Goal: Task Accomplishment & Management: Use online tool/utility

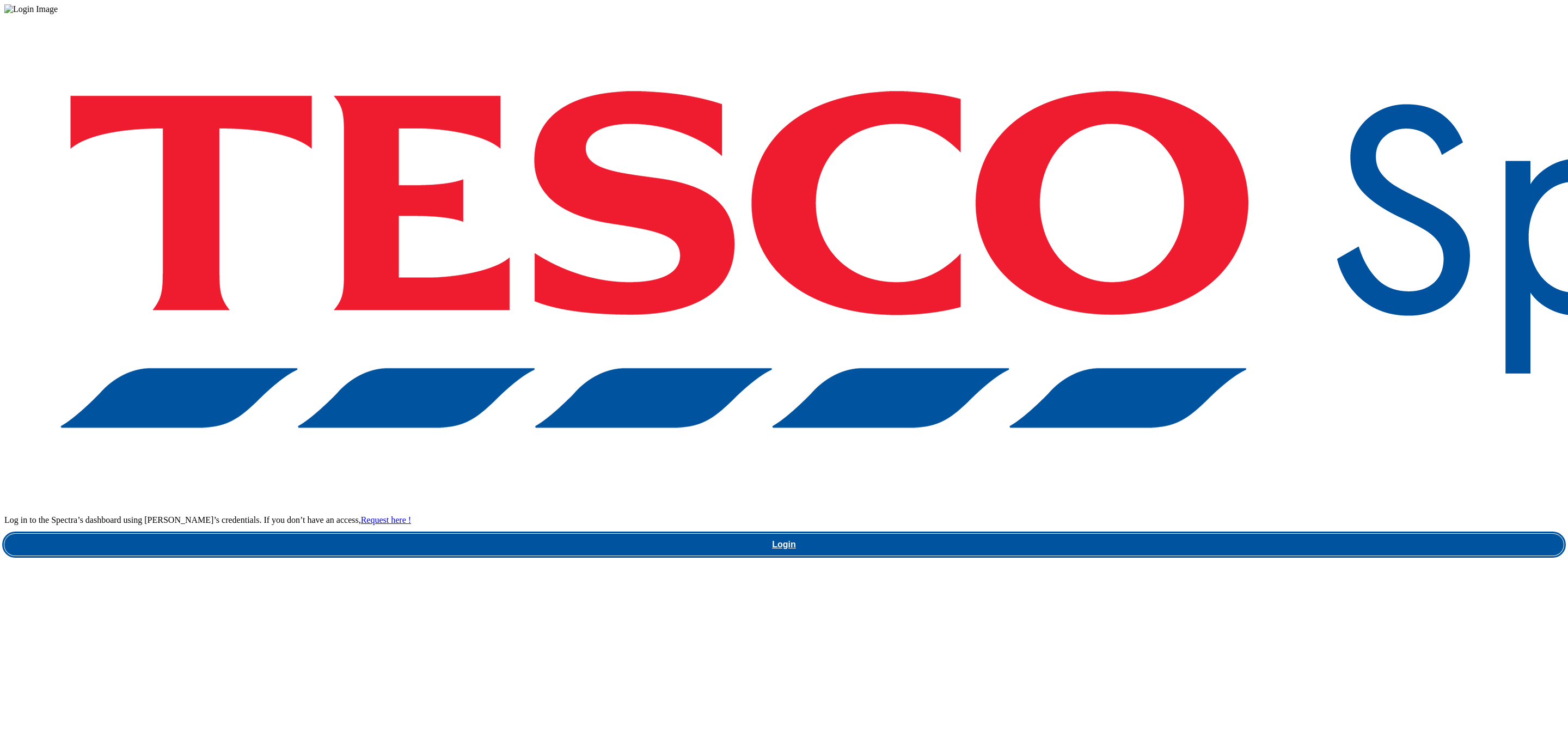
click at [1065, 534] on link "Login" at bounding box center [784, 545] width 1559 height 22
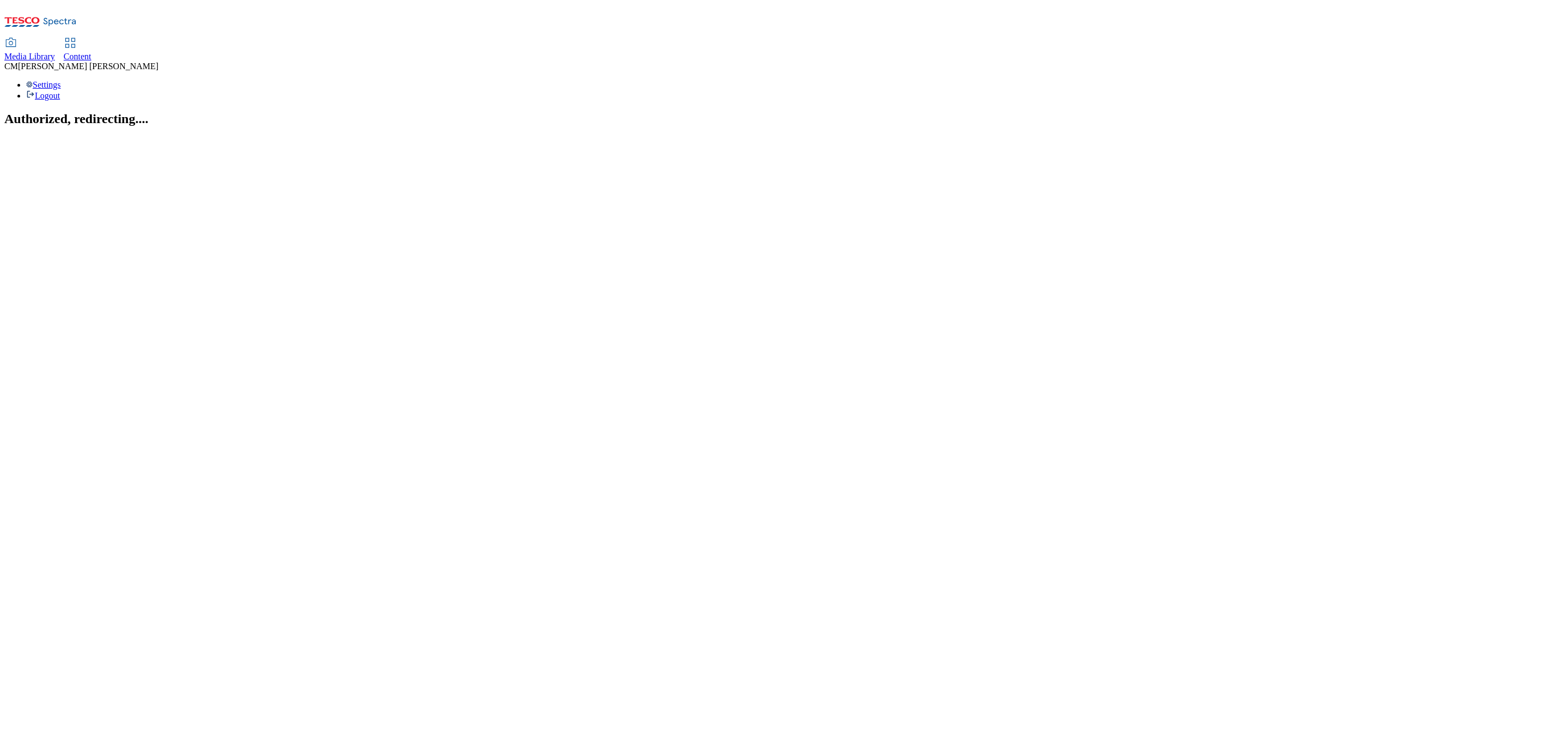
click at [92, 52] on span "Content" at bounding box center [78, 56] width 28 height 9
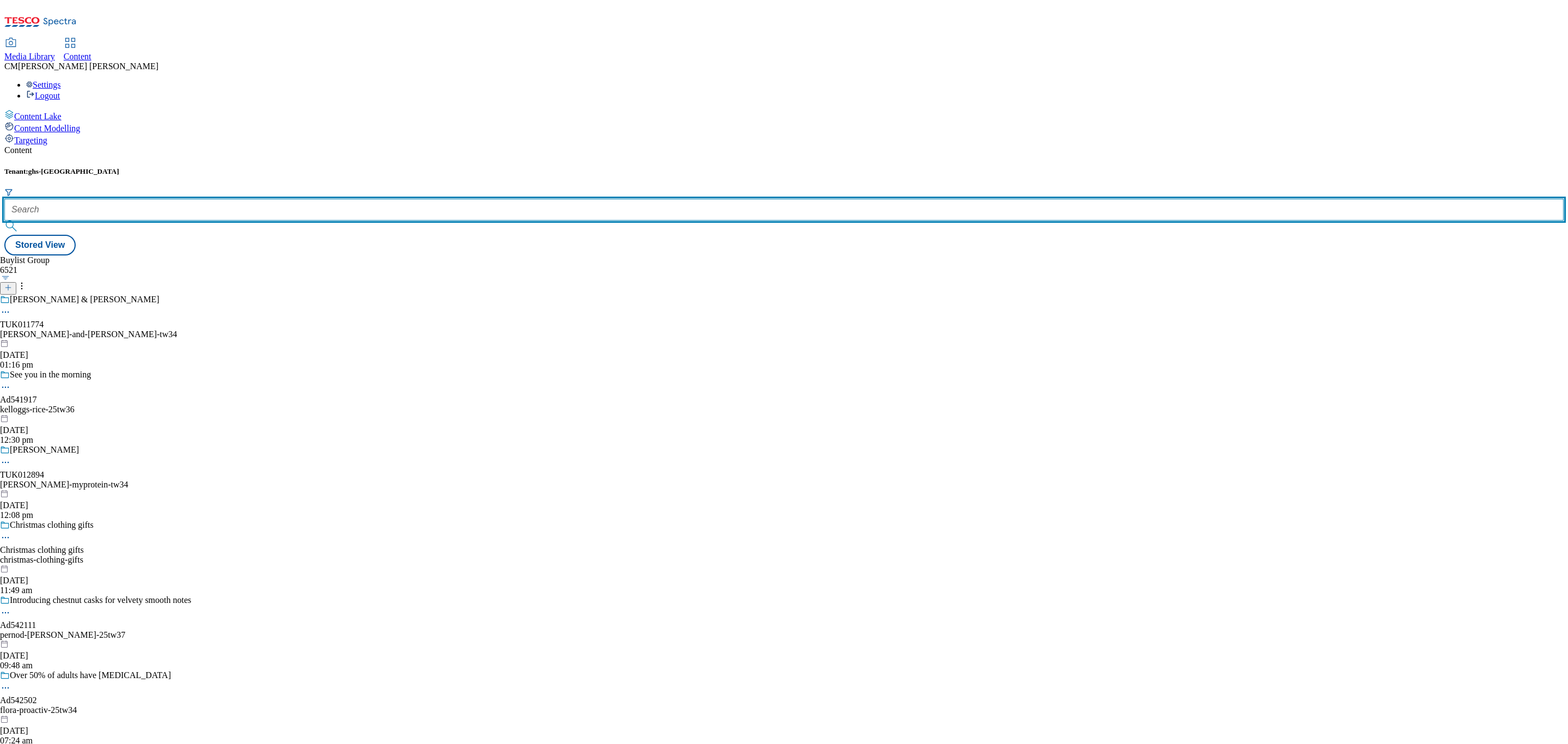
click at [240, 199] on input "text" at bounding box center [784, 210] width 1559 height 22
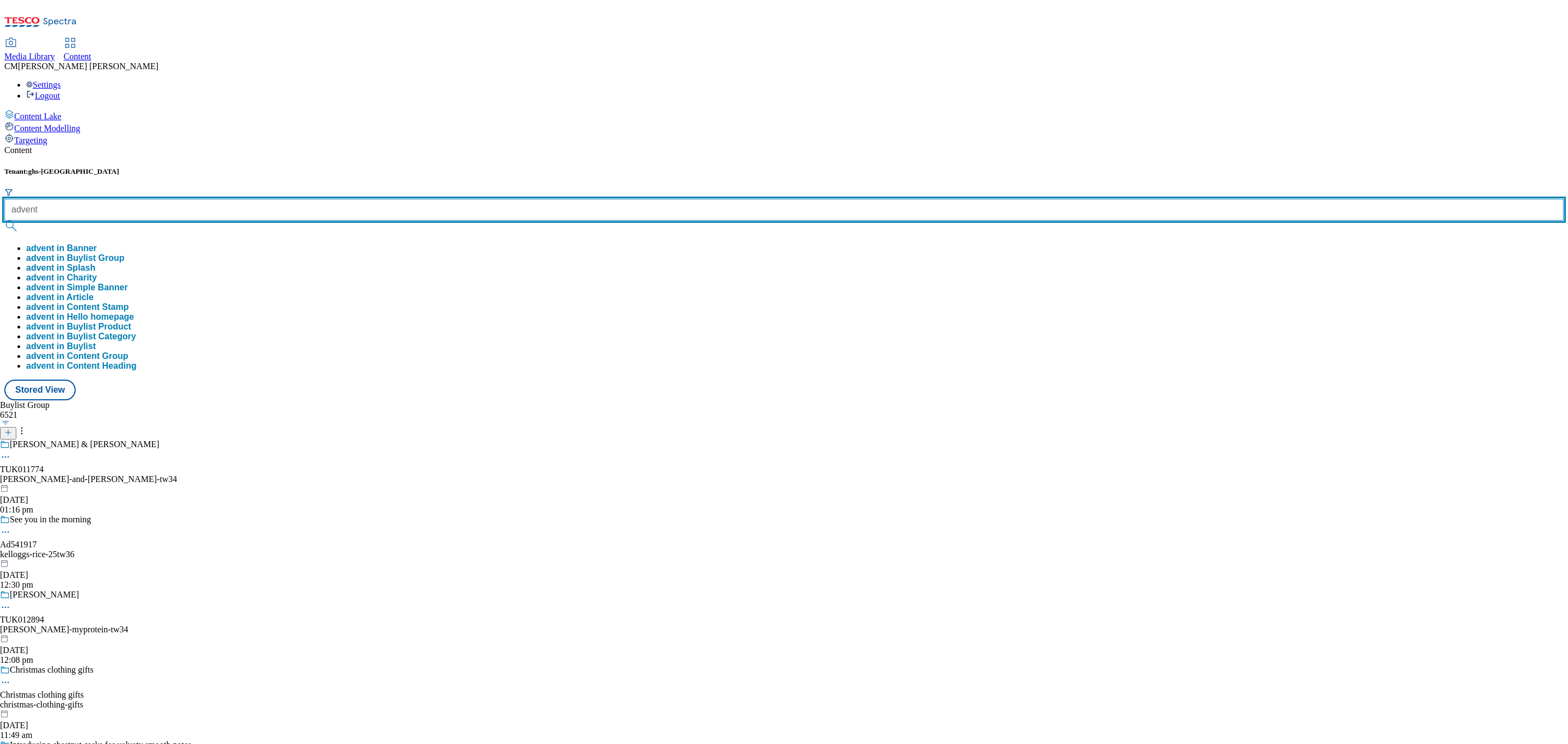
click at [4, 220] on button "submit" at bounding box center [12, 226] width 15 height 11
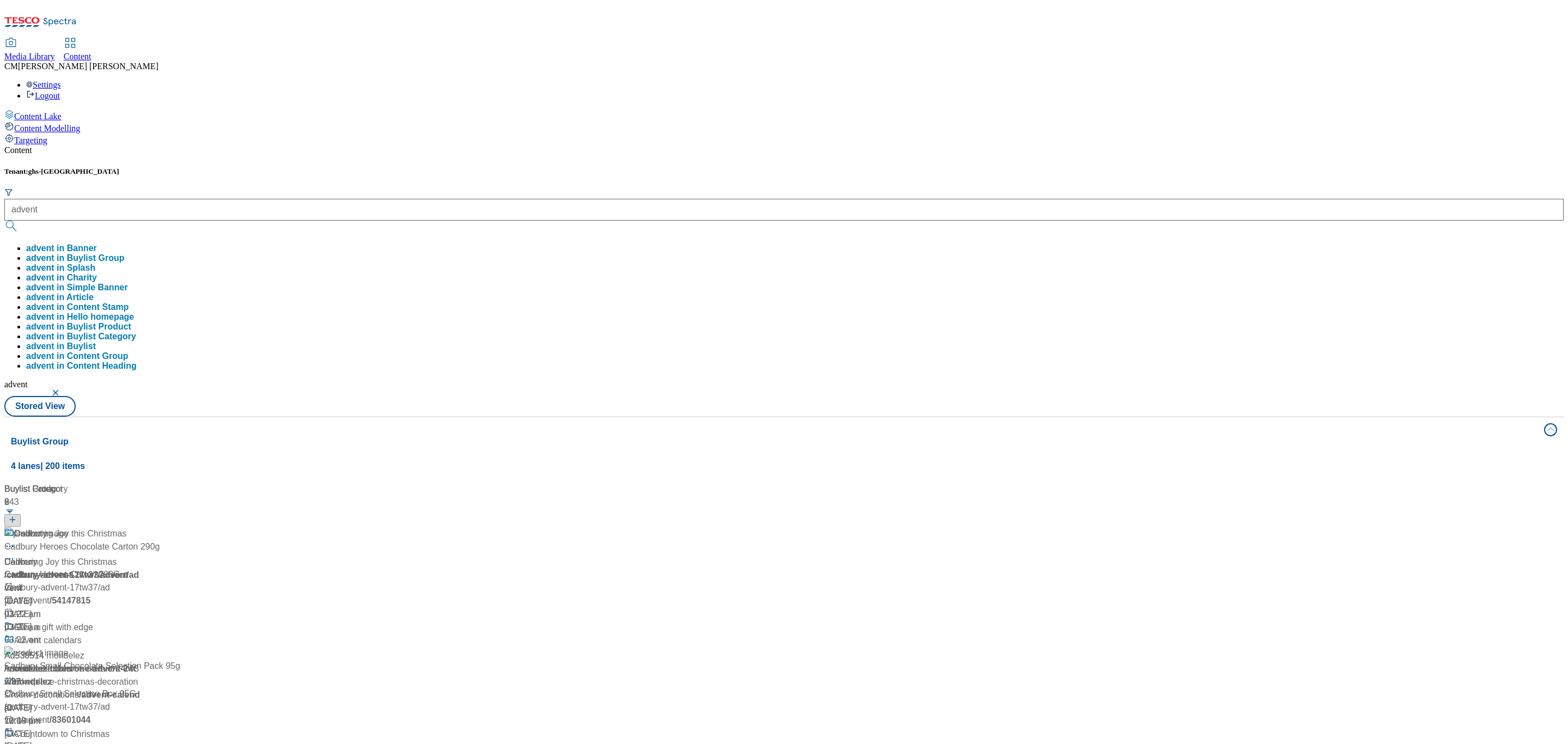
click at [370, 145] on div "Content" at bounding box center [784, 150] width 1559 height 10
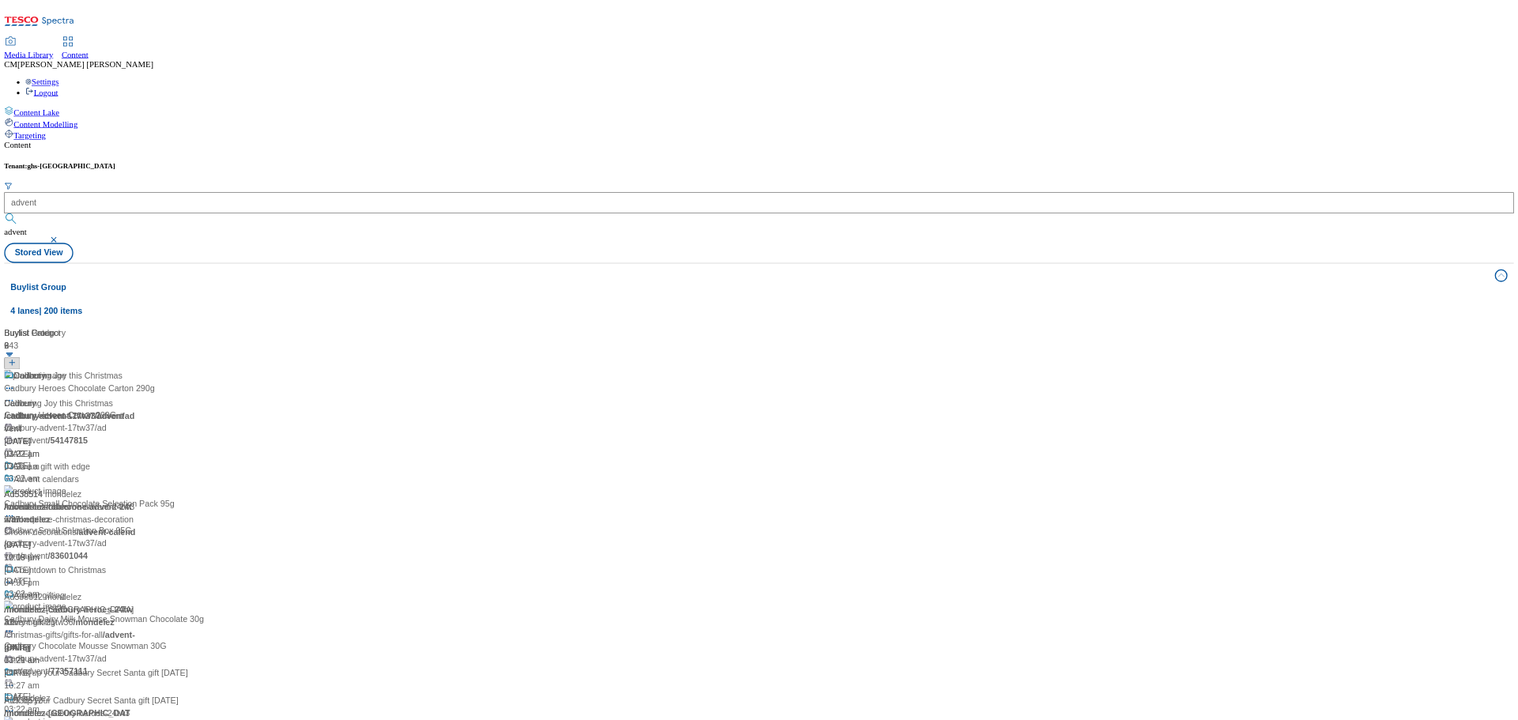
scroll to position [282, 0]
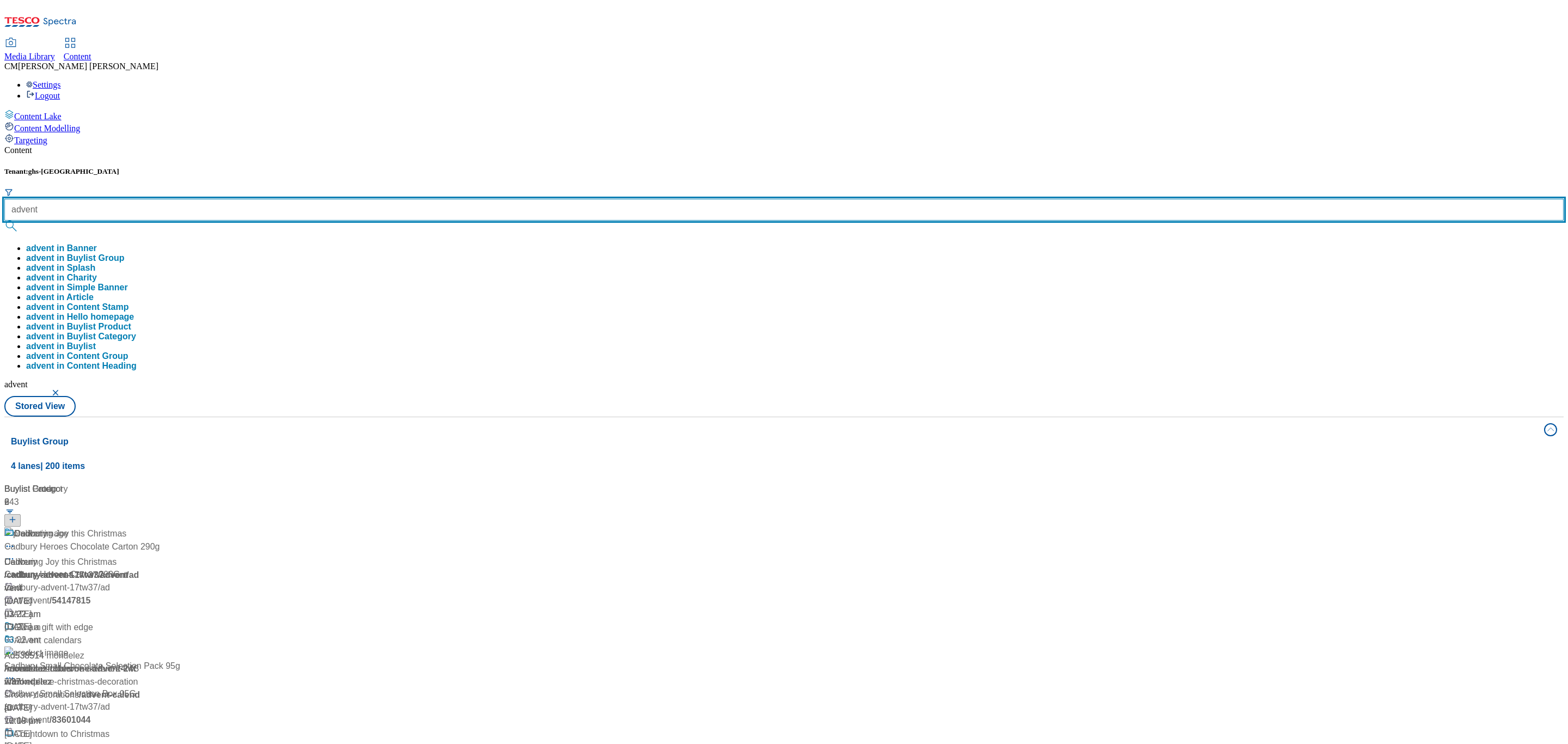
drag, startPoint x: 275, startPoint y: 87, endPoint x: 181, endPoint y: 87, distance: 94.0
click at [181, 167] on div "Tenant: ghs-uk advent advent in Banner advent in Buylist Group advent in Splash…" at bounding box center [784, 282] width 1559 height 229
type input "christmas"
click at [4, 220] on button "submit" at bounding box center [12, 226] width 15 height 11
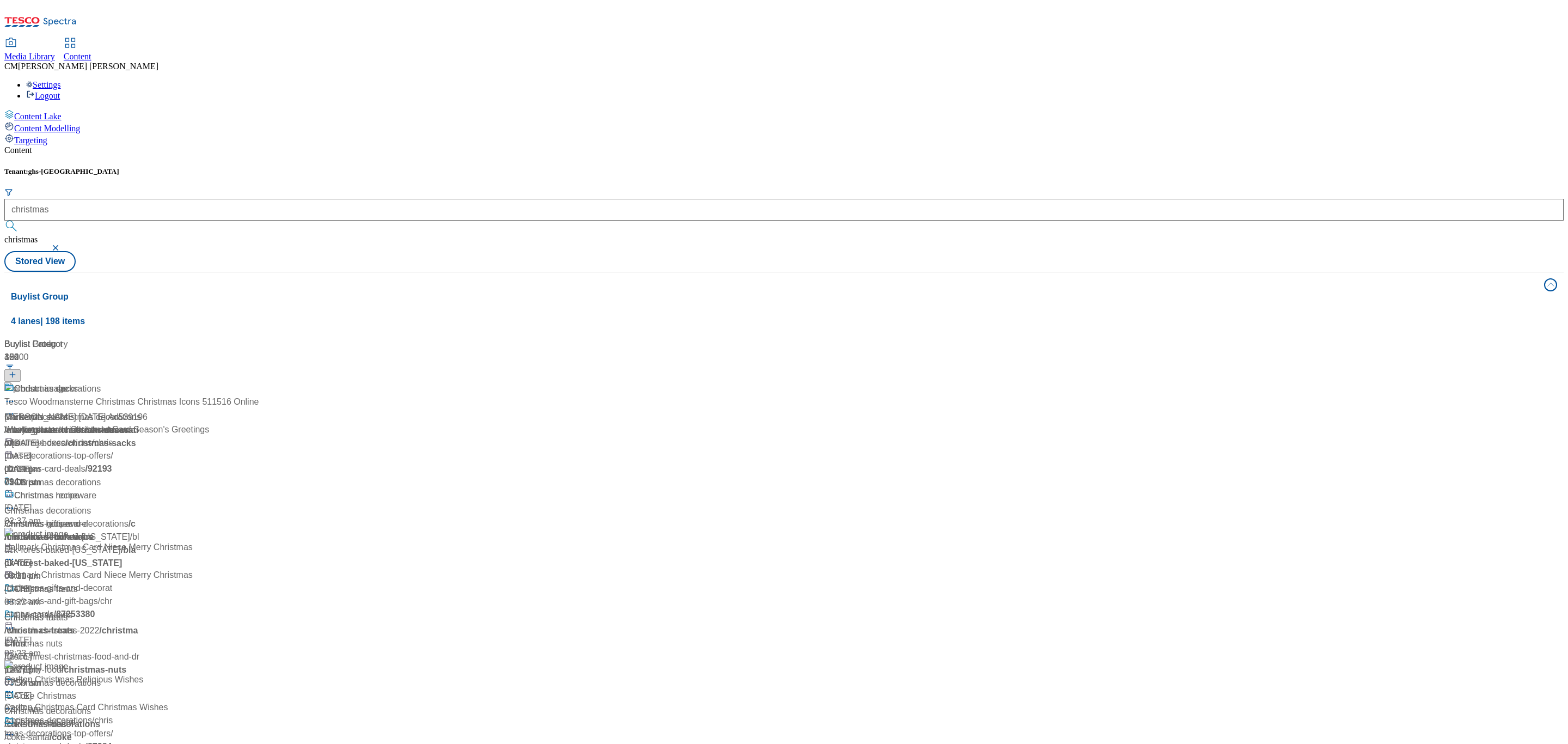
click at [954, 272] on div "Buylist Group 4 lanes | 198 items Buylist Group 122 Christmas decorations Marke…" at bounding box center [784, 509] width 1559 height 474
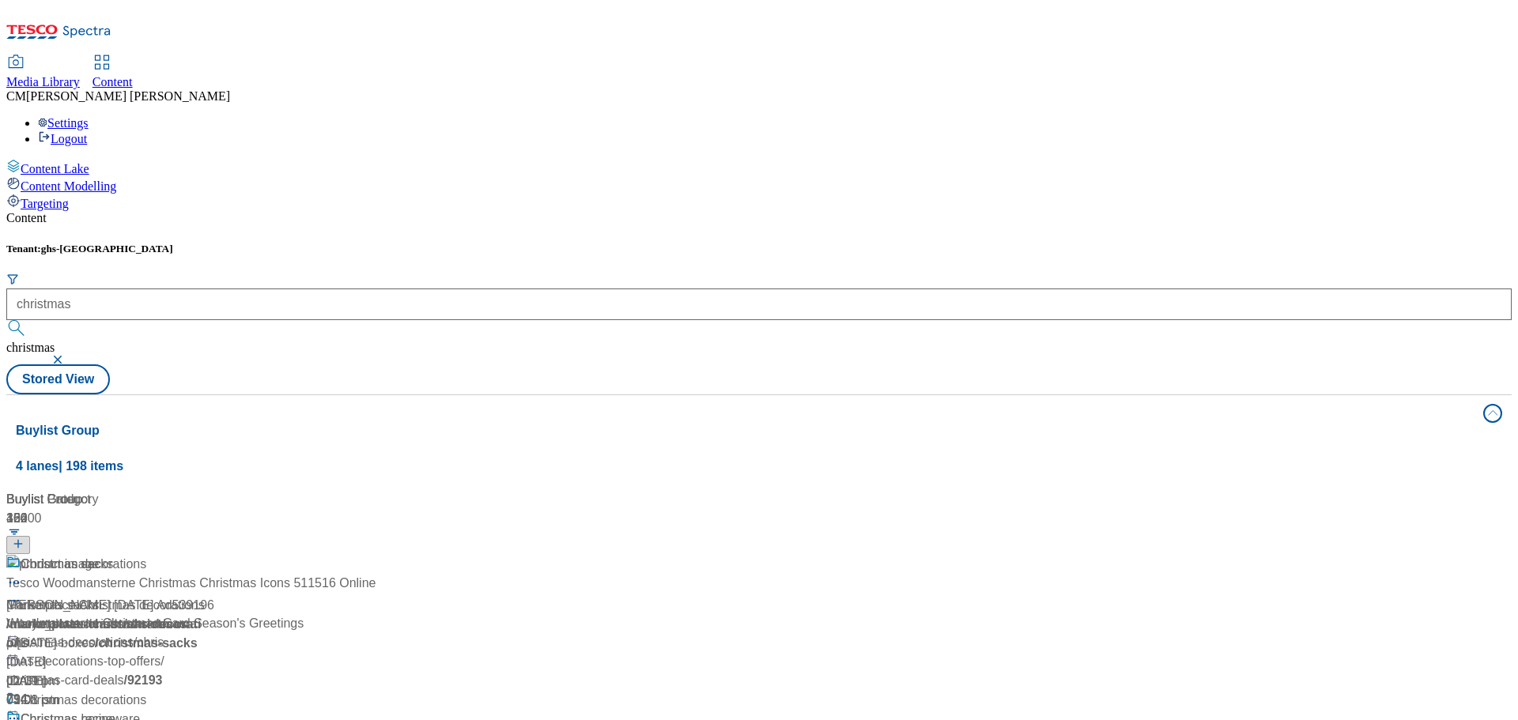
scroll to position [2293, 0]
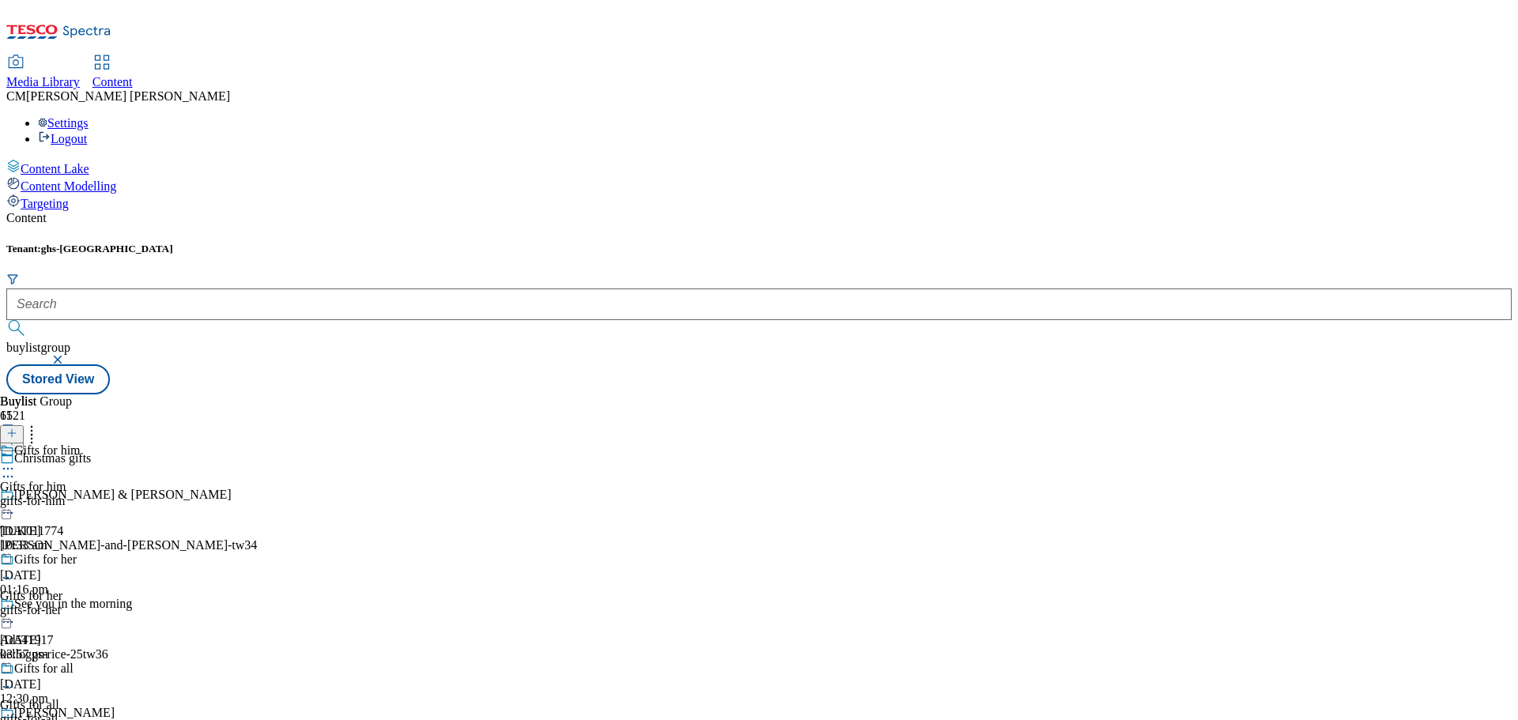
scroll to position [237, 0]
click at [134, 712] on div "gifts-for-all" at bounding box center [67, 719] width 134 height 14
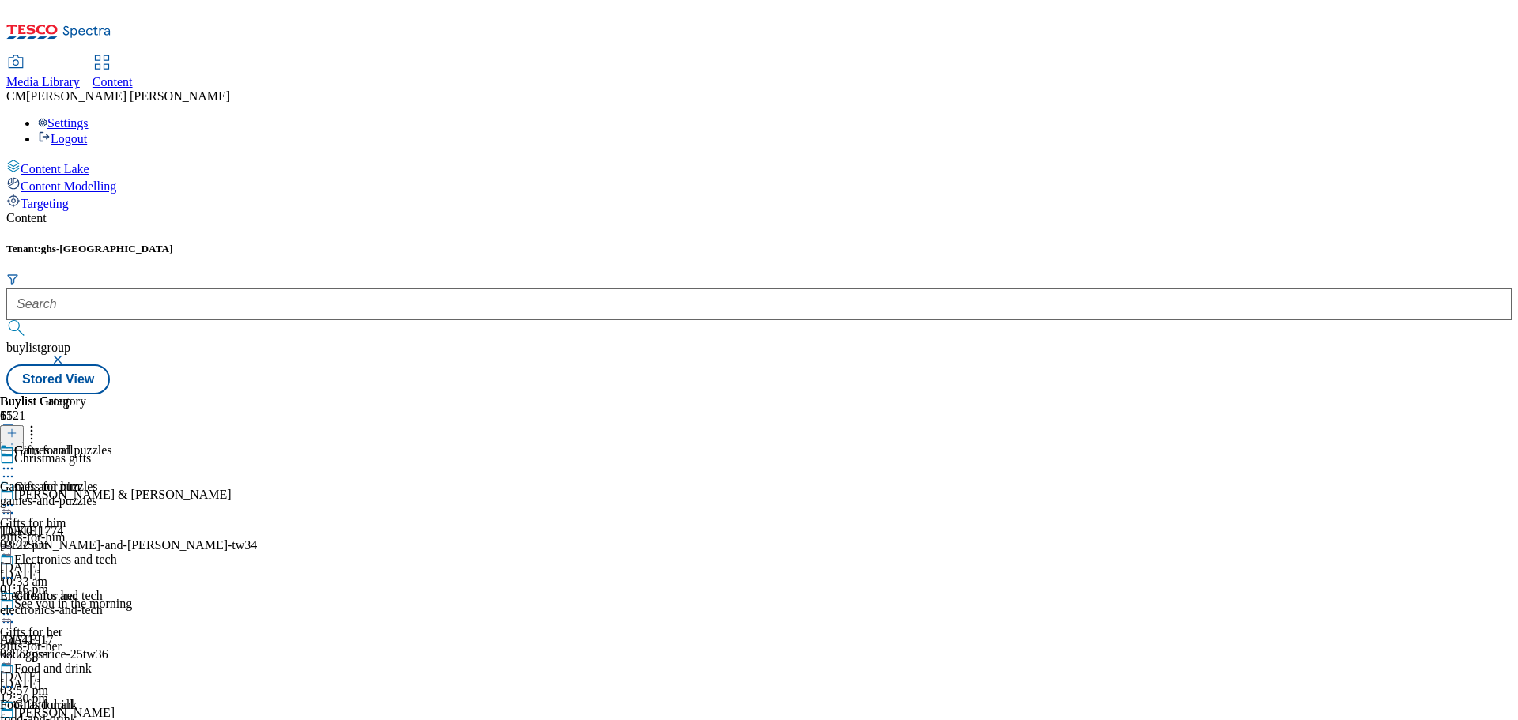
click at [16, 716] on icon at bounding box center [8, 724] width 16 height 16
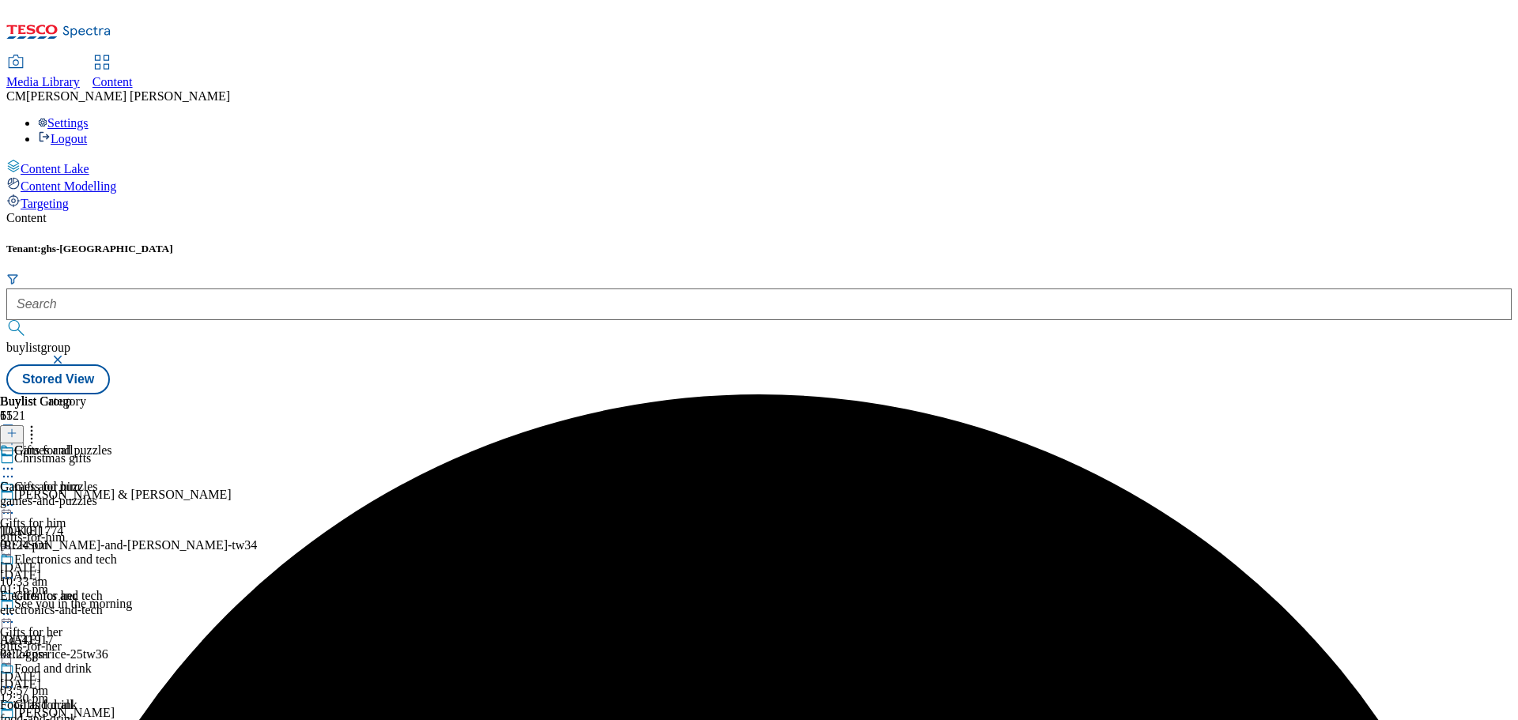
scroll to position [158, 0]
click at [16, 716] on icon at bounding box center [8, 724] width 16 height 16
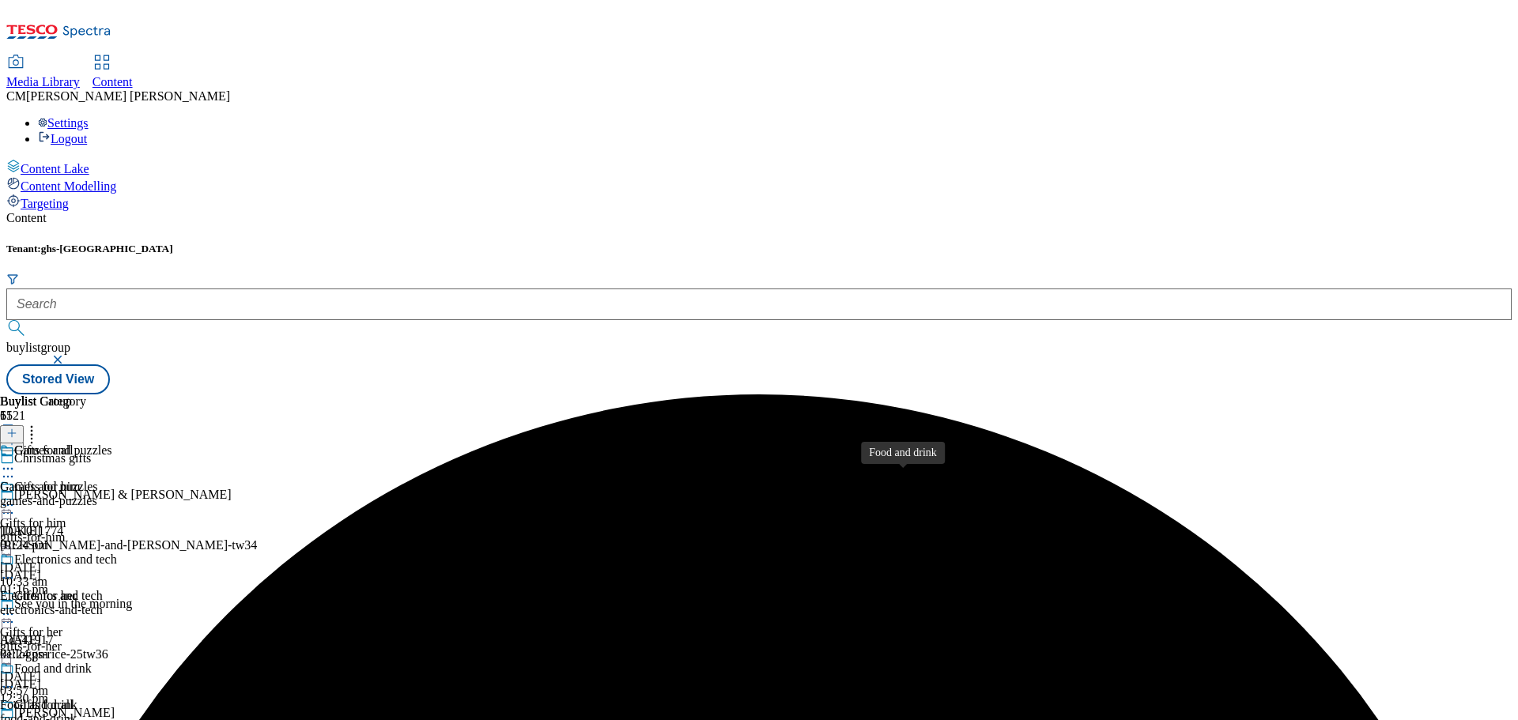
scroll to position [317, 0]
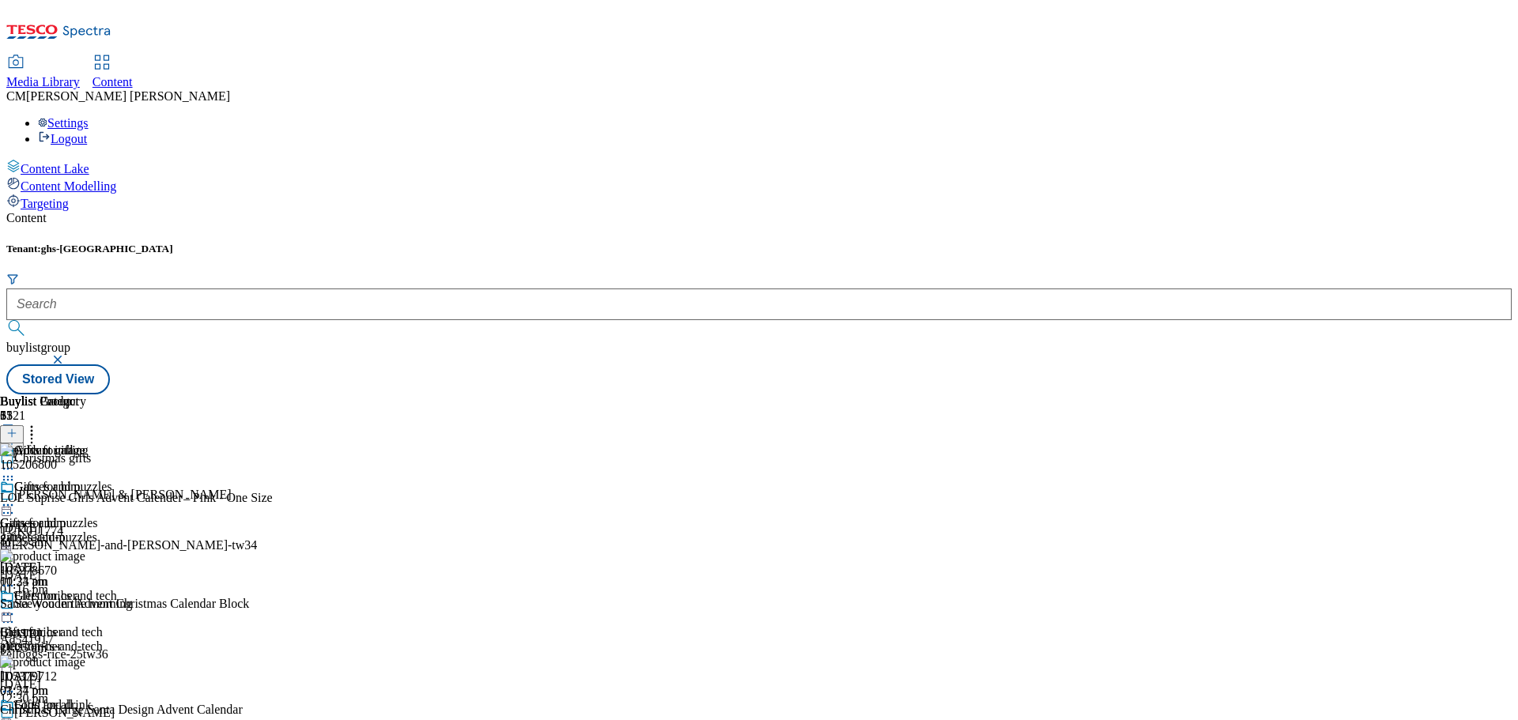
click at [24, 425] on button at bounding box center [12, 434] width 24 height 18
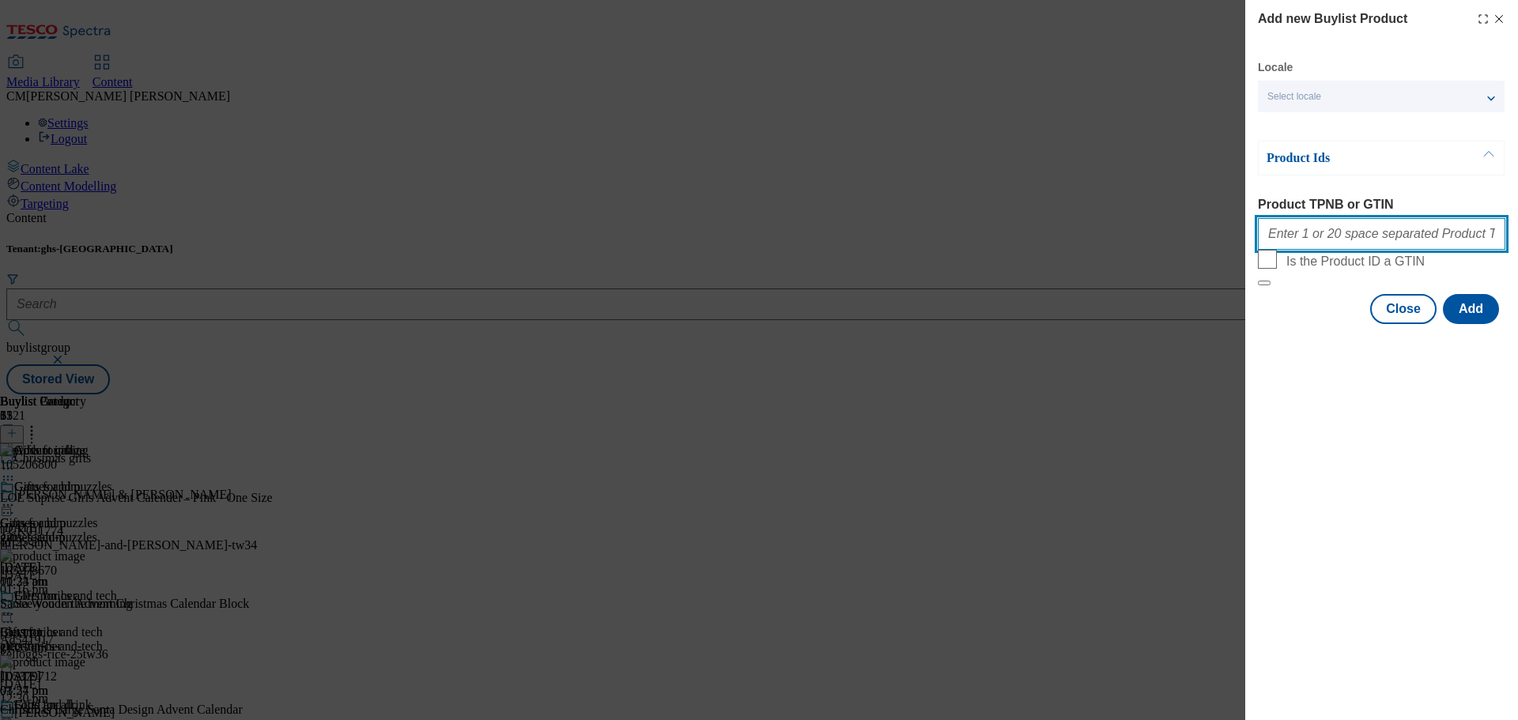
click at [1320, 248] on input "Product TPNB or GTIN" at bounding box center [1381, 234] width 247 height 32
paste input "87869141 51612189 96642551 93351669 85719461 90778964 96636478 57918509 9177274…"
type input "87869141 51612189 96642551 93351669 85719461 90778964 96636478 57918509 9177274…"
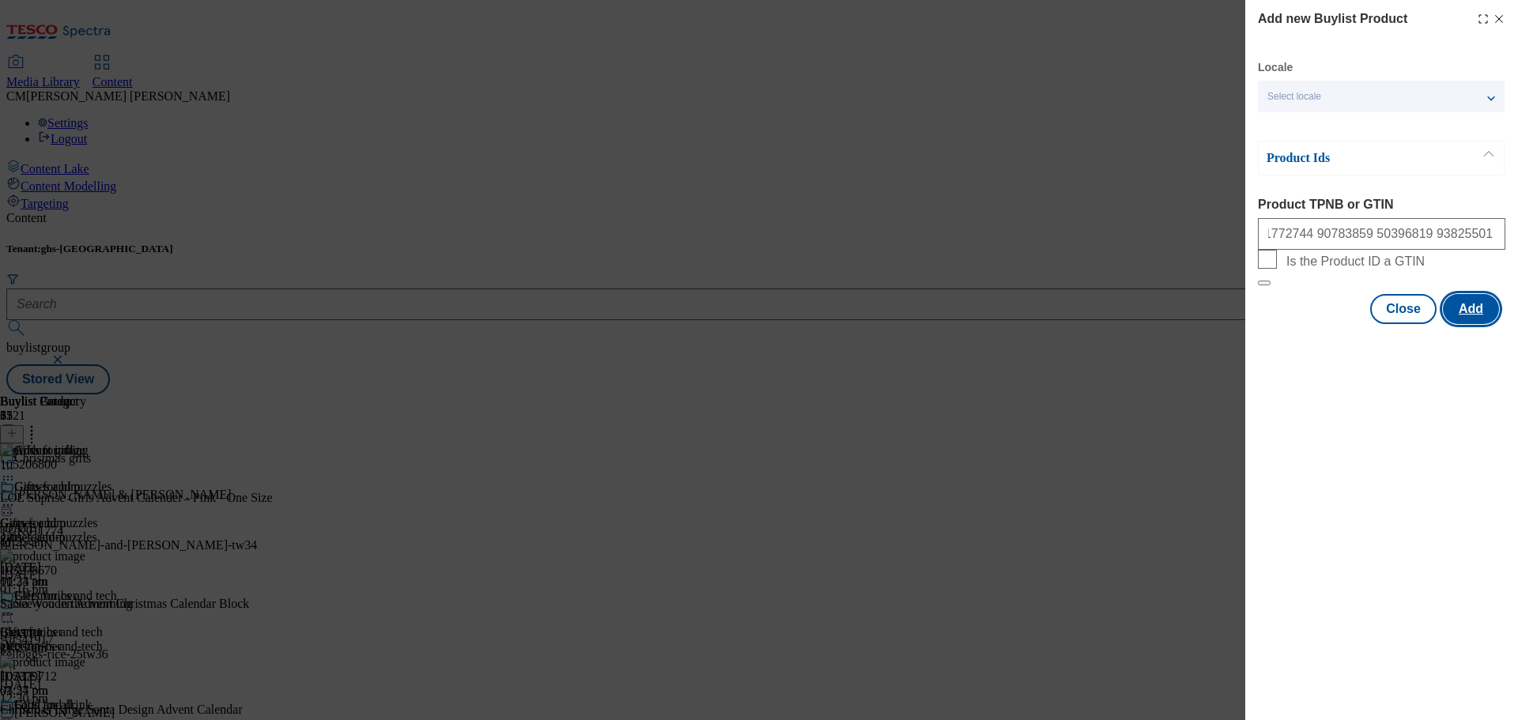
scroll to position [0, 0]
click at [1467, 324] on button "Add" at bounding box center [1471, 309] width 56 height 30
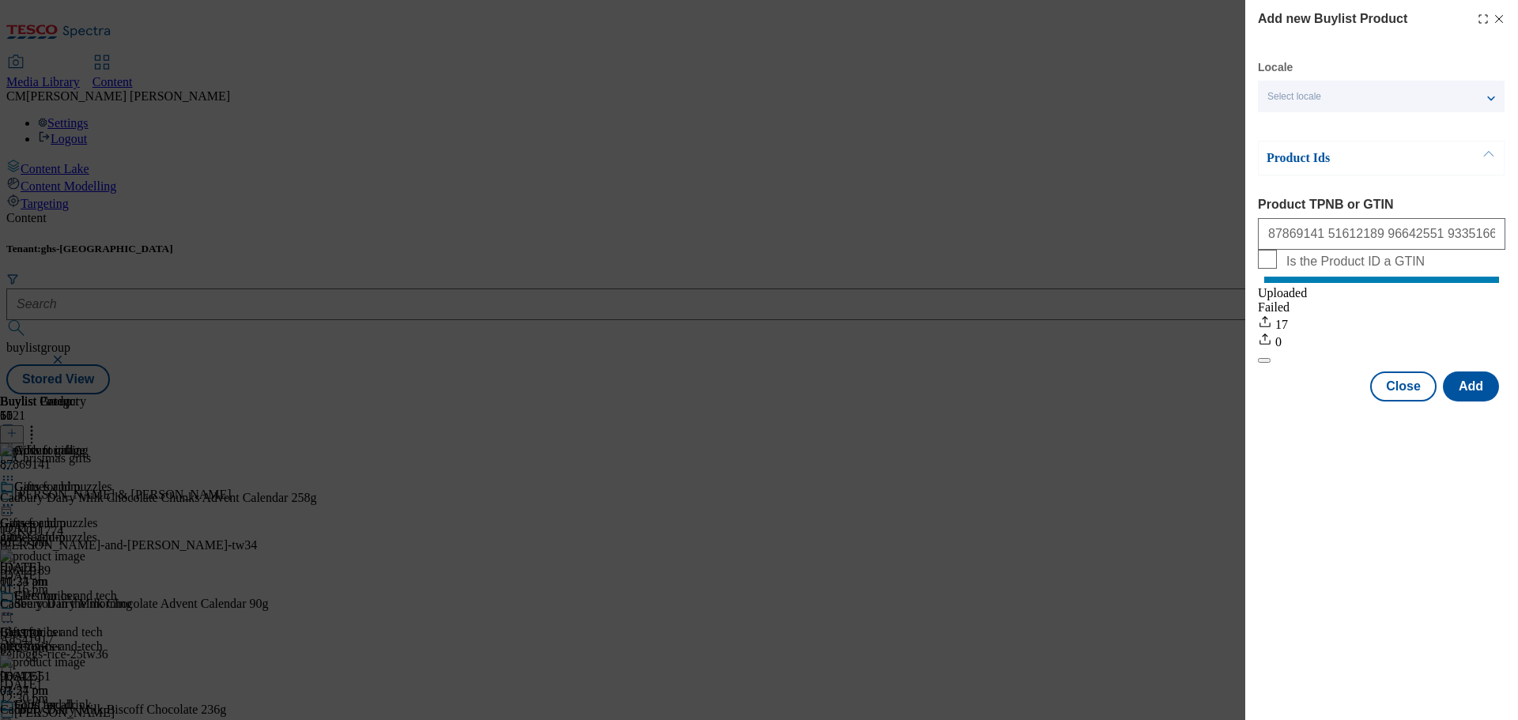
click at [1125, 118] on div "Add new Buylist Product Locale Select locale English Welsh Product Ids Product …" at bounding box center [759, 360] width 1518 height 720
click at [1427, 402] on button "Close" at bounding box center [1403, 387] width 66 height 30
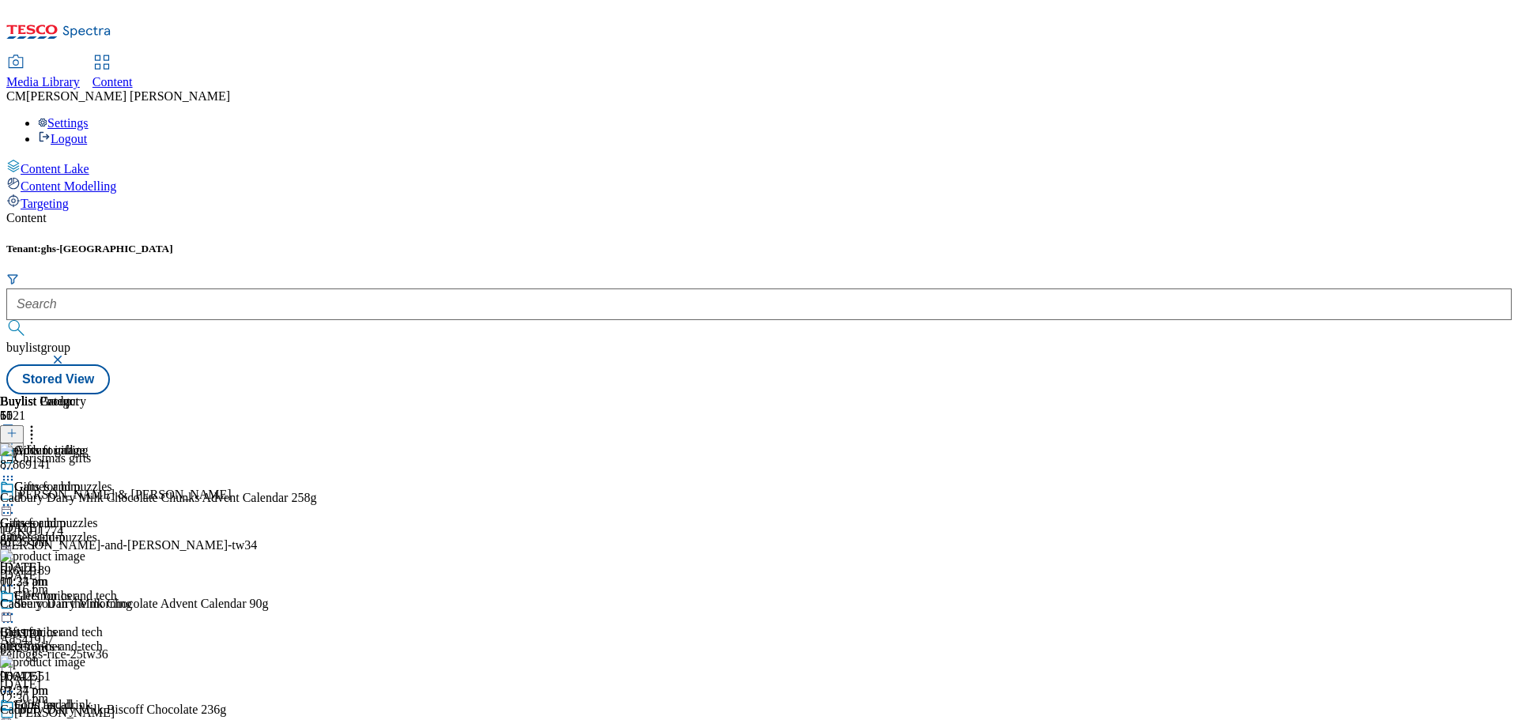
click at [40, 423] on icon at bounding box center [32, 431] width 16 height 16
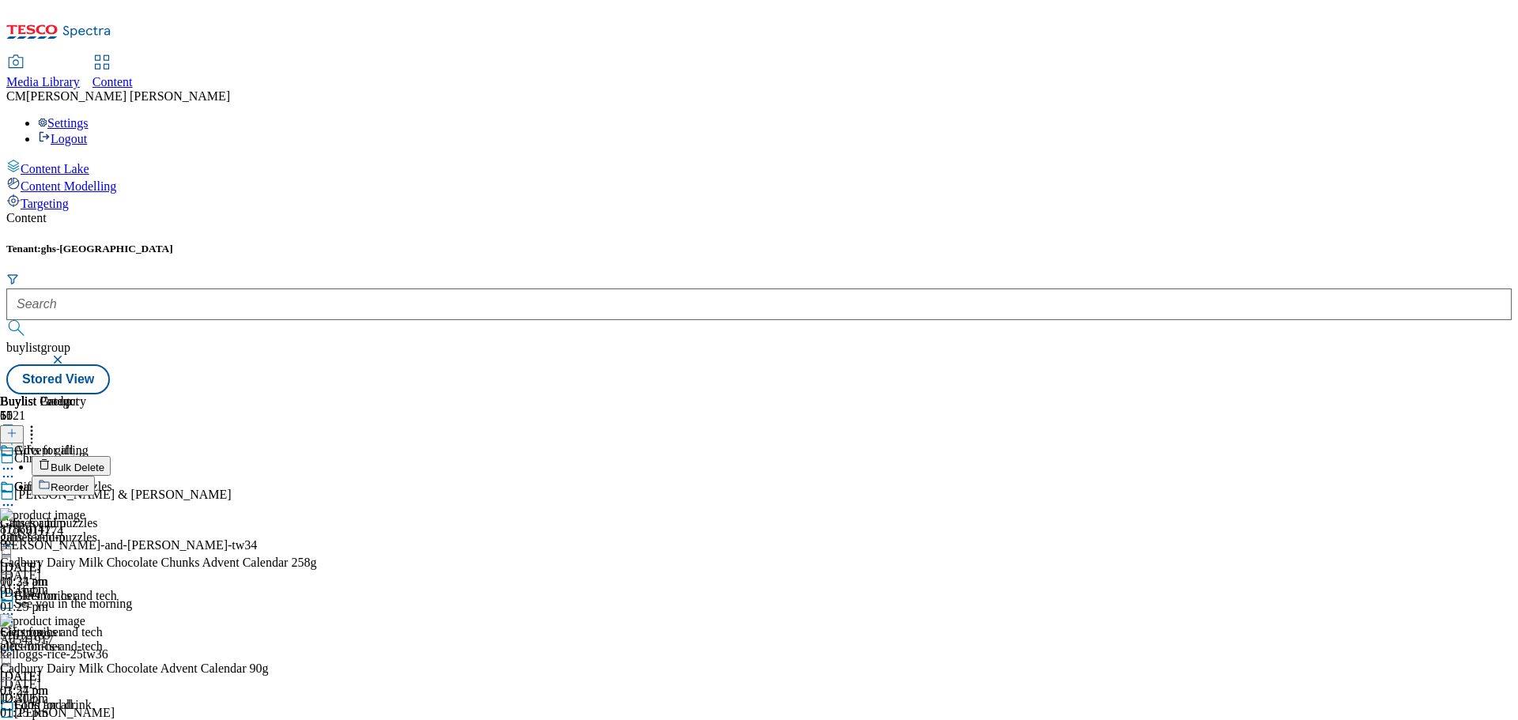
click at [95, 476] on button "Reorder" at bounding box center [63, 486] width 63 height 20
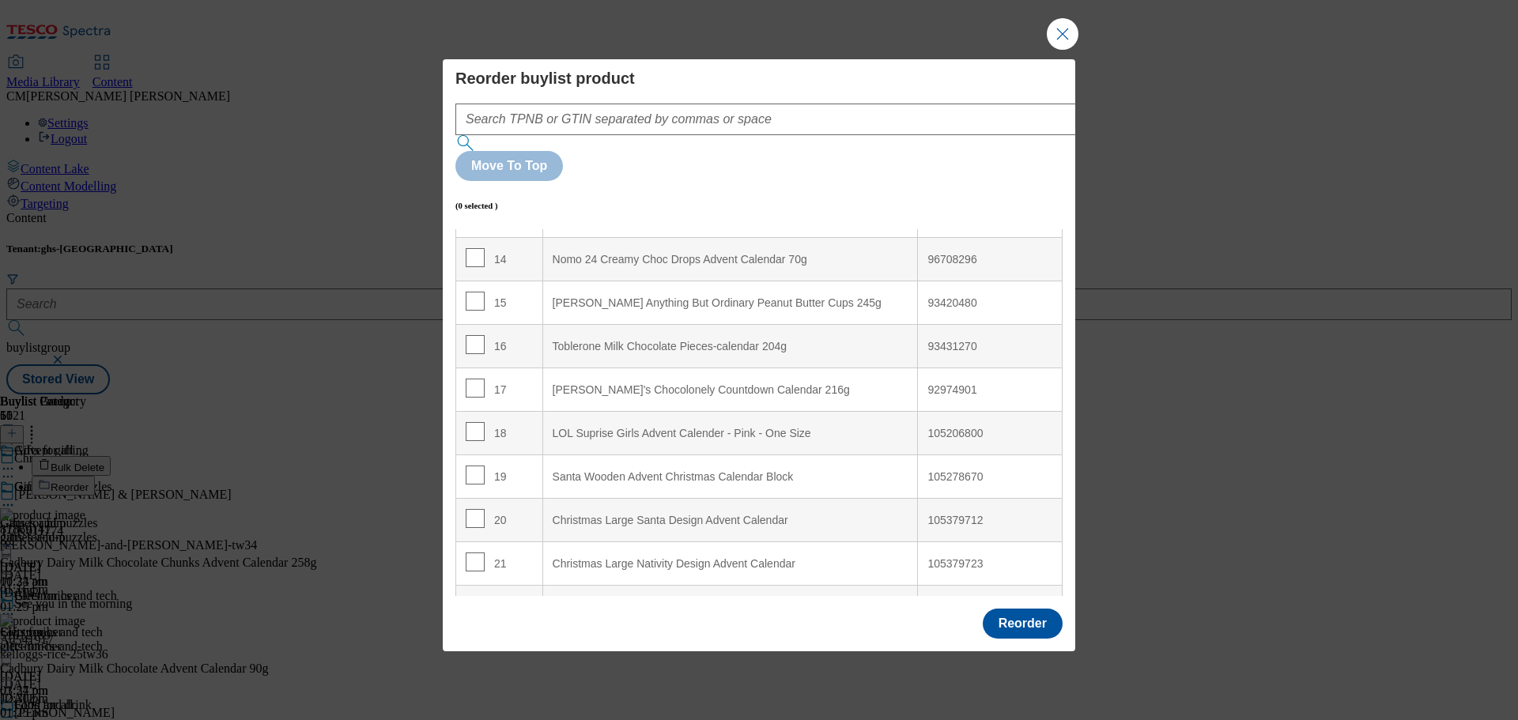
scroll to position [633, 0]
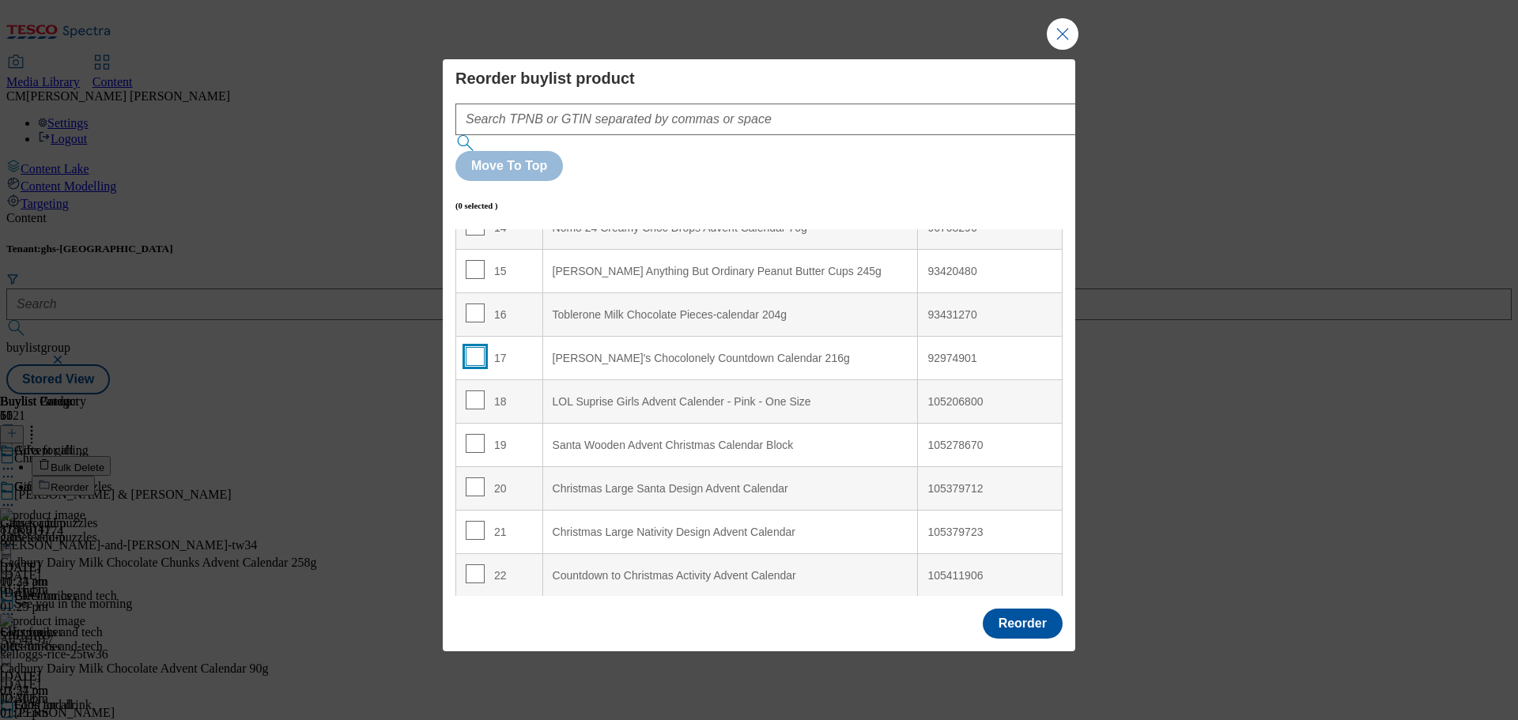
click at [471, 347] on input "Modal" at bounding box center [475, 356] width 19 height 19
checkbox input "true"
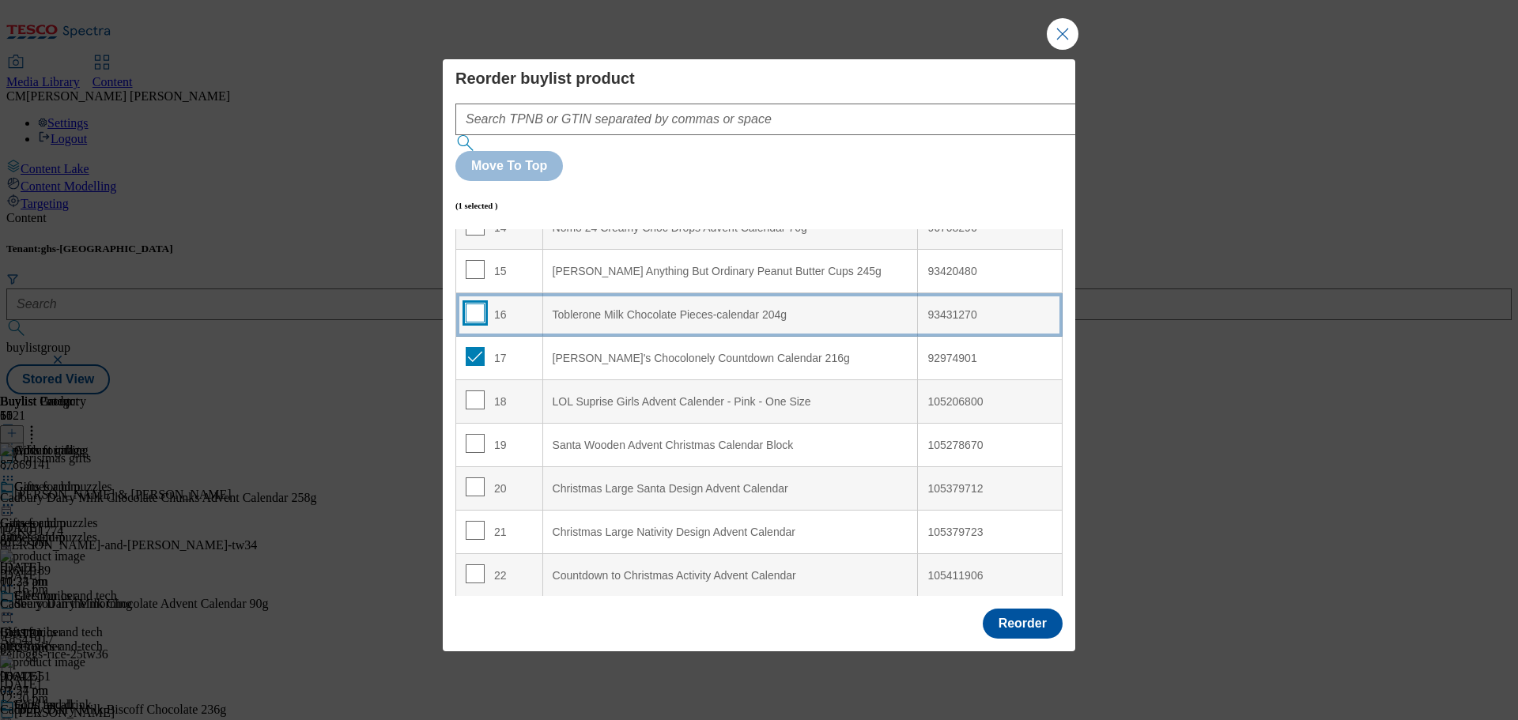
click at [470, 304] on input "Modal" at bounding box center [475, 313] width 19 height 19
checkbox input "true"
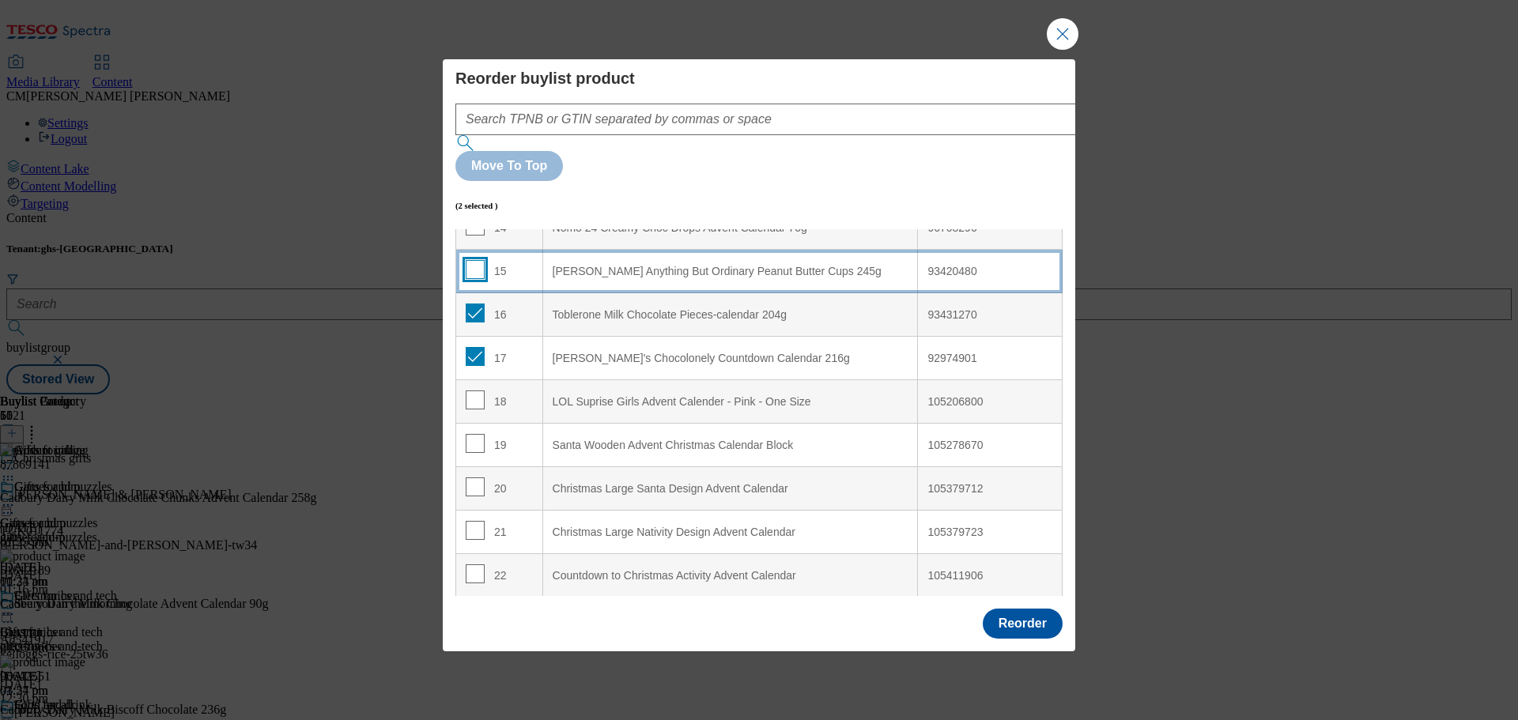
click at [474, 260] on input "Modal" at bounding box center [475, 269] width 19 height 19
checkbox input "true"
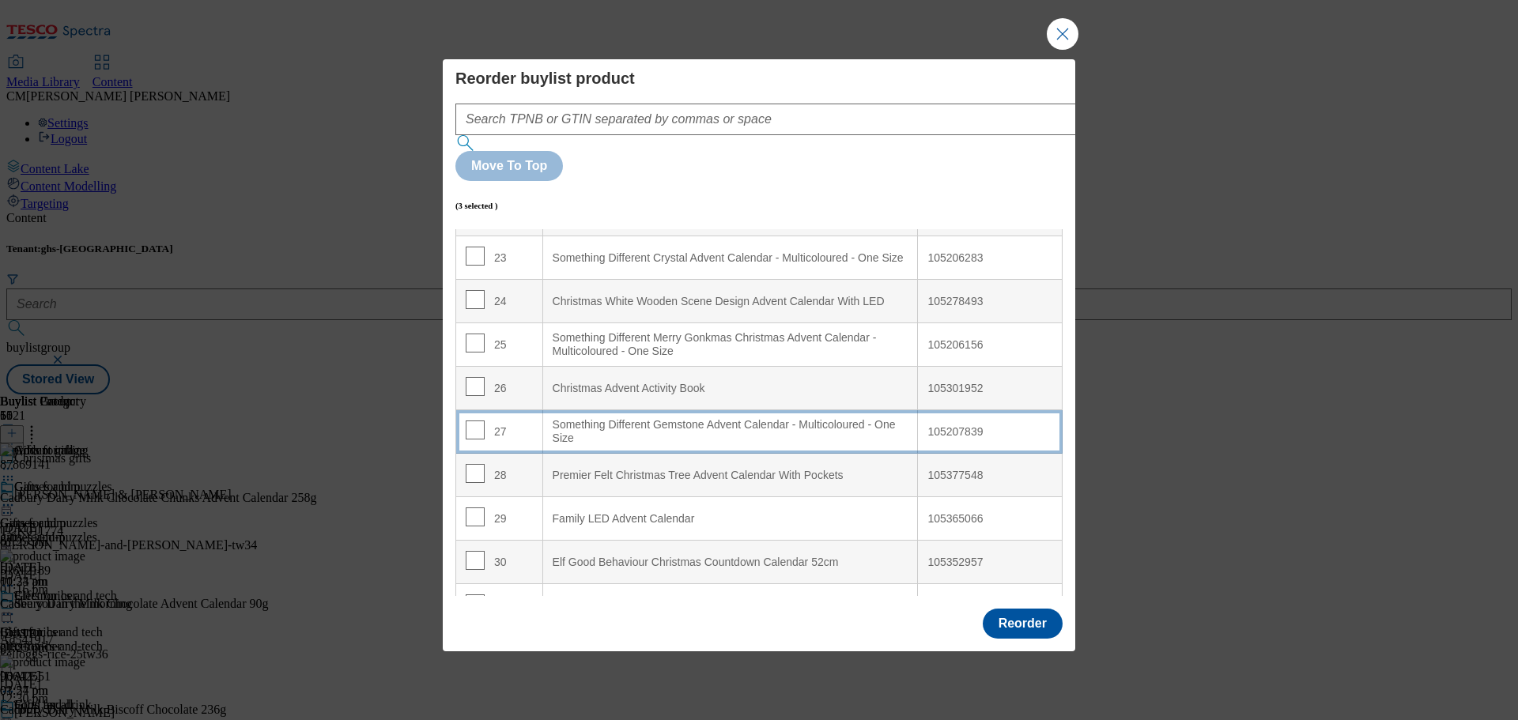
scroll to position [1028, 0]
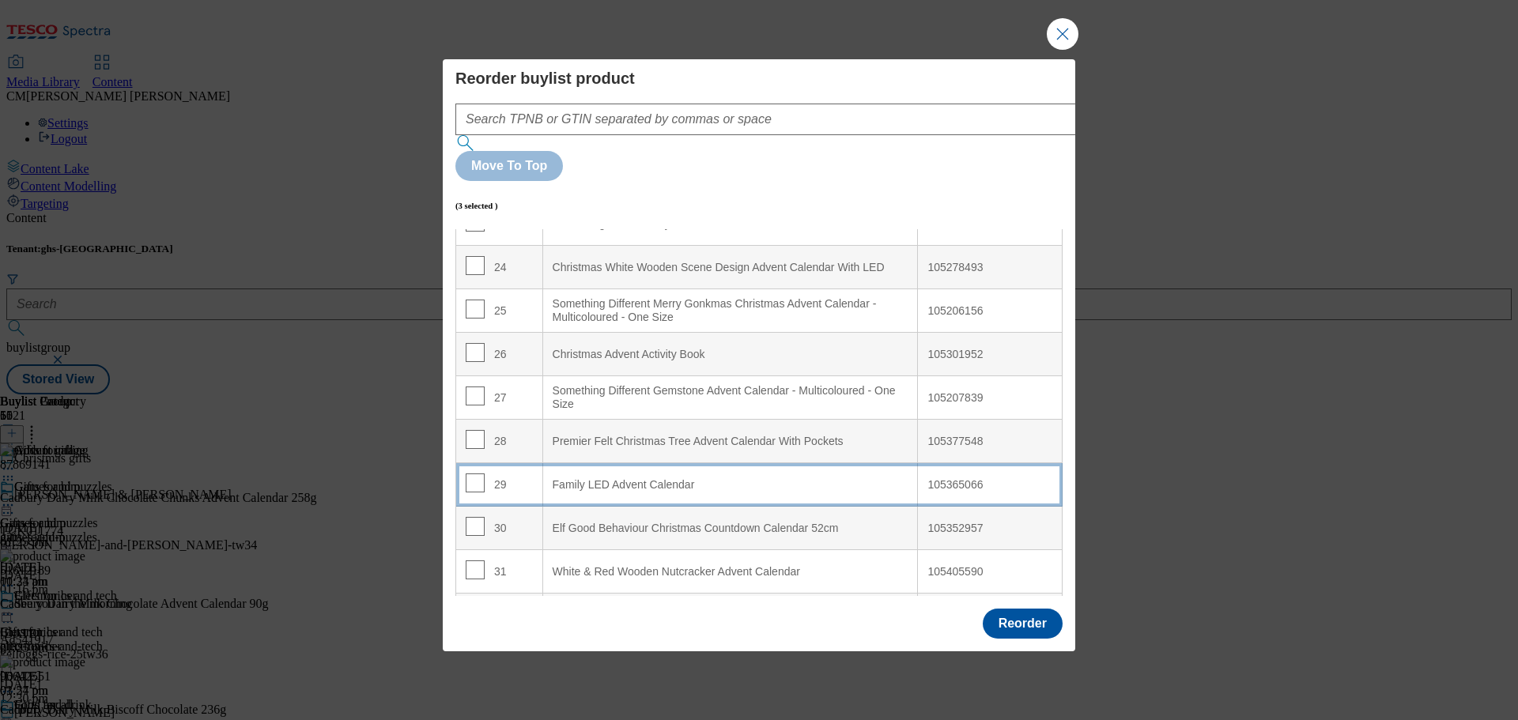
click at [600, 478] on div "Family LED Advent Calendar" at bounding box center [731, 485] width 356 height 14
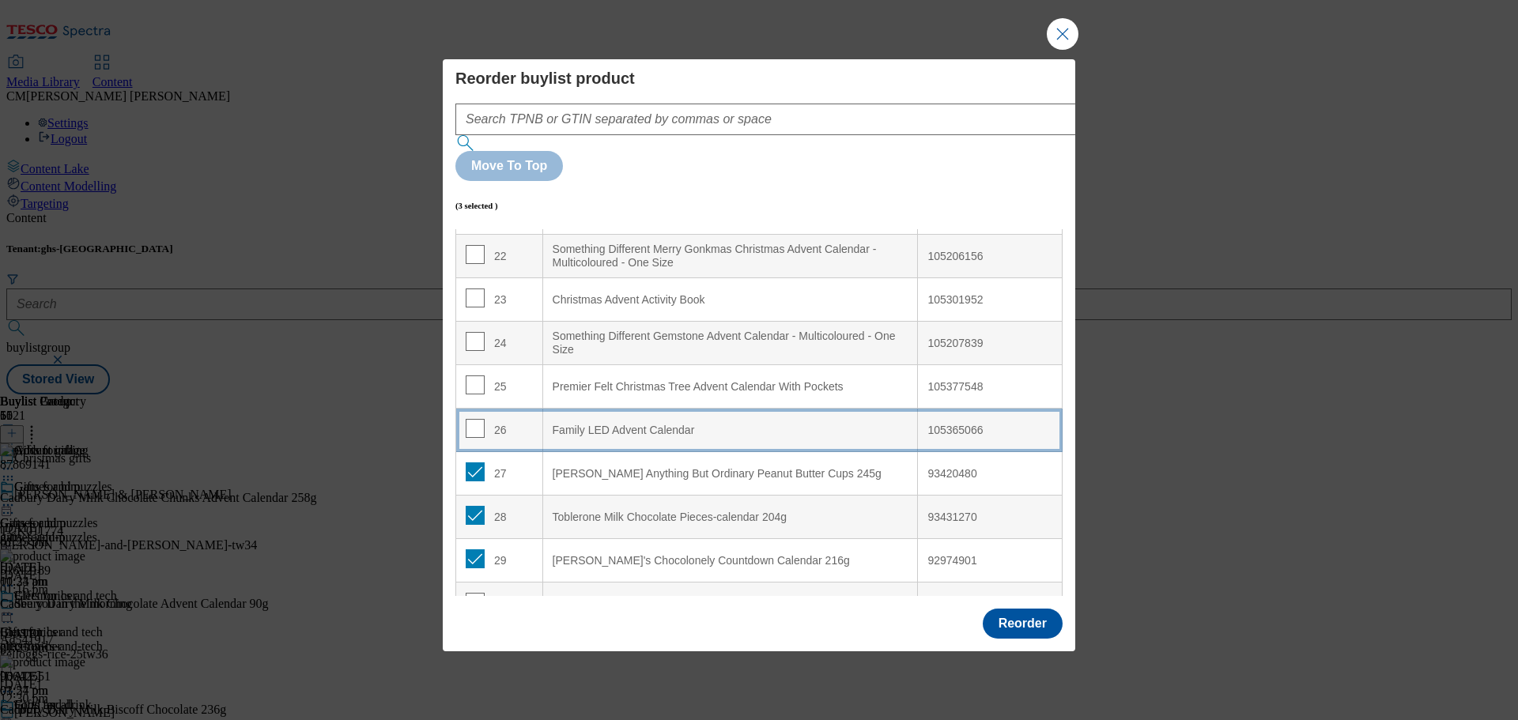
scroll to position [976, 0]
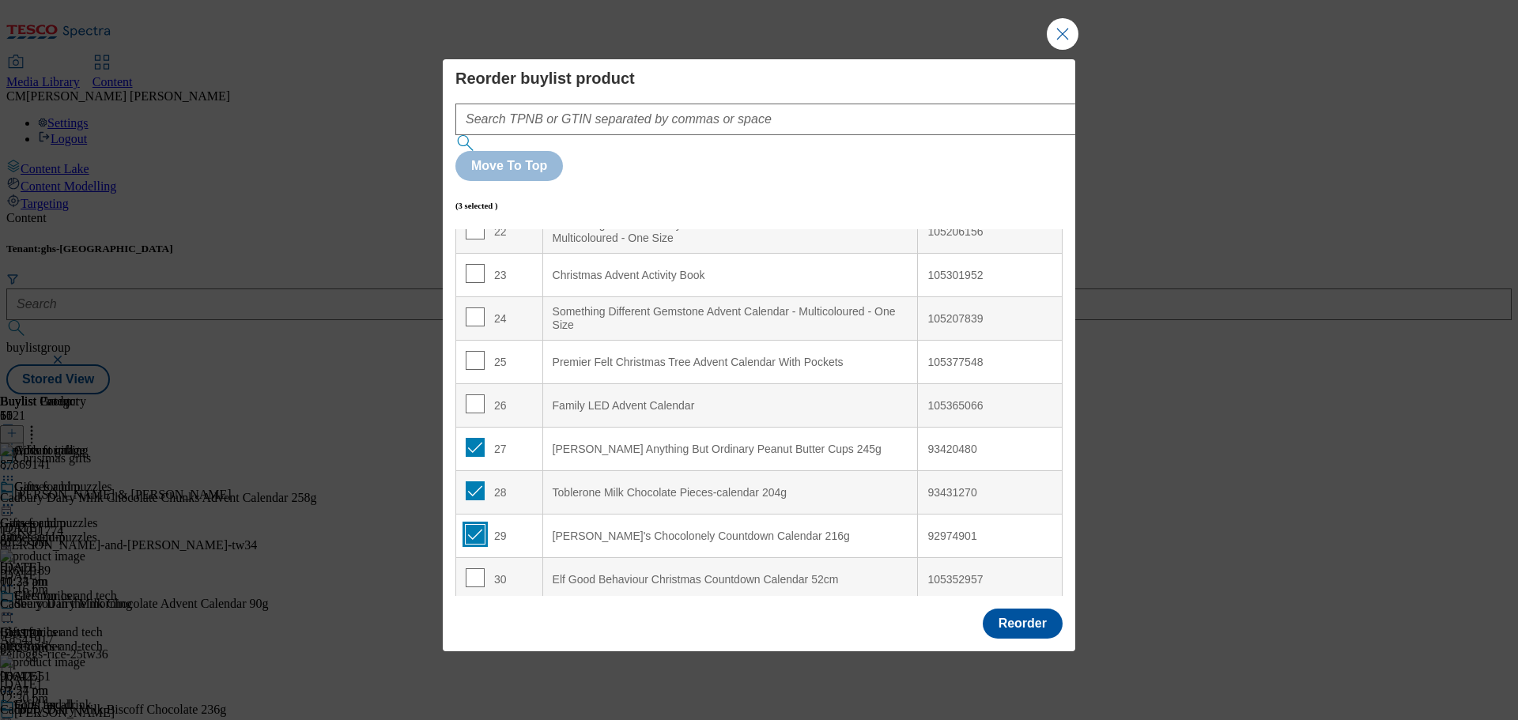
click at [472, 525] on input "Modal" at bounding box center [475, 534] width 19 height 19
checkbox input "false"
click at [468, 481] on input "Modal" at bounding box center [475, 490] width 19 height 19
checkbox input "false"
click at [475, 438] on input "Modal" at bounding box center [475, 447] width 19 height 19
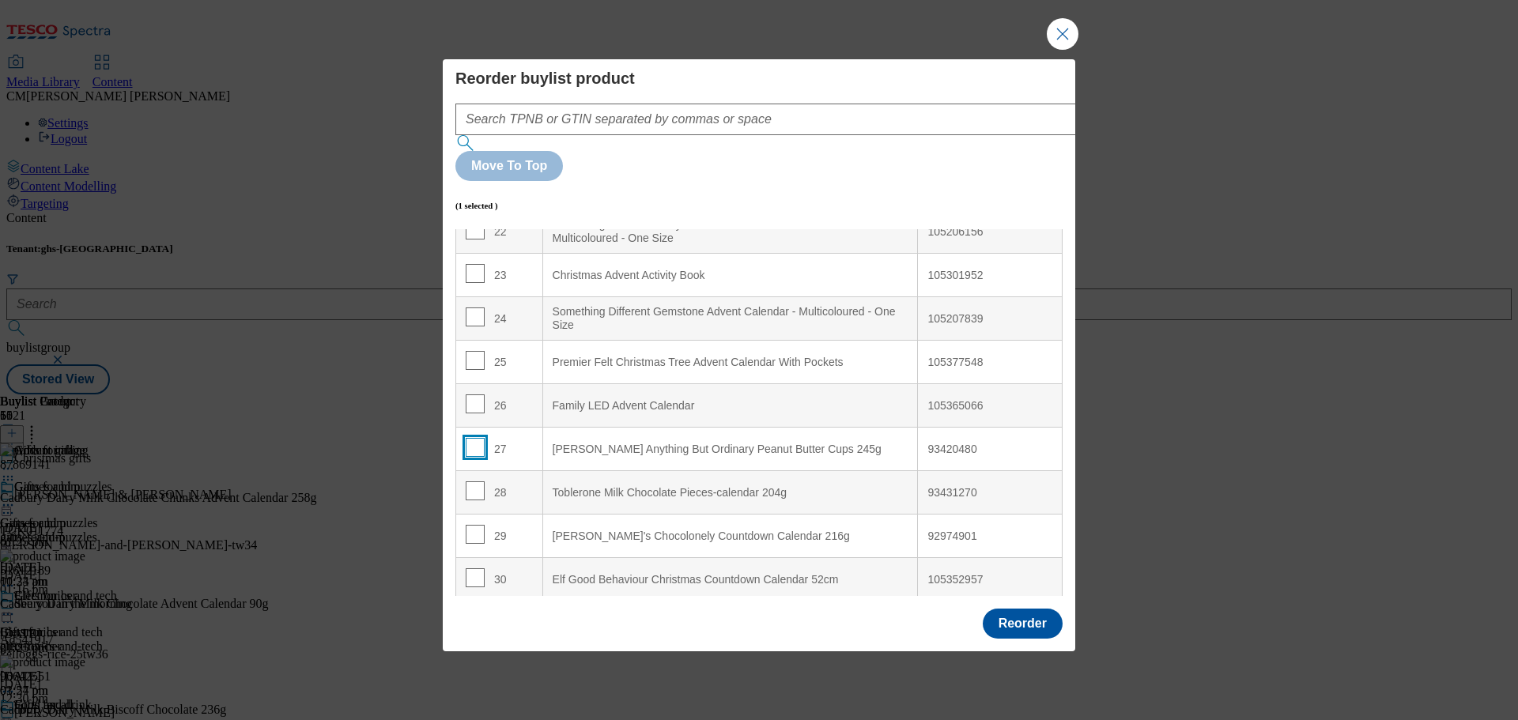
checkbox input "false"
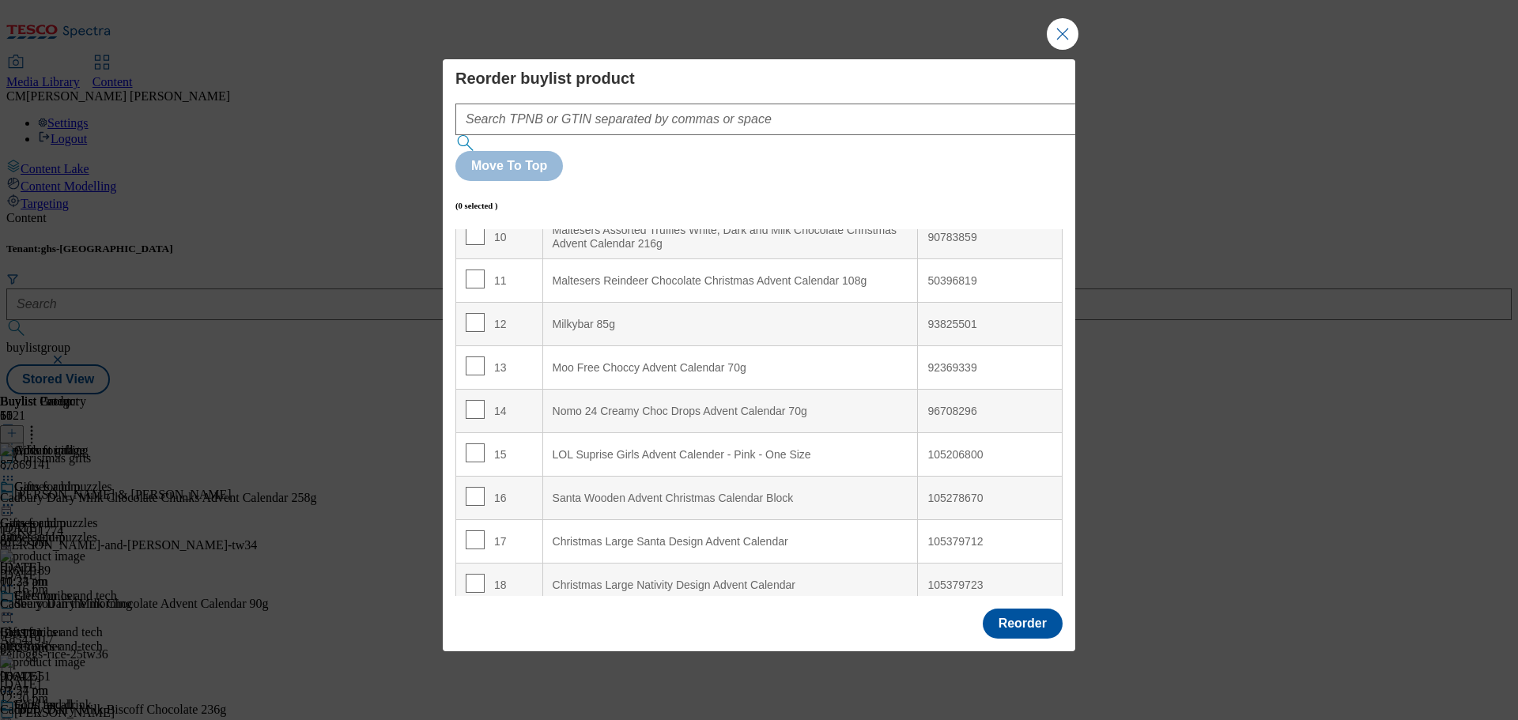
scroll to position [474, 0]
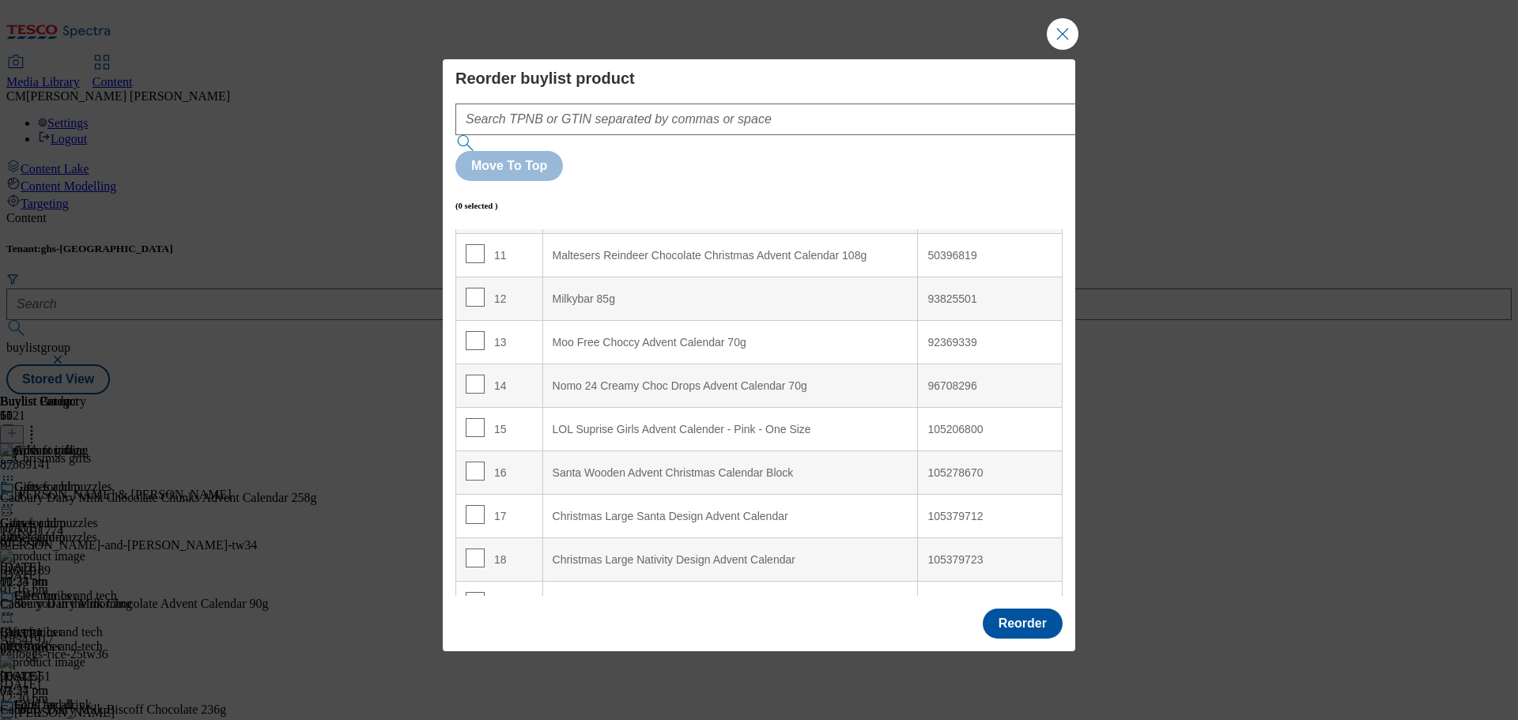
click at [463, 364] on td "14" at bounding box center [499, 385] width 87 height 43
click at [466, 375] on input "Modal" at bounding box center [475, 384] width 19 height 19
checkbox input "true"
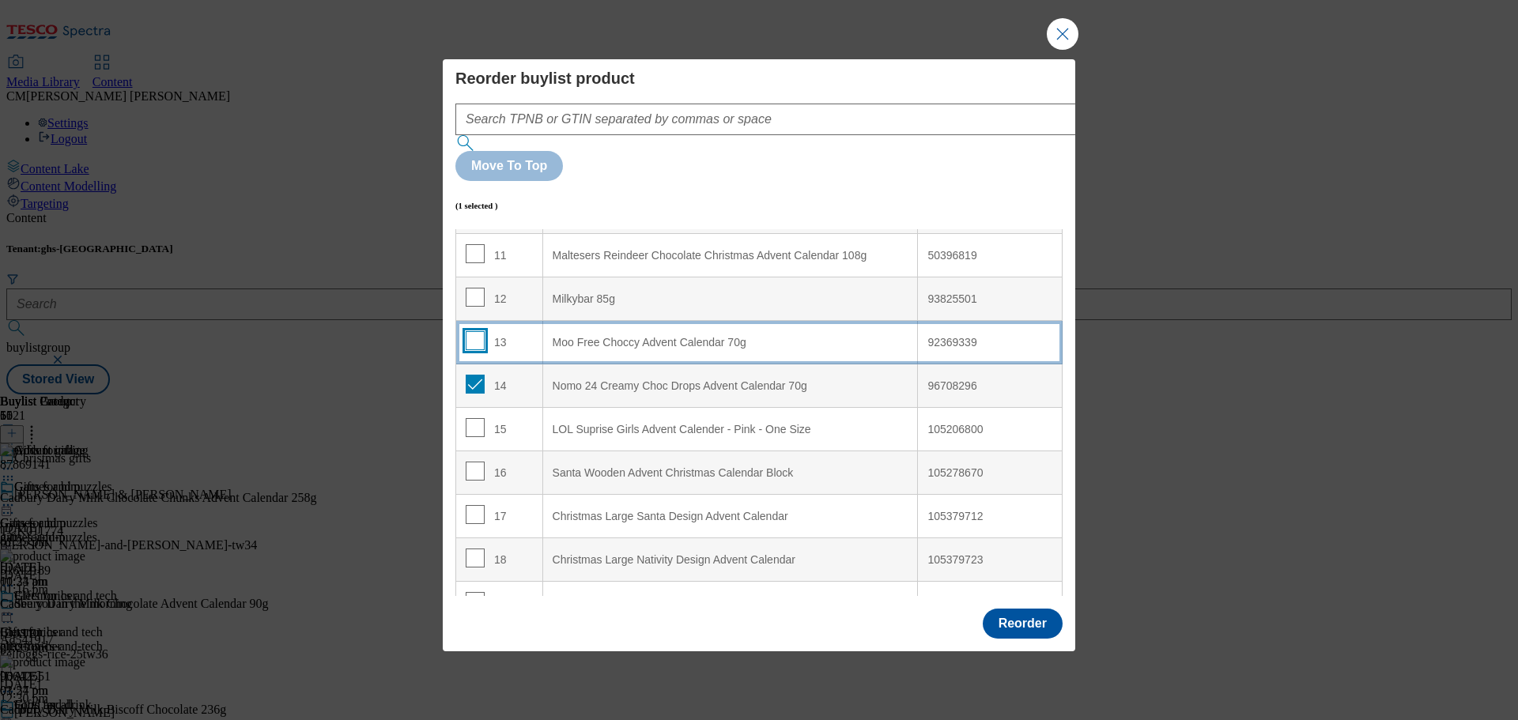
click at [470, 331] on input "Modal" at bounding box center [475, 340] width 19 height 19
checkbox input "true"
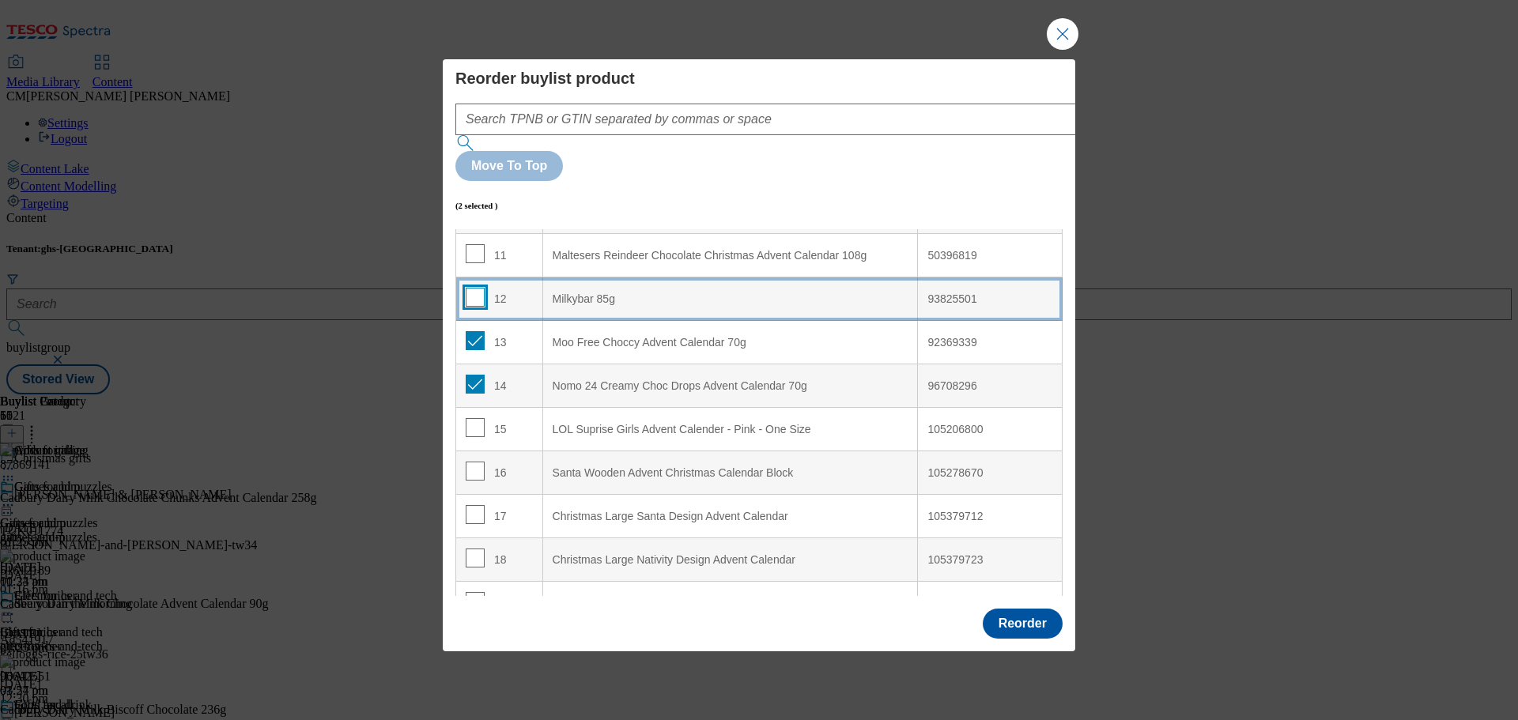
click at [472, 288] on input "Modal" at bounding box center [475, 297] width 19 height 19
checkbox input "true"
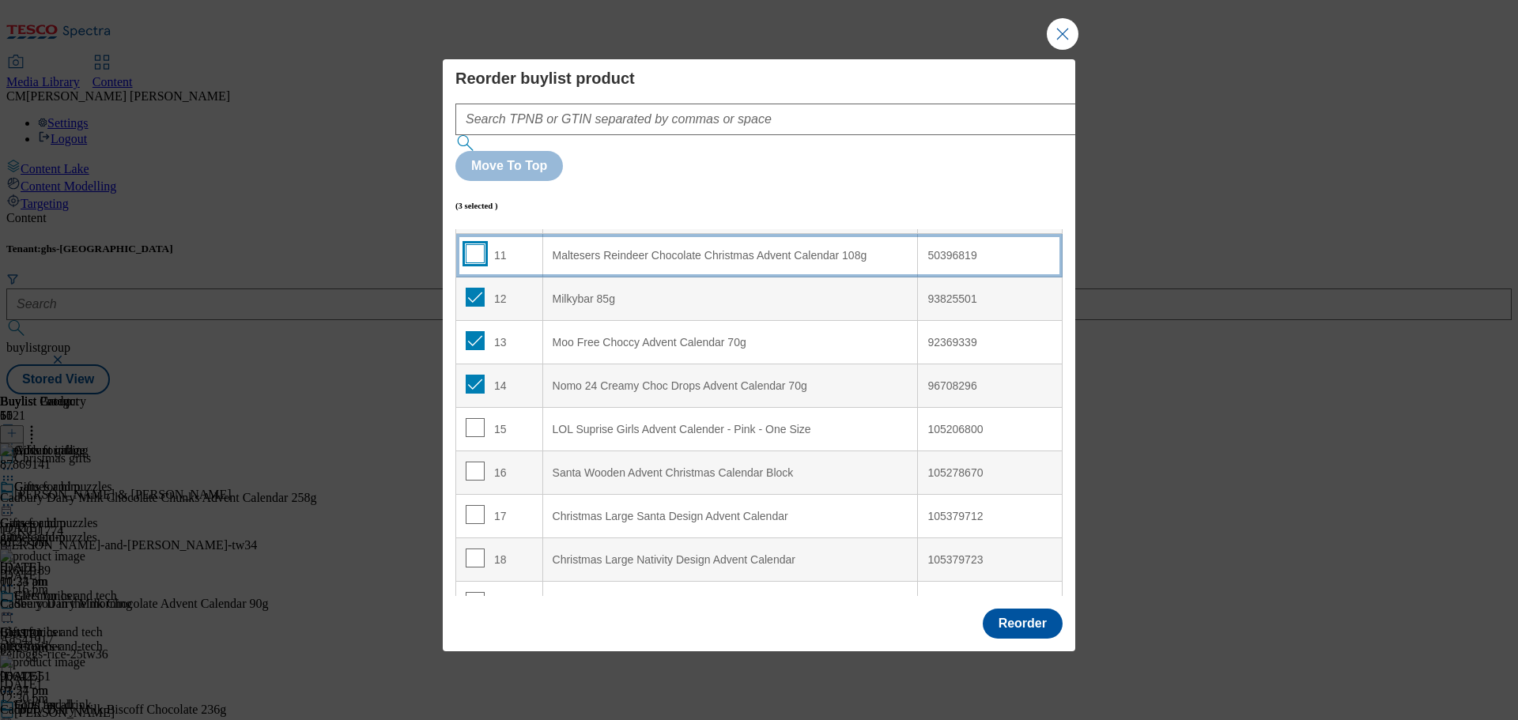
click at [472, 244] on input "Modal" at bounding box center [475, 253] width 19 height 19
checkbox input "true"
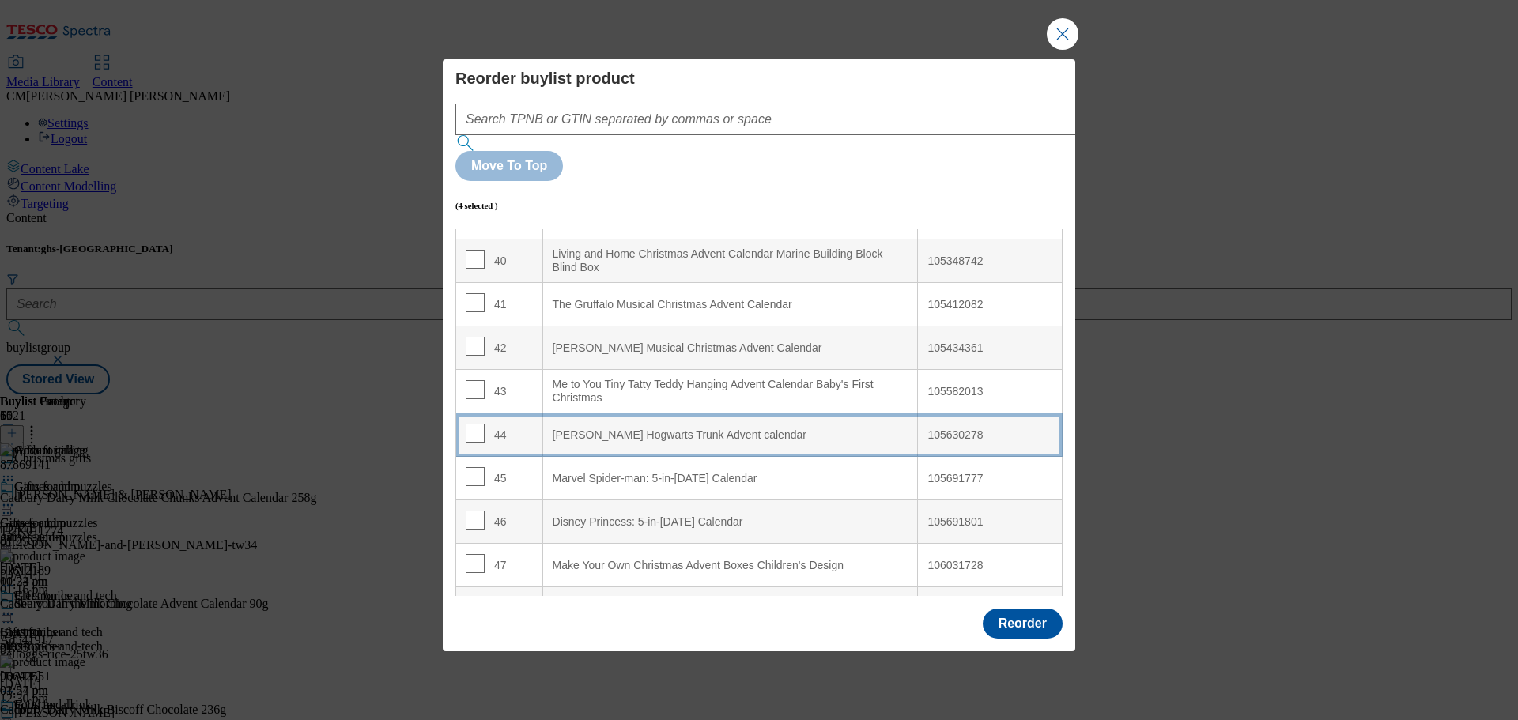
scroll to position [1694, 0]
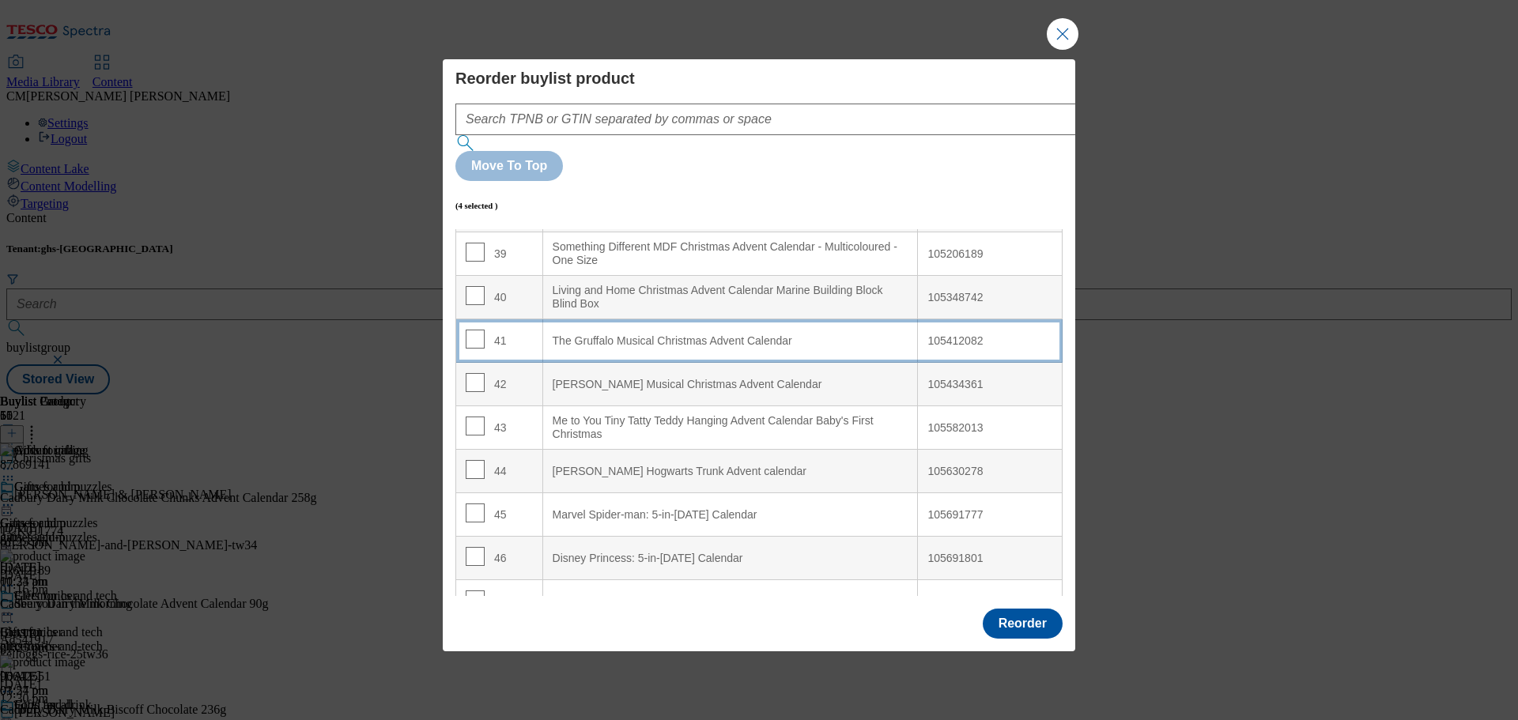
click at [643, 319] on Calendar "The Gruffalo Musical Christmas Advent Calendar" at bounding box center [730, 340] width 376 height 43
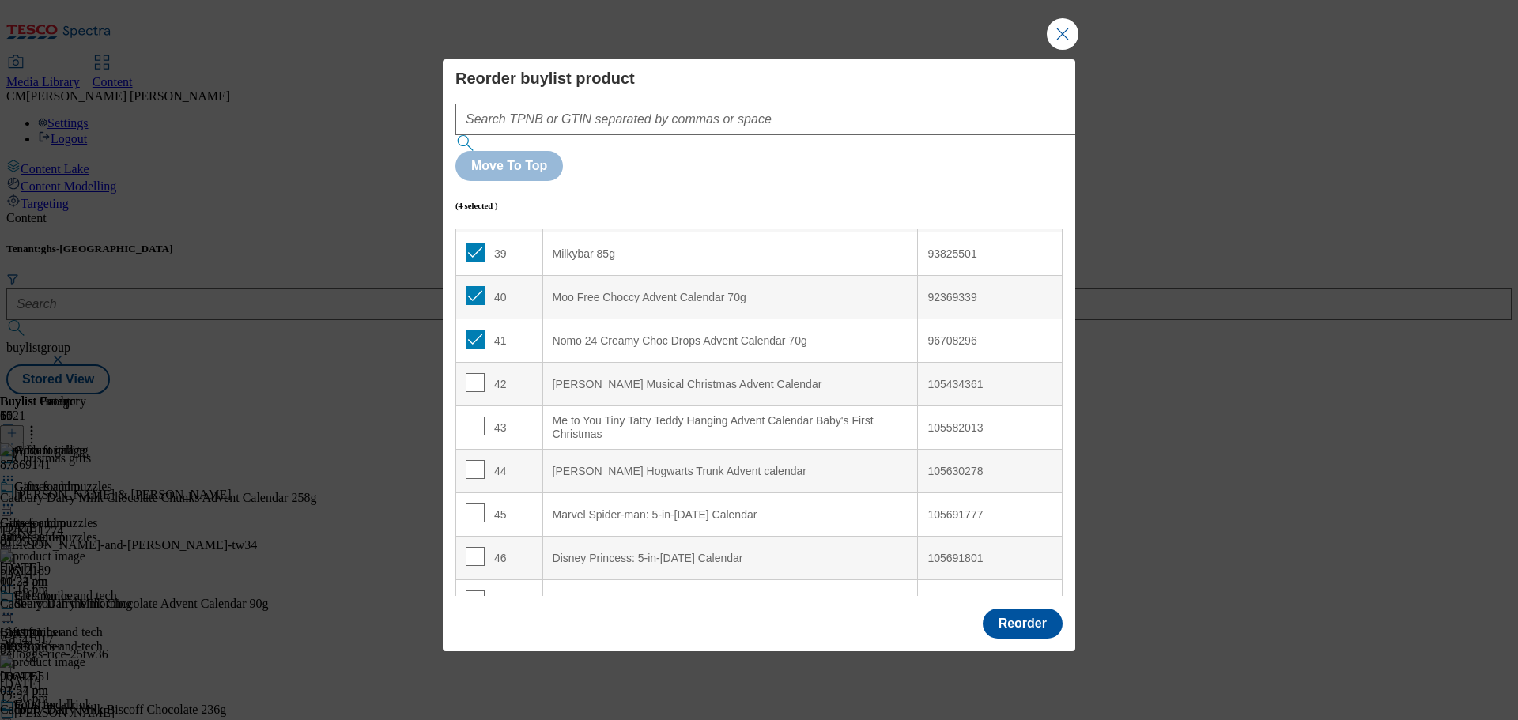
scroll to position [1520, 0]
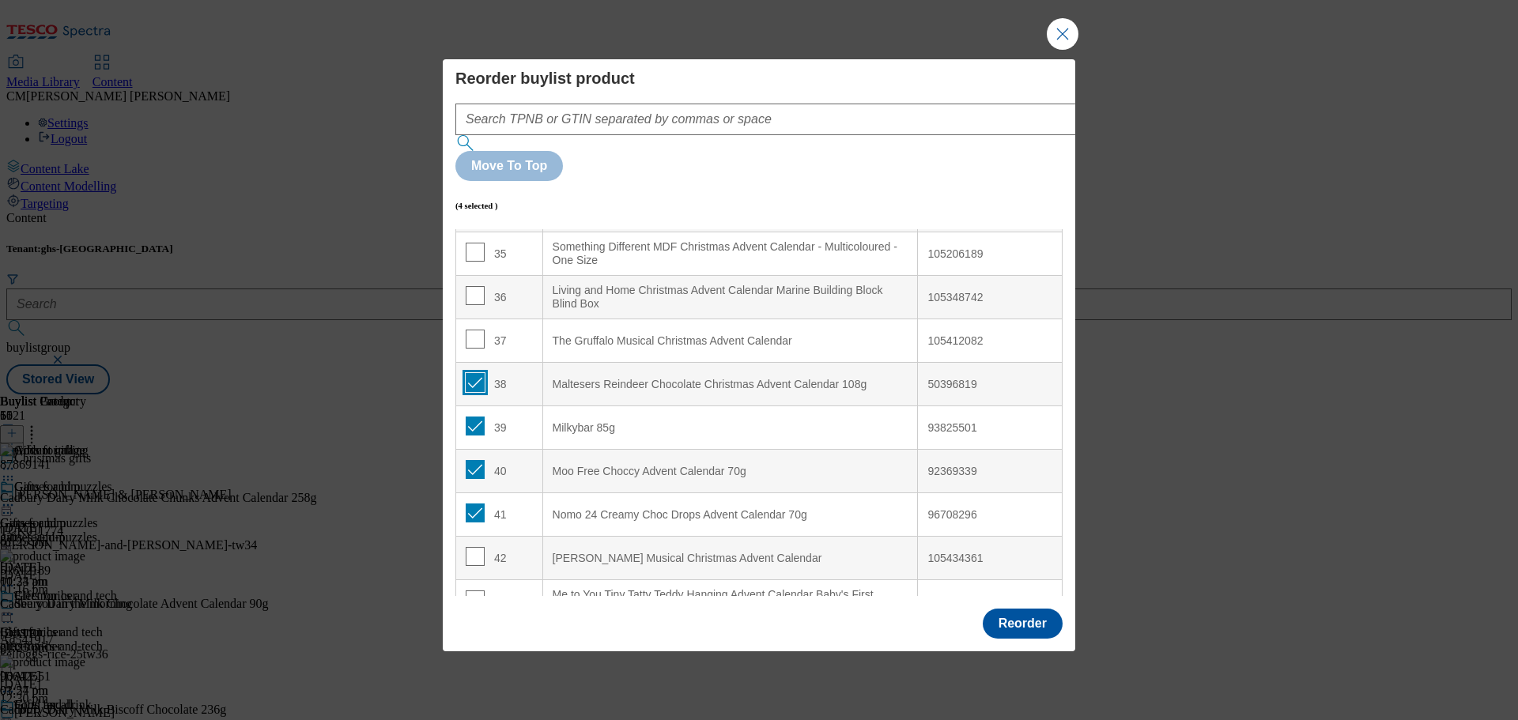
click at [472, 373] on input "Modal" at bounding box center [475, 382] width 19 height 19
checkbox input "false"
click at [474, 417] on input "Modal" at bounding box center [475, 426] width 19 height 19
checkbox input "false"
click at [477, 450] on td "40" at bounding box center [499, 471] width 87 height 43
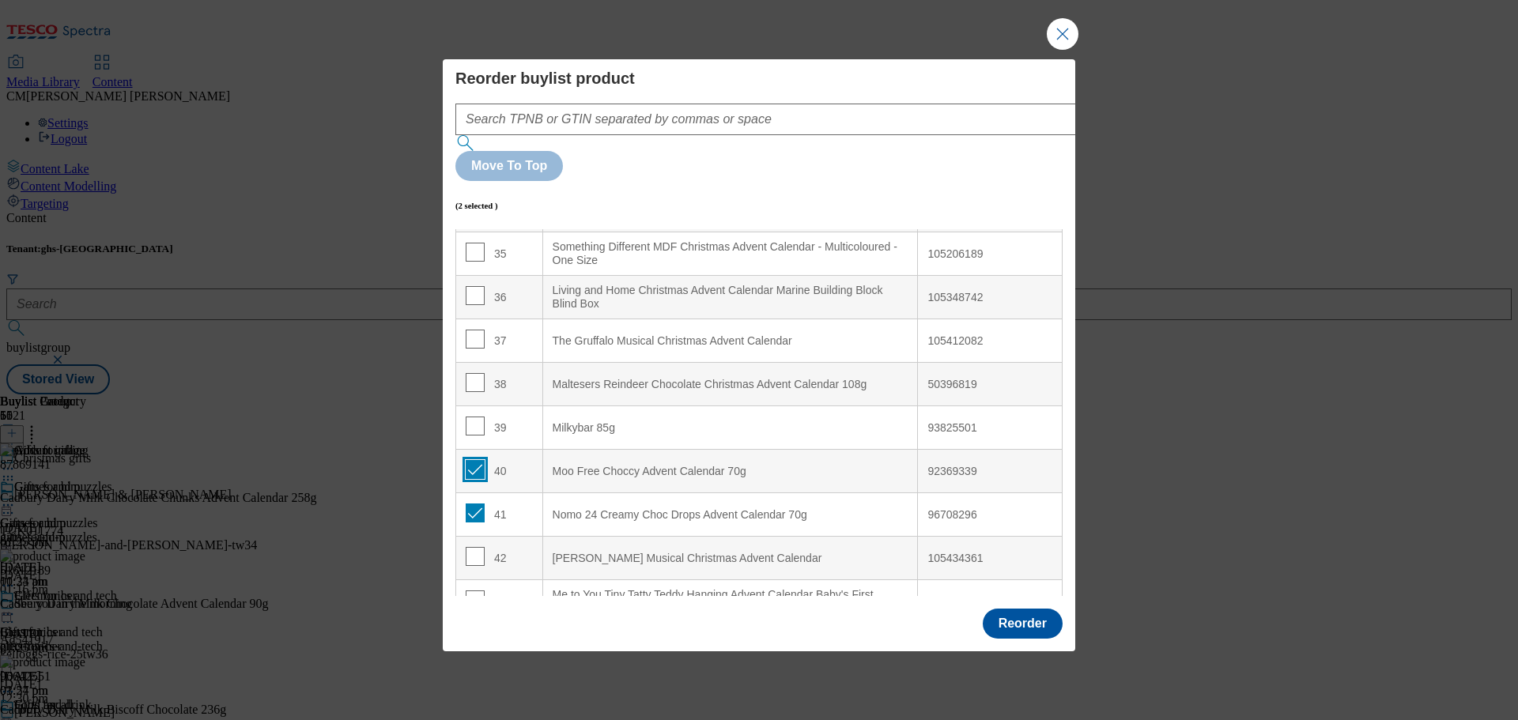
click at [469, 460] on input "Modal" at bounding box center [475, 469] width 19 height 19
checkbox input "false"
click at [466, 504] on input "Modal" at bounding box center [475, 513] width 19 height 19
checkbox input "false"
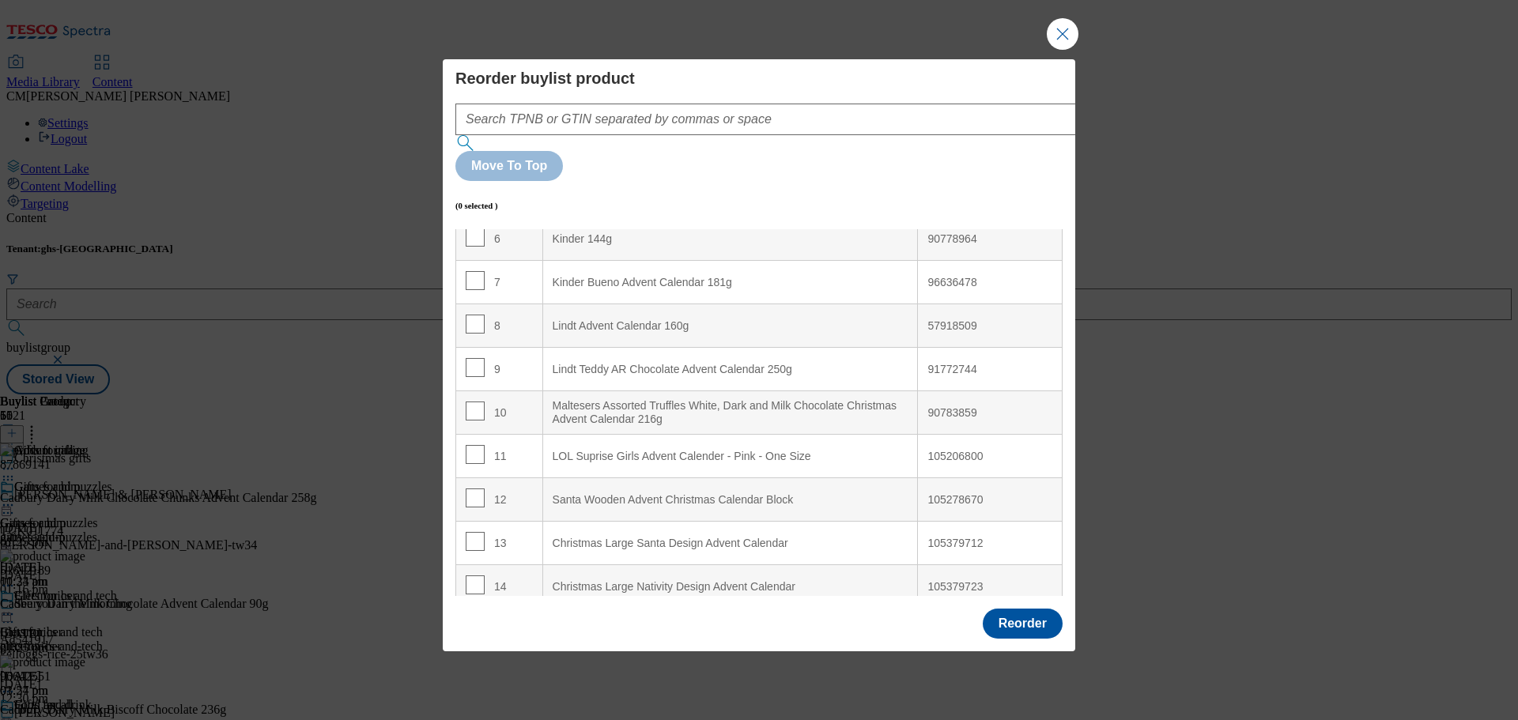
scroll to position [237, 0]
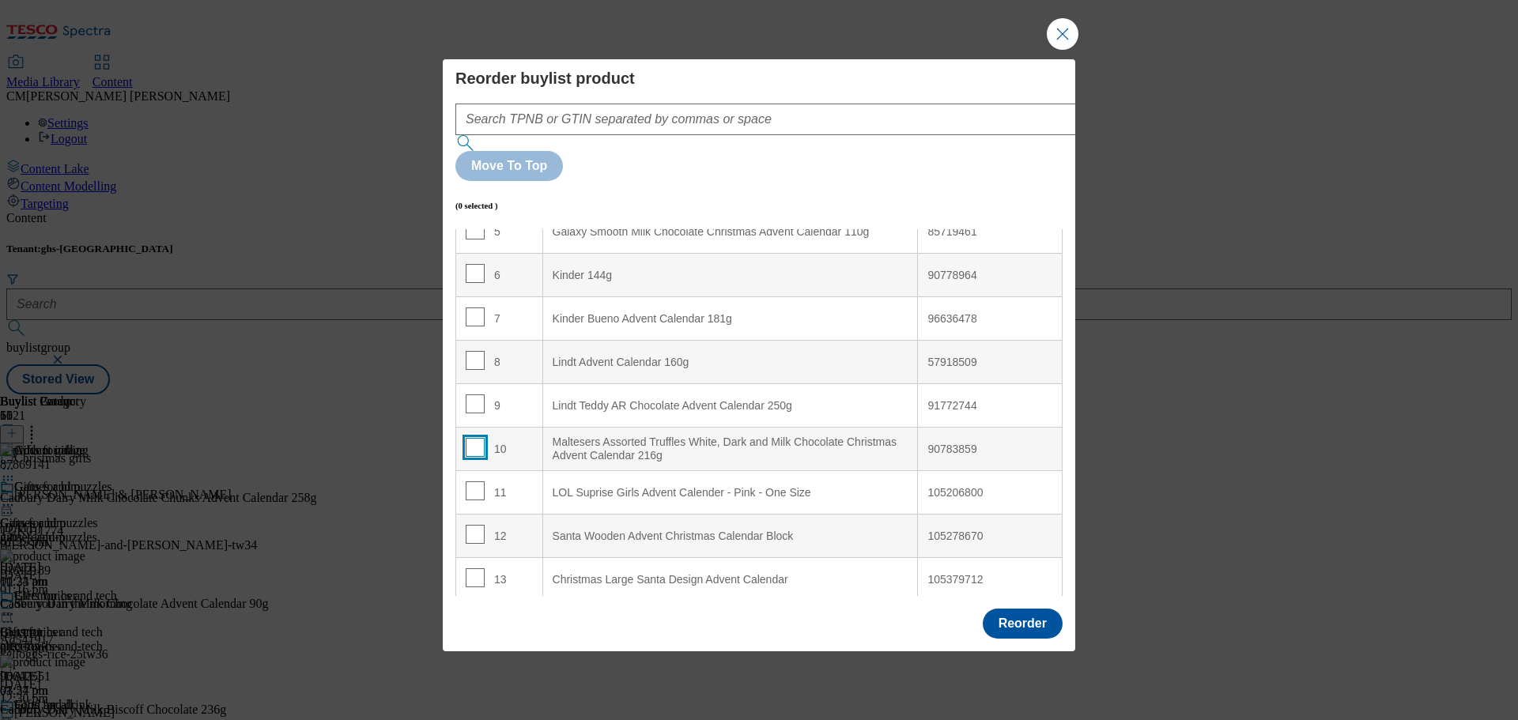
click at [467, 438] on input "Modal" at bounding box center [475, 447] width 19 height 19
checkbox input "true"
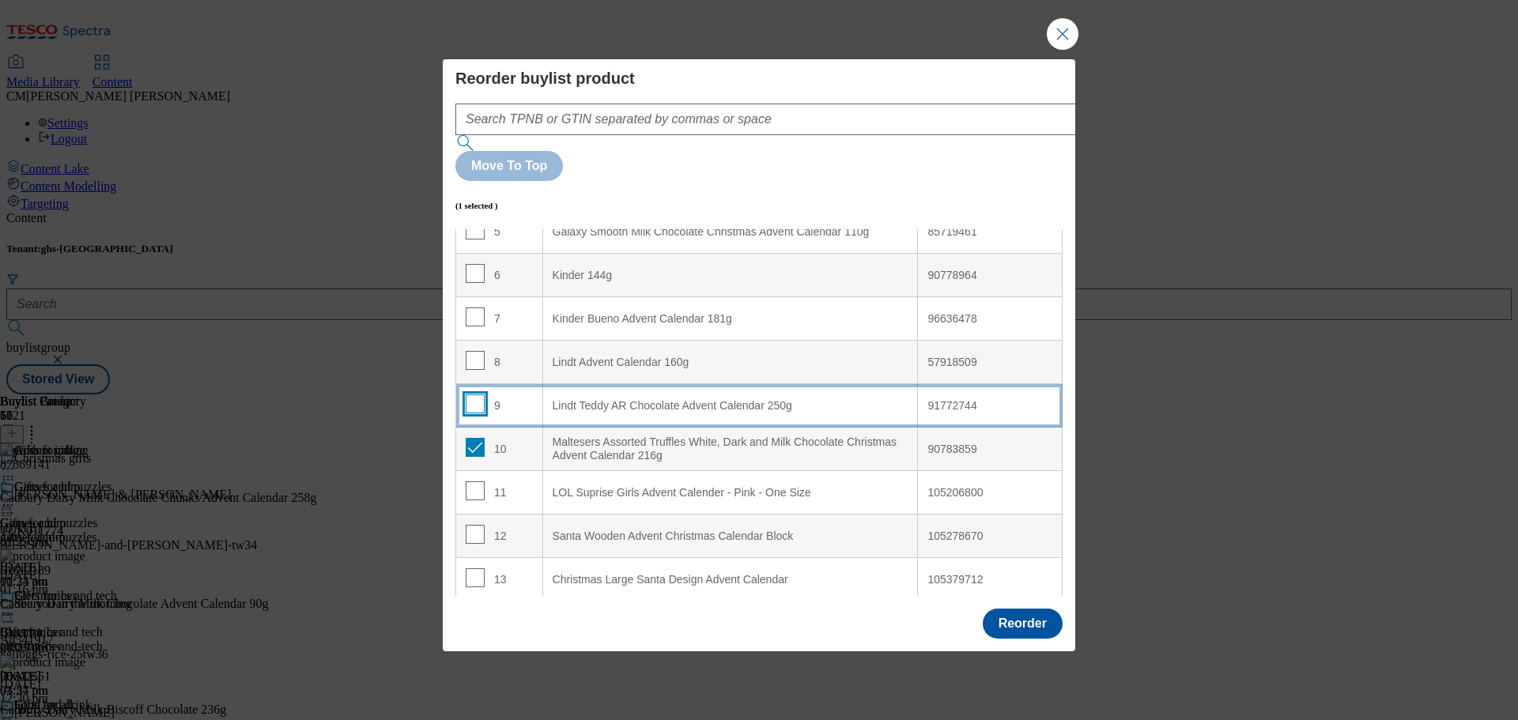
click at [475, 395] on input "Modal" at bounding box center [475, 404] width 19 height 19
checkbox input "true"
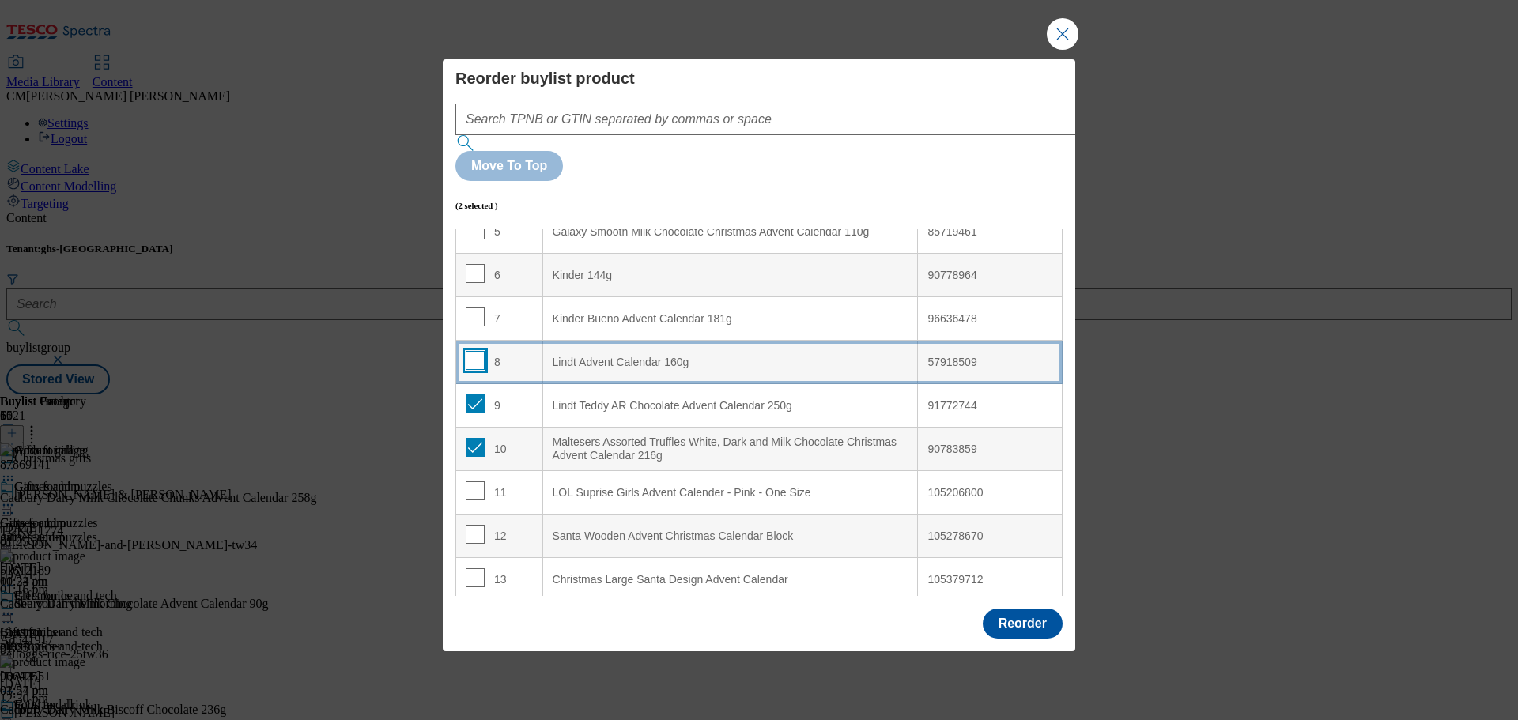
click at [473, 351] on input "Modal" at bounding box center [475, 360] width 19 height 19
checkbox input "true"
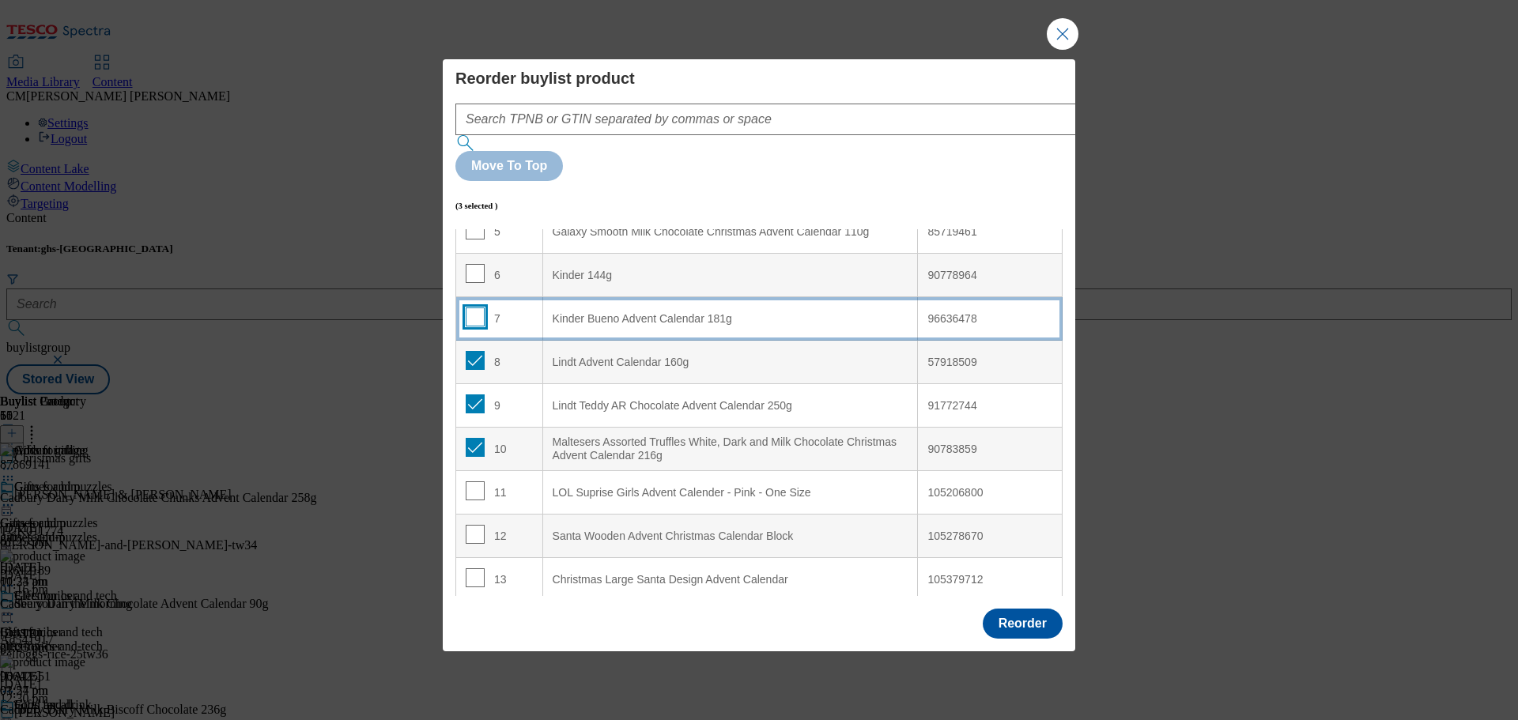
click at [468, 308] on input "Modal" at bounding box center [475, 317] width 19 height 19
checkbox input "true"
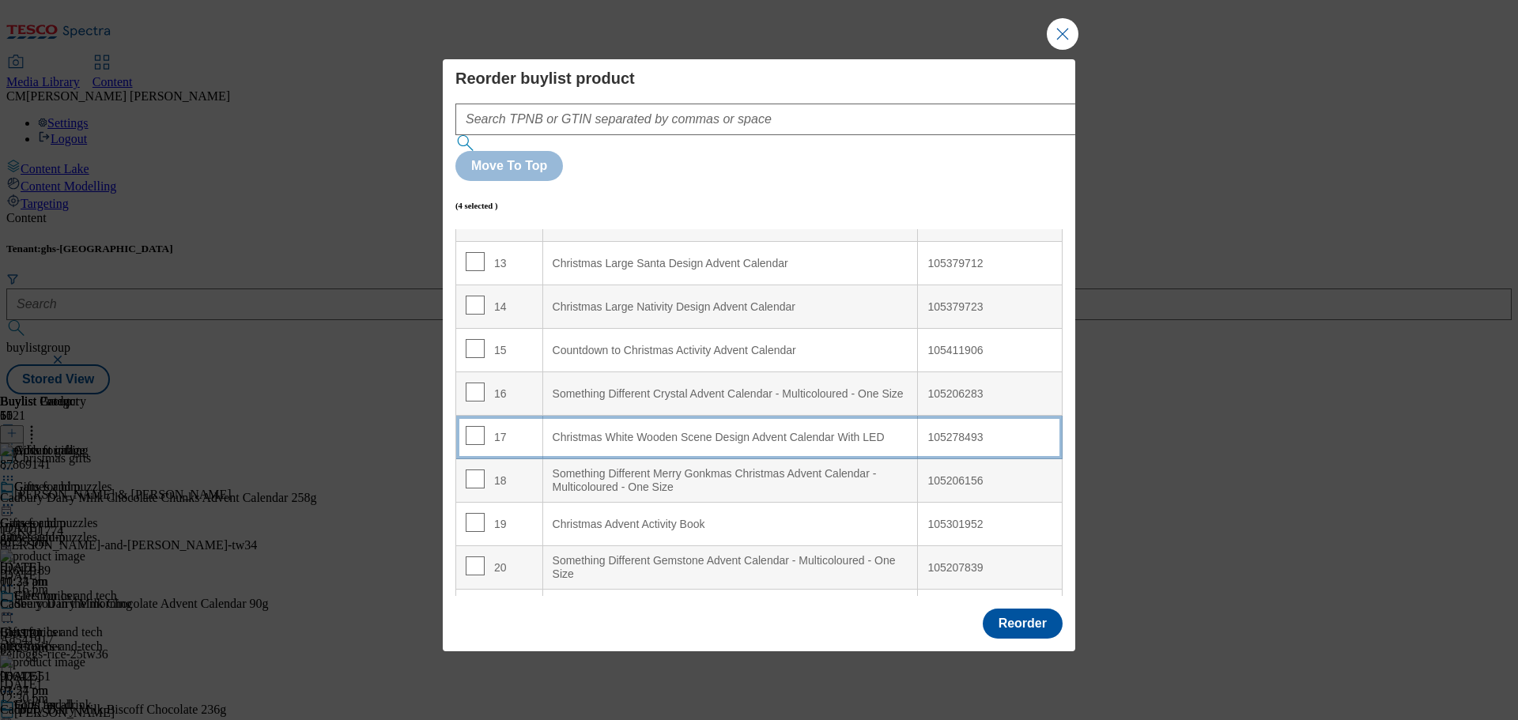
click at [670, 416] on LED "Christmas White Wooden Scene Design Advent Calendar With LED" at bounding box center [730, 437] width 376 height 43
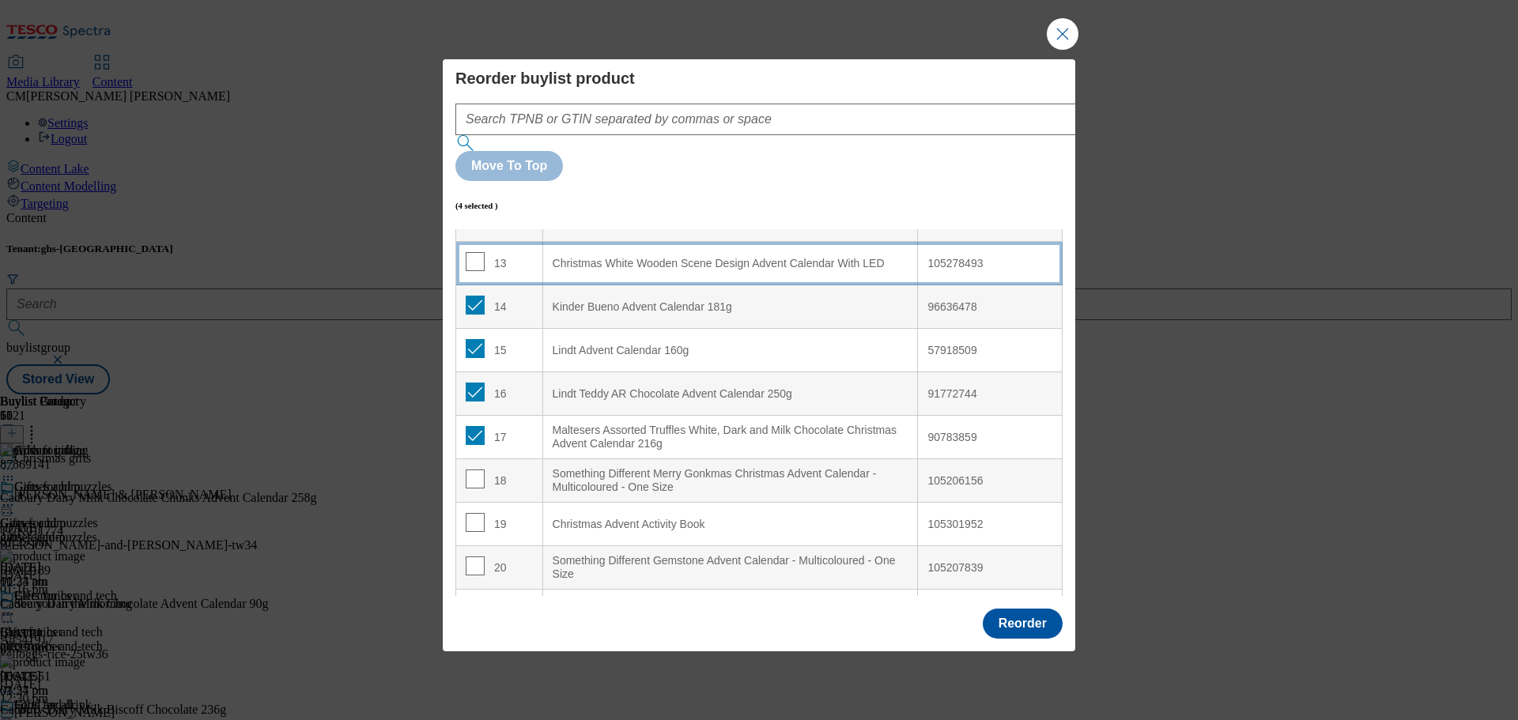
scroll to position [380, 0]
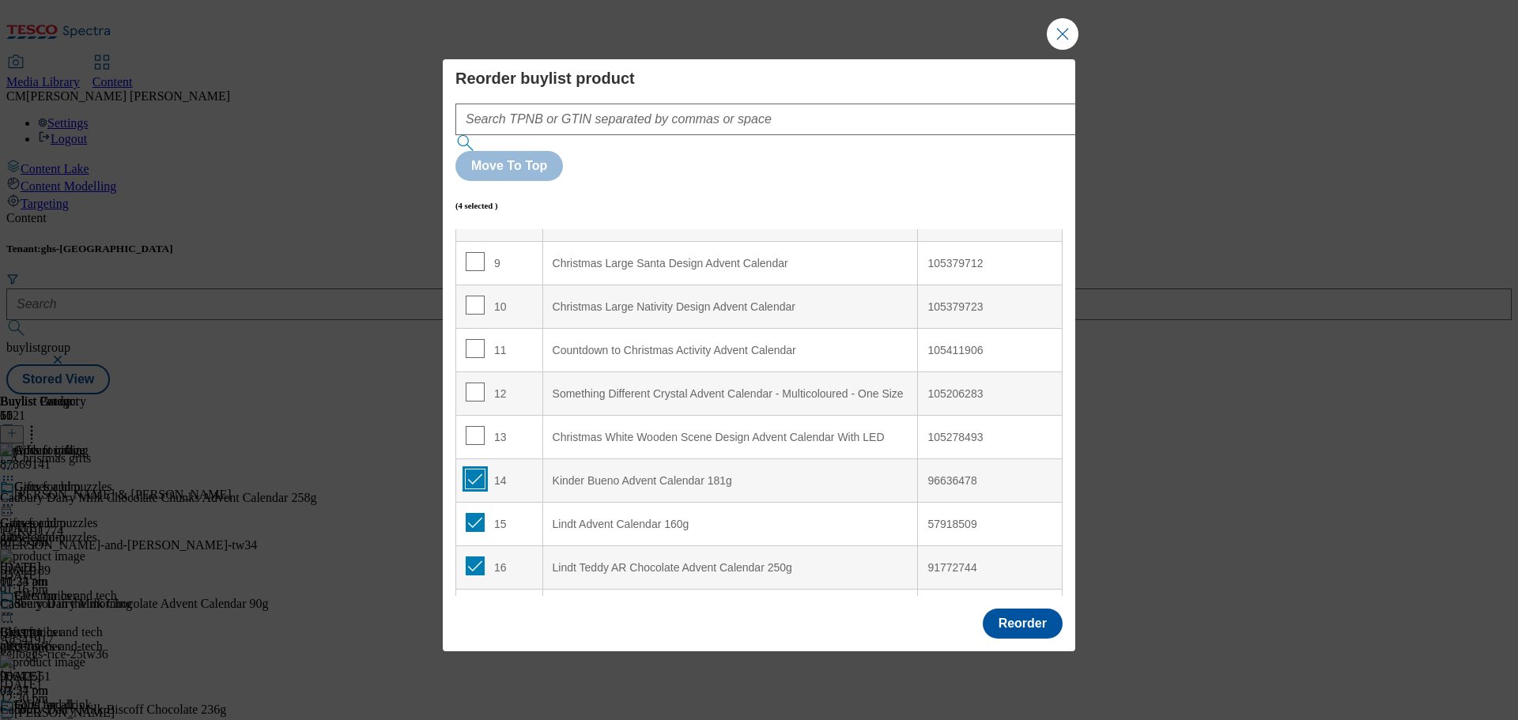
click at [477, 470] on input "Modal" at bounding box center [475, 479] width 19 height 19
checkbox input "false"
click at [479, 513] on input "Modal" at bounding box center [475, 522] width 19 height 19
checkbox input "false"
click at [473, 557] on input "Modal" at bounding box center [475, 566] width 19 height 19
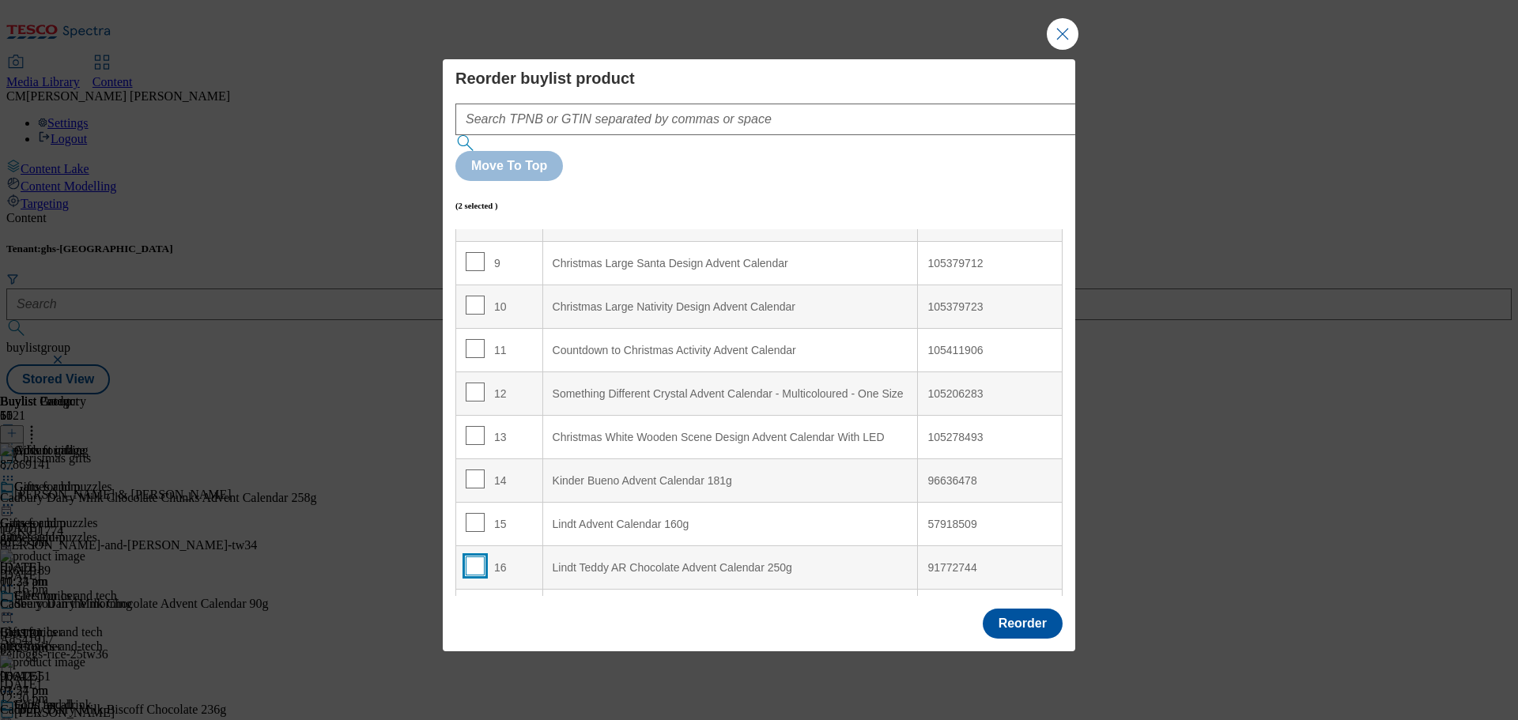
checkbox input "false"
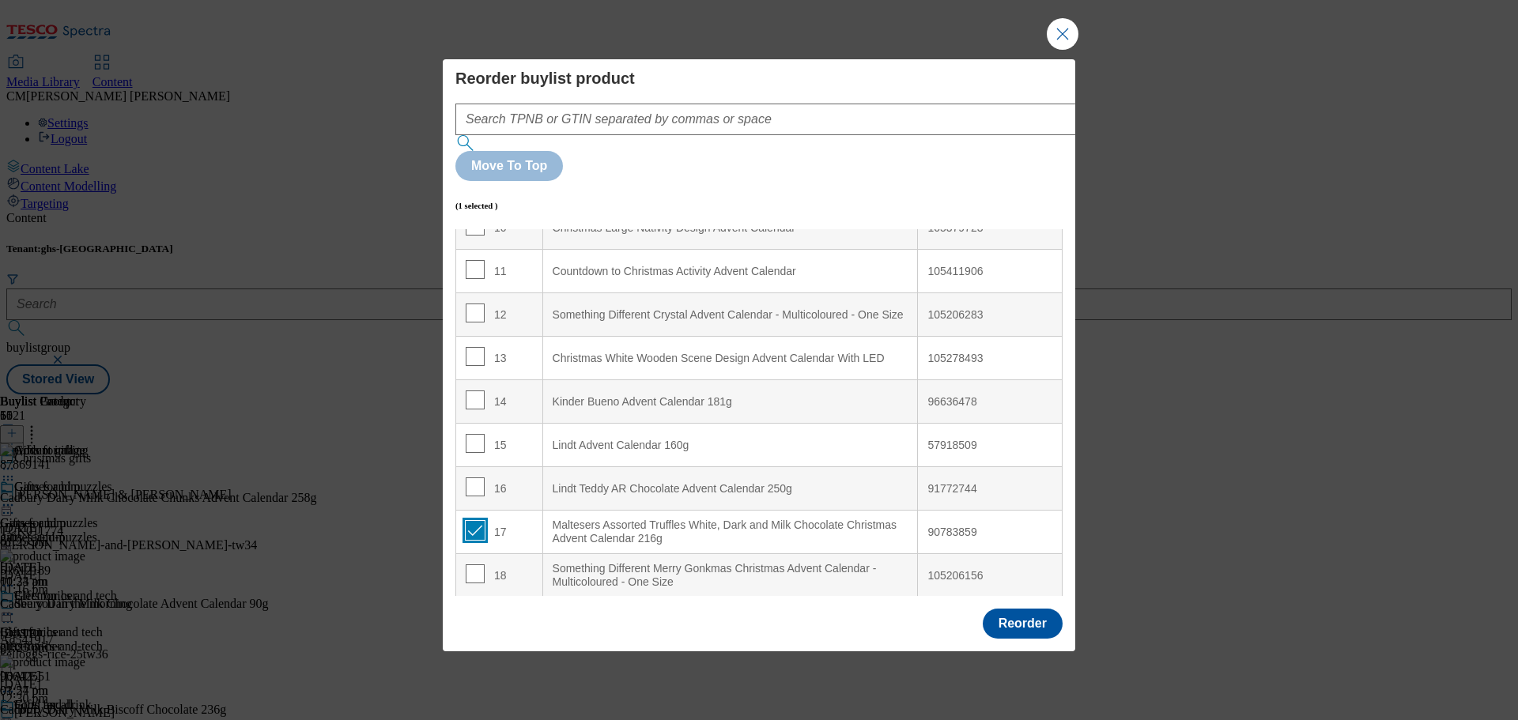
click at [479, 521] on input "Modal" at bounding box center [475, 530] width 19 height 19
checkbox input "false"
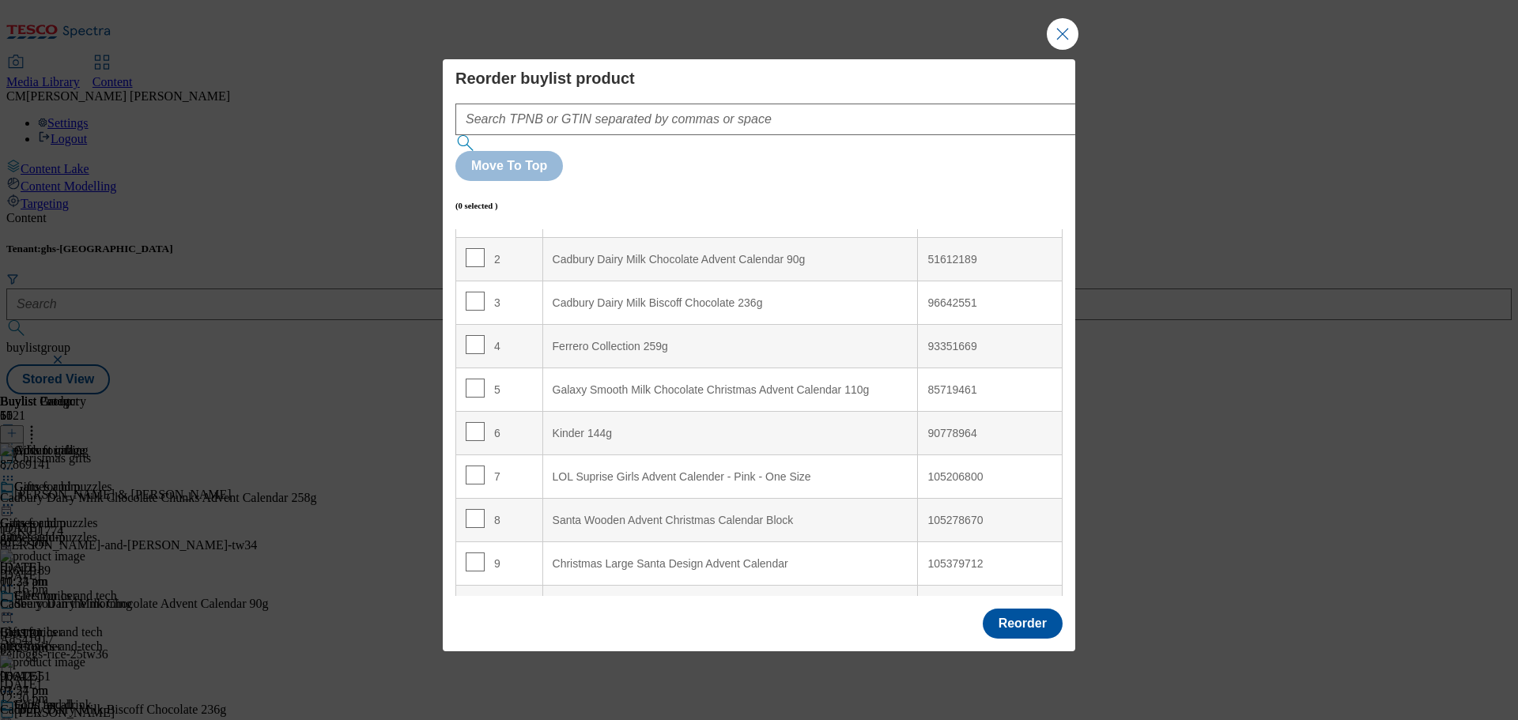
scroll to position [0, 0]
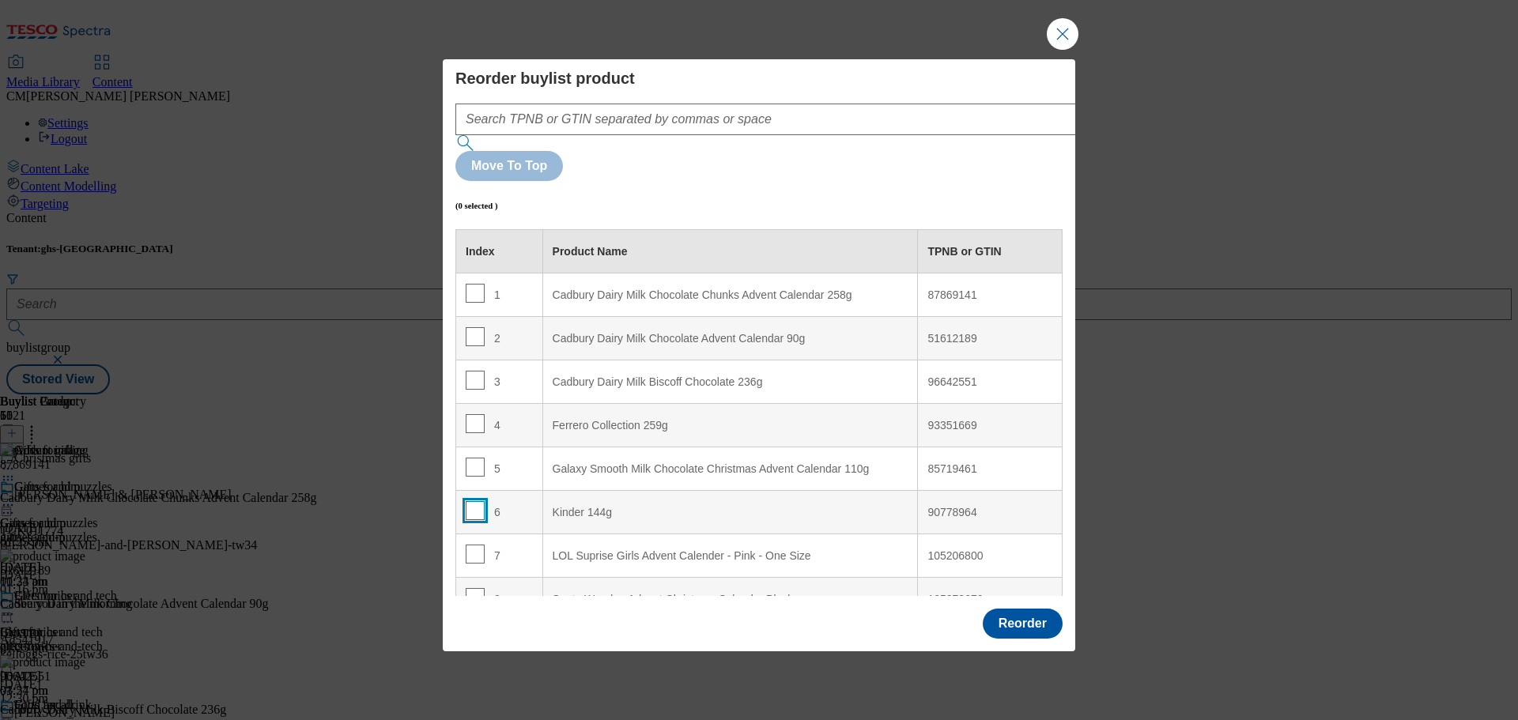
drag, startPoint x: 475, startPoint y: 472, endPoint x: 463, endPoint y: 425, distance: 48.9
click at [475, 501] on input "Modal" at bounding box center [475, 510] width 19 height 19
checkbox input "true"
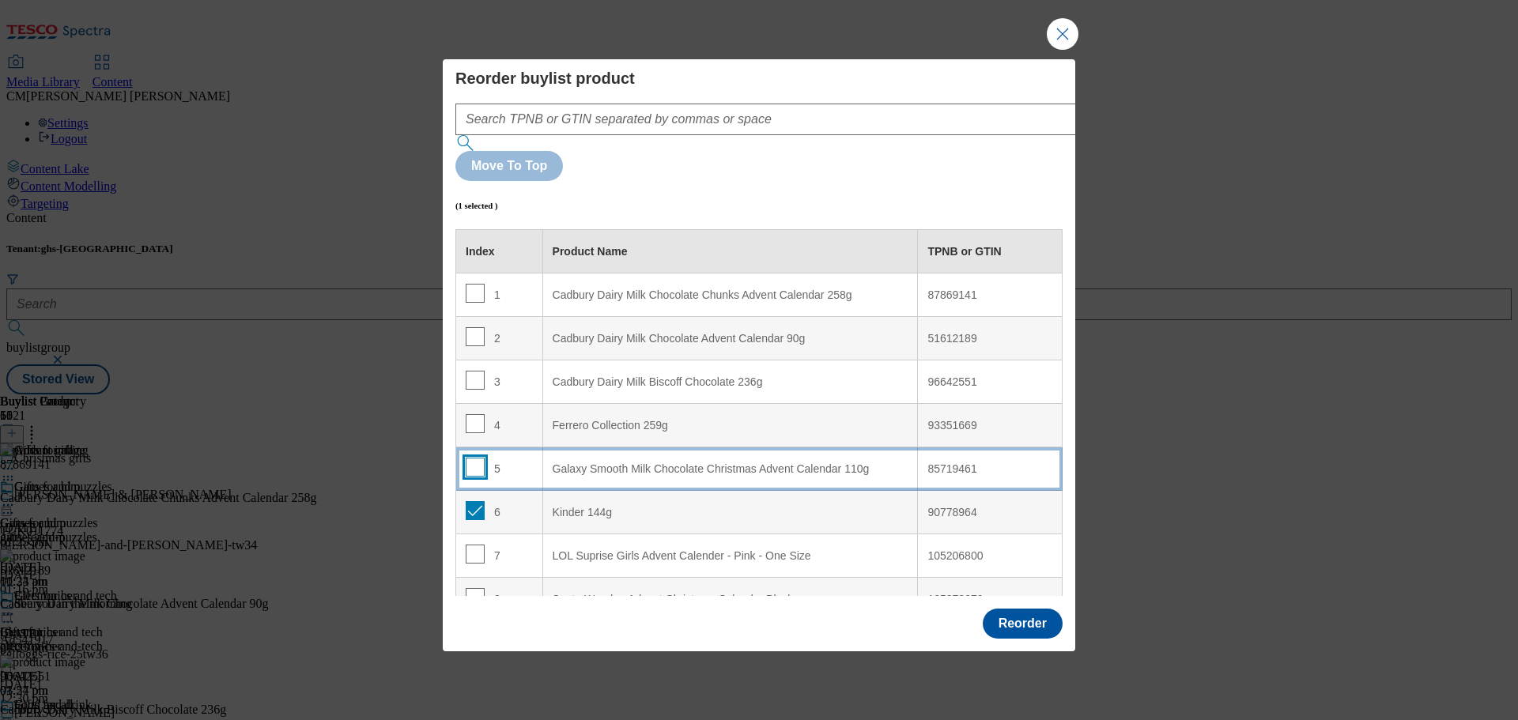
click at [474, 458] on input "Modal" at bounding box center [475, 467] width 19 height 19
checkbox input "true"
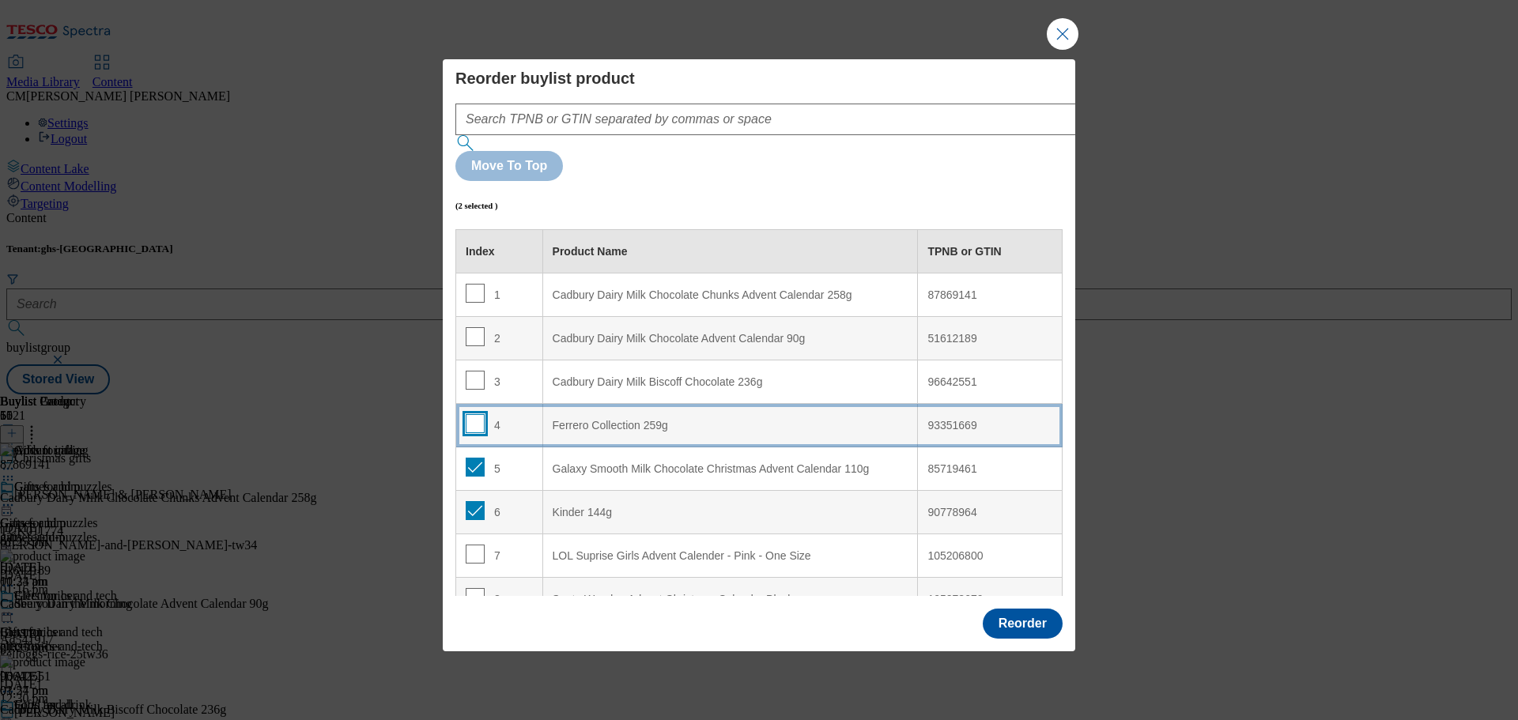
click at [478, 414] on input "Modal" at bounding box center [475, 423] width 19 height 19
checkbox input "true"
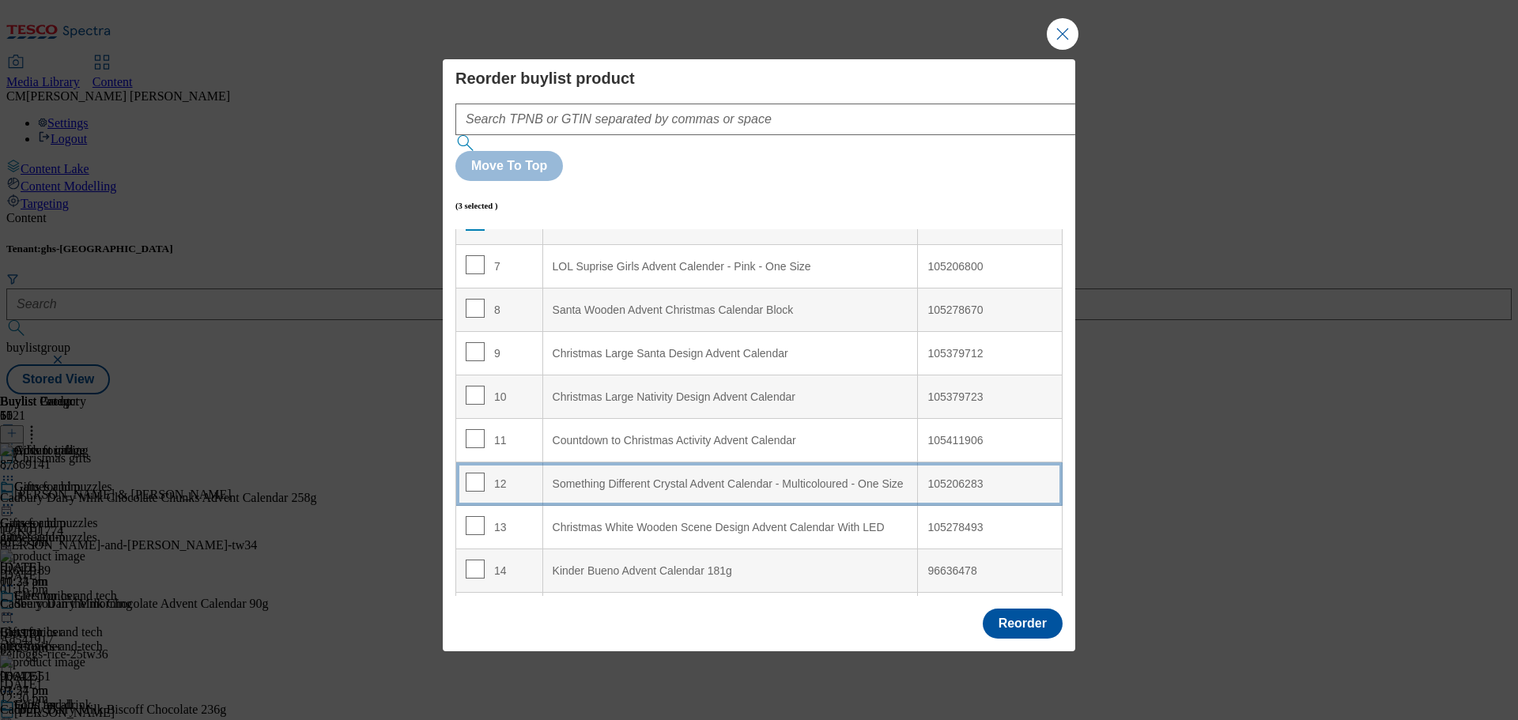
scroll to position [316, 0]
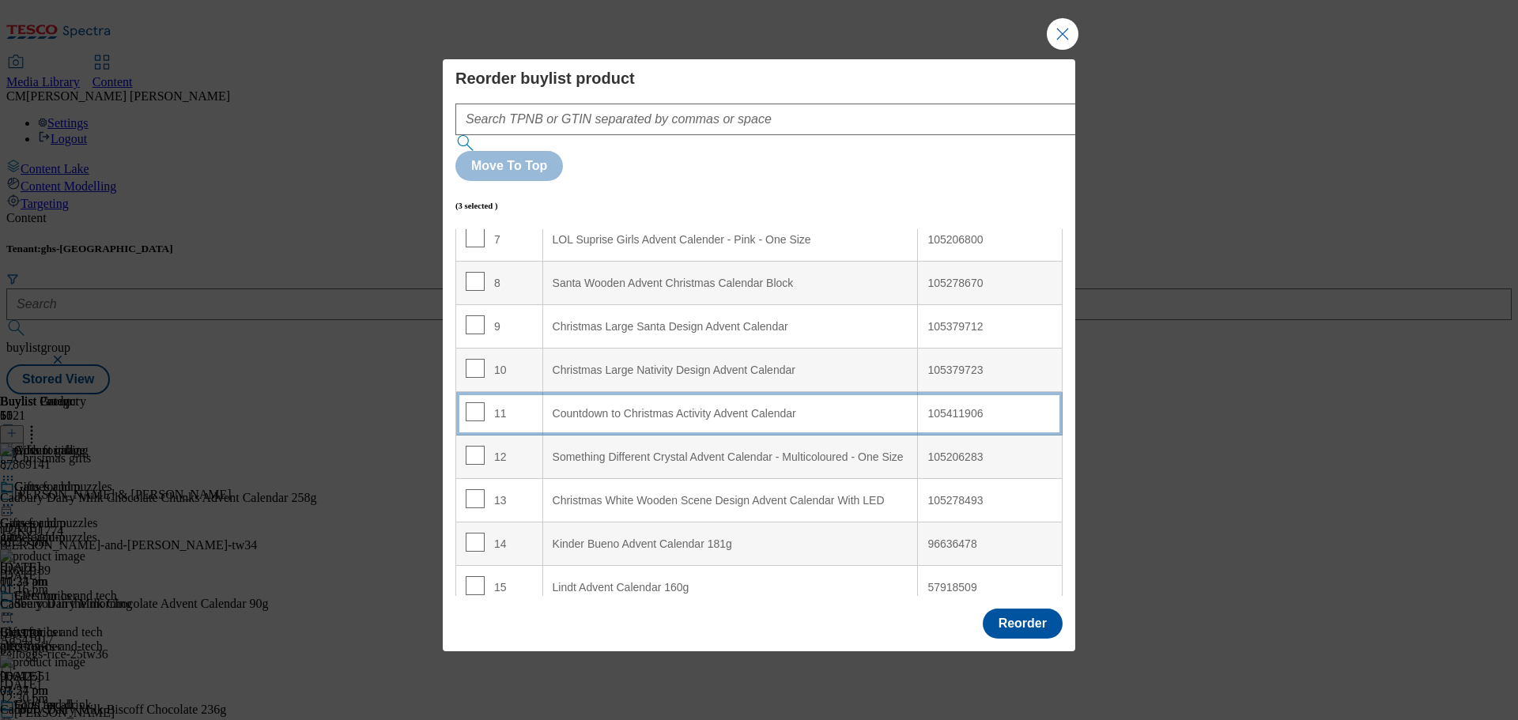
click at [659, 392] on Calendar "Countdown to Christmas Activity Advent Calendar" at bounding box center [730, 413] width 376 height 43
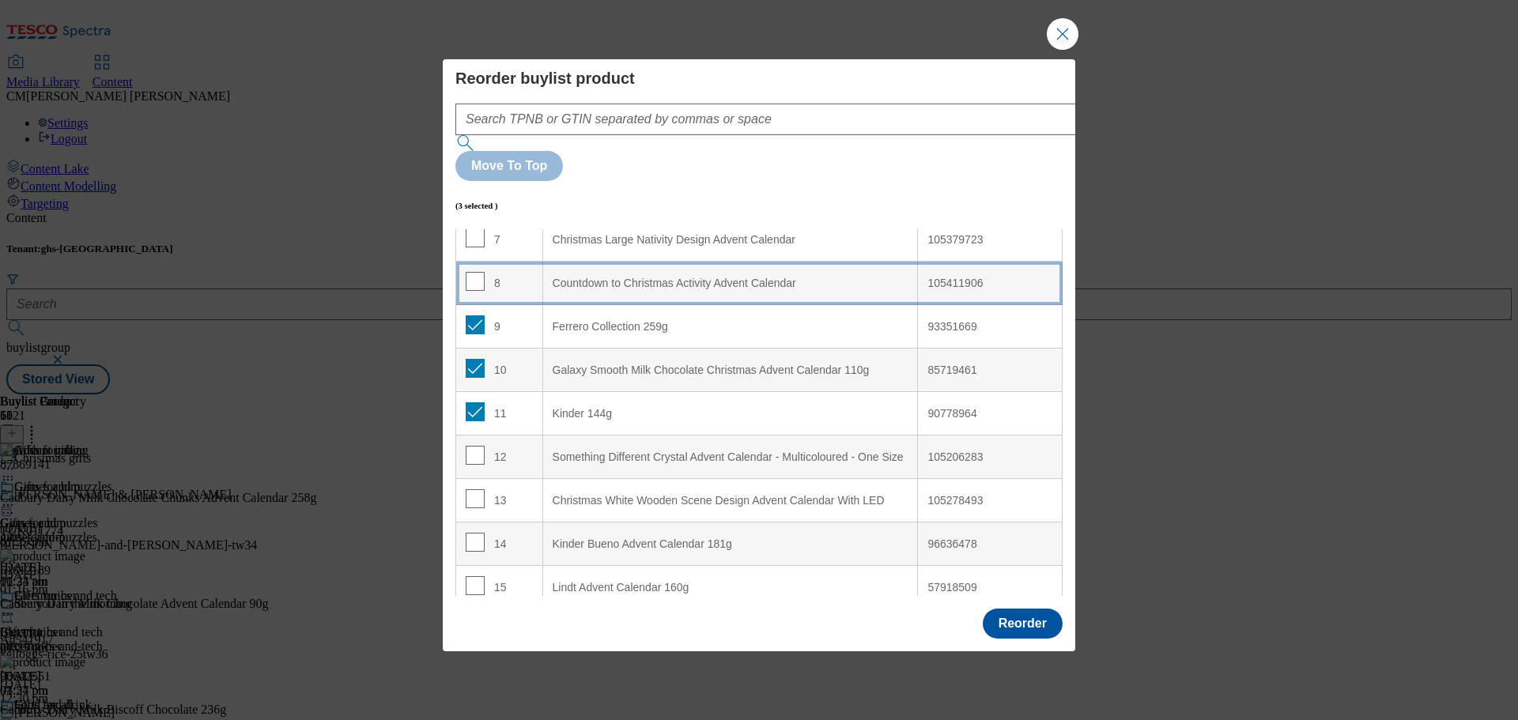
scroll to position [186, 0]
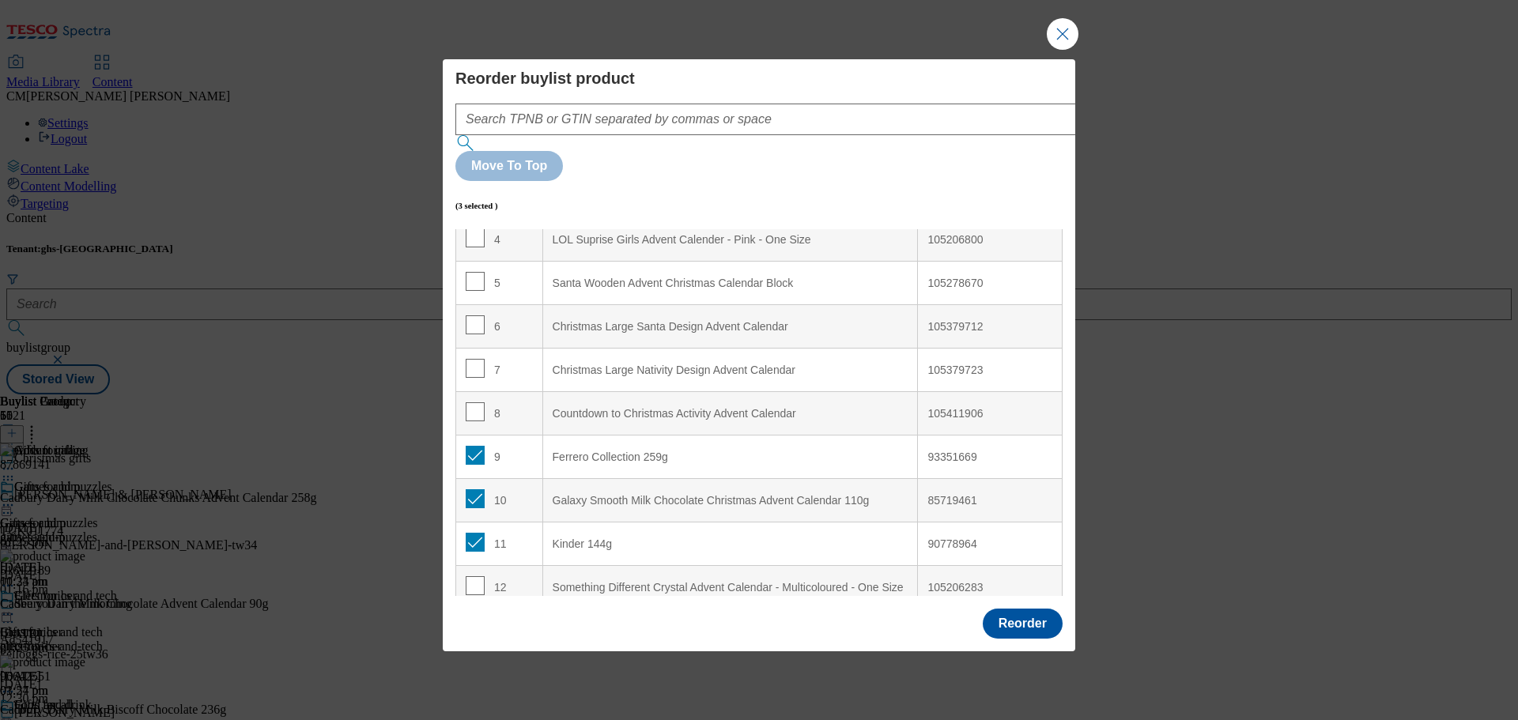
click at [481, 446] on div "9" at bounding box center [499, 457] width 67 height 23
click at [477, 446] on input "Modal" at bounding box center [475, 455] width 19 height 19
checkbox input "false"
click at [484, 489] on div "10" at bounding box center [499, 500] width 67 height 23
click at [478, 489] on input "Modal" at bounding box center [475, 498] width 19 height 19
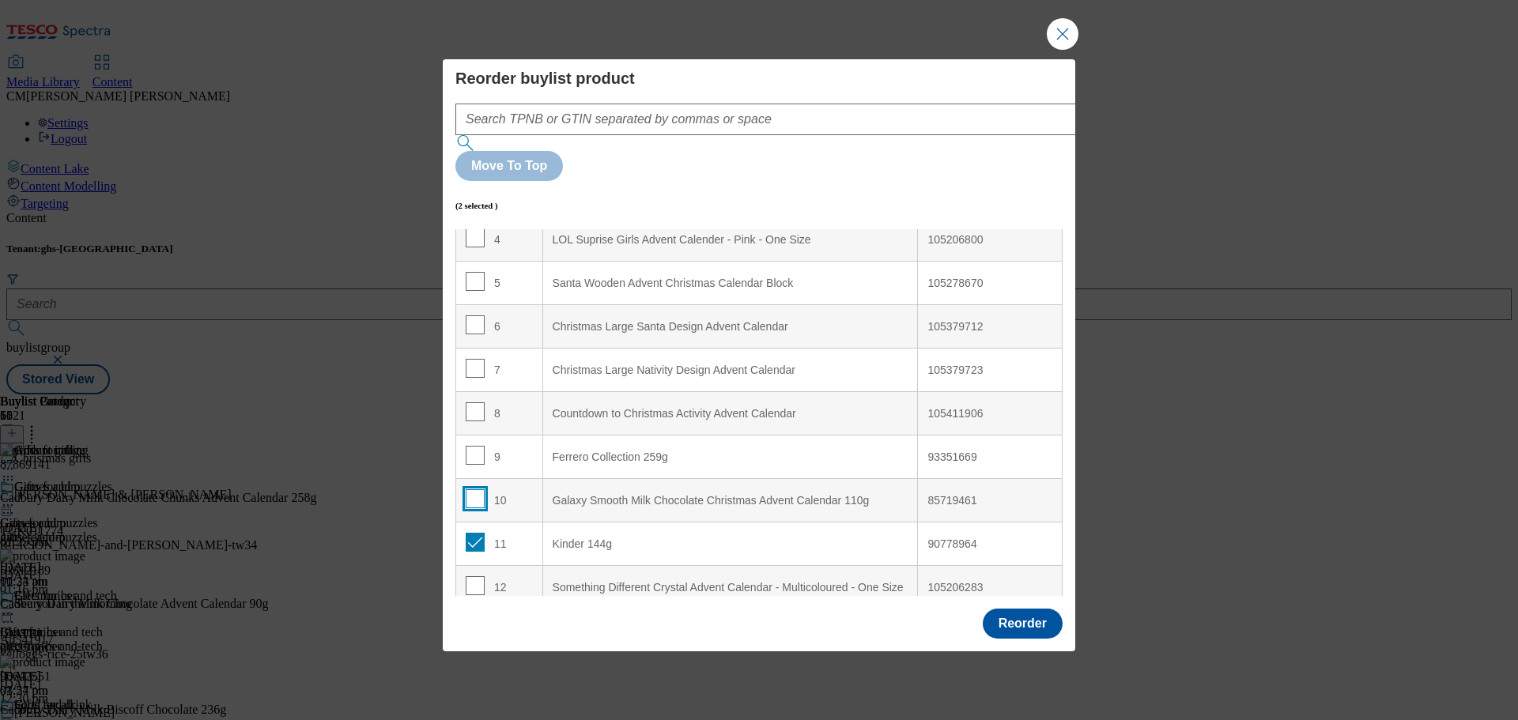
checkbox input "false"
click at [478, 533] on input "Modal" at bounding box center [475, 542] width 19 height 19
checkbox input "false"
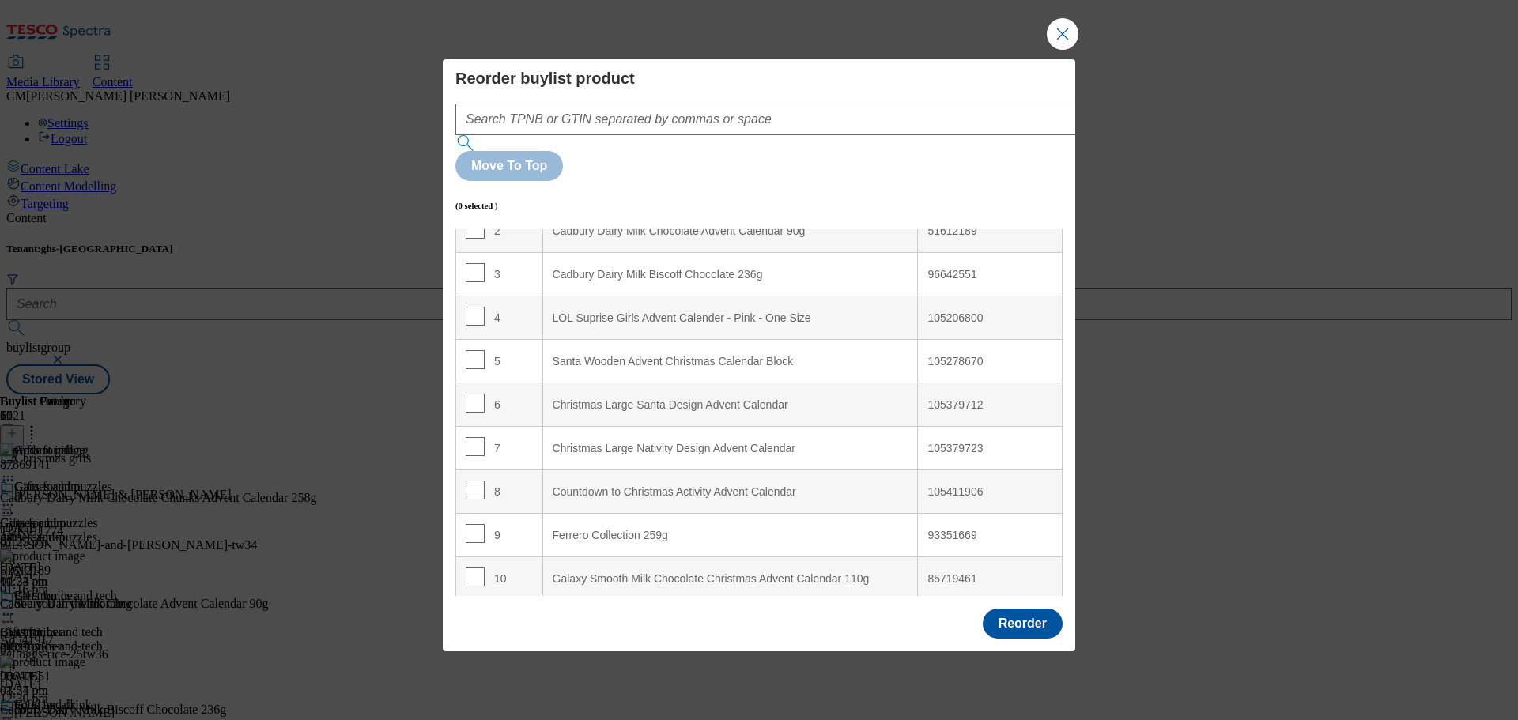
scroll to position [0, 0]
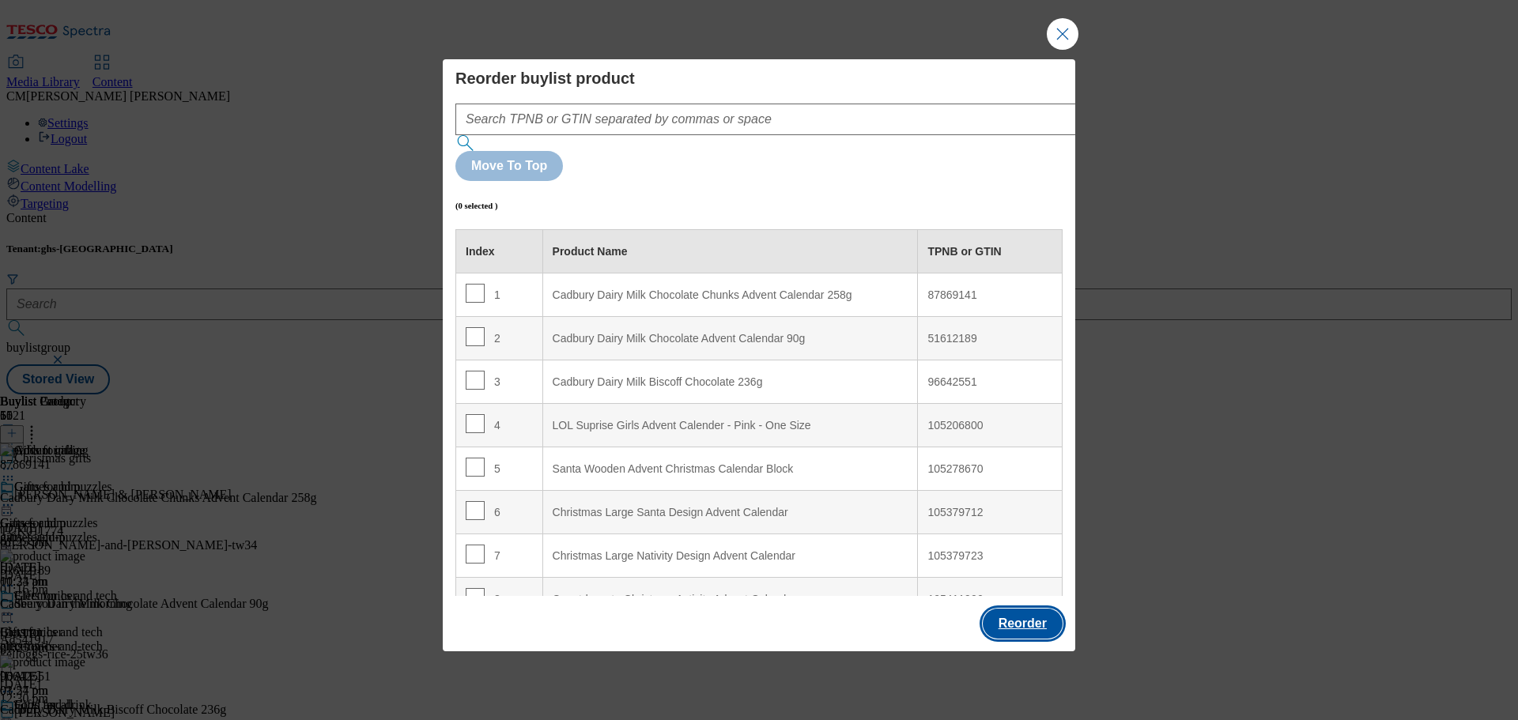
click at [1040, 609] on button "Reorder" at bounding box center [1023, 624] width 80 height 30
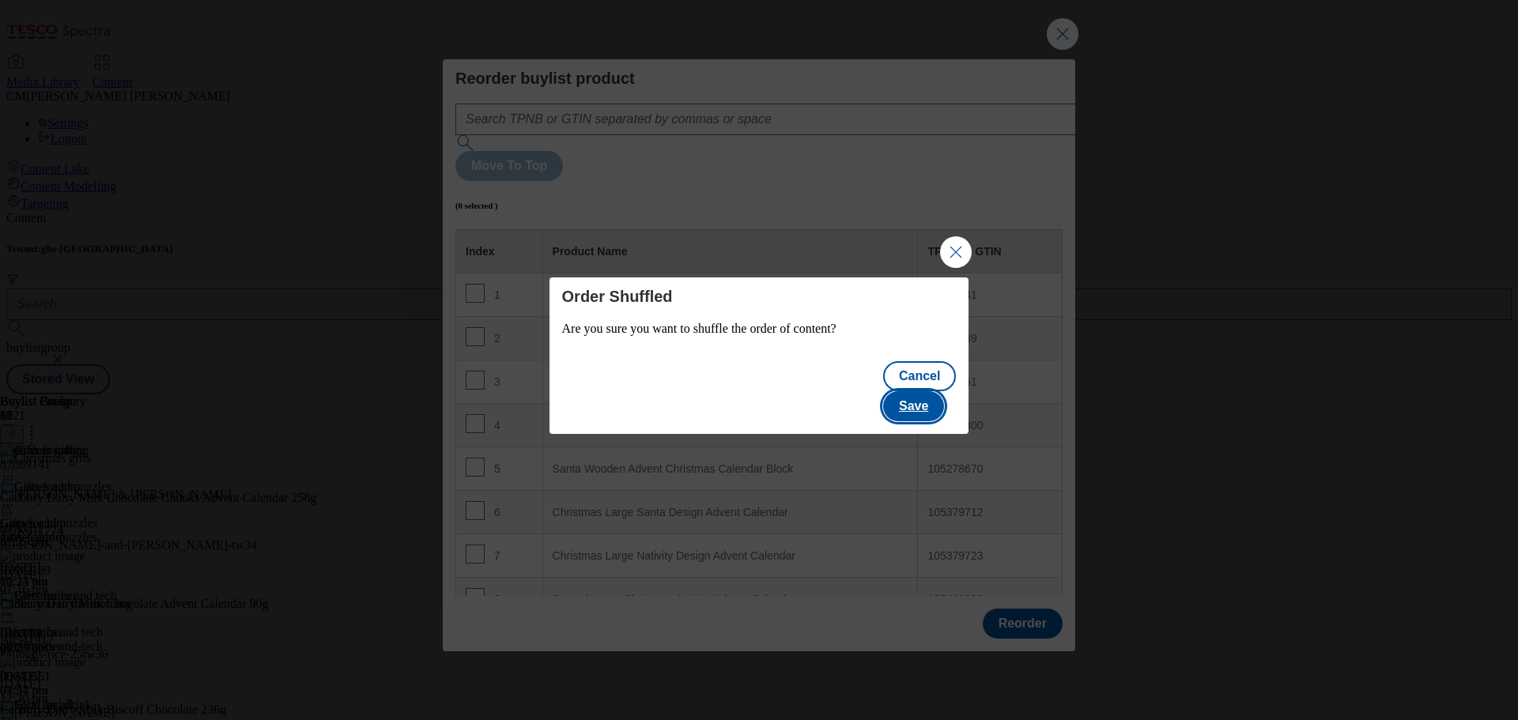
click at [917, 400] on button "Save" at bounding box center [913, 406] width 61 height 30
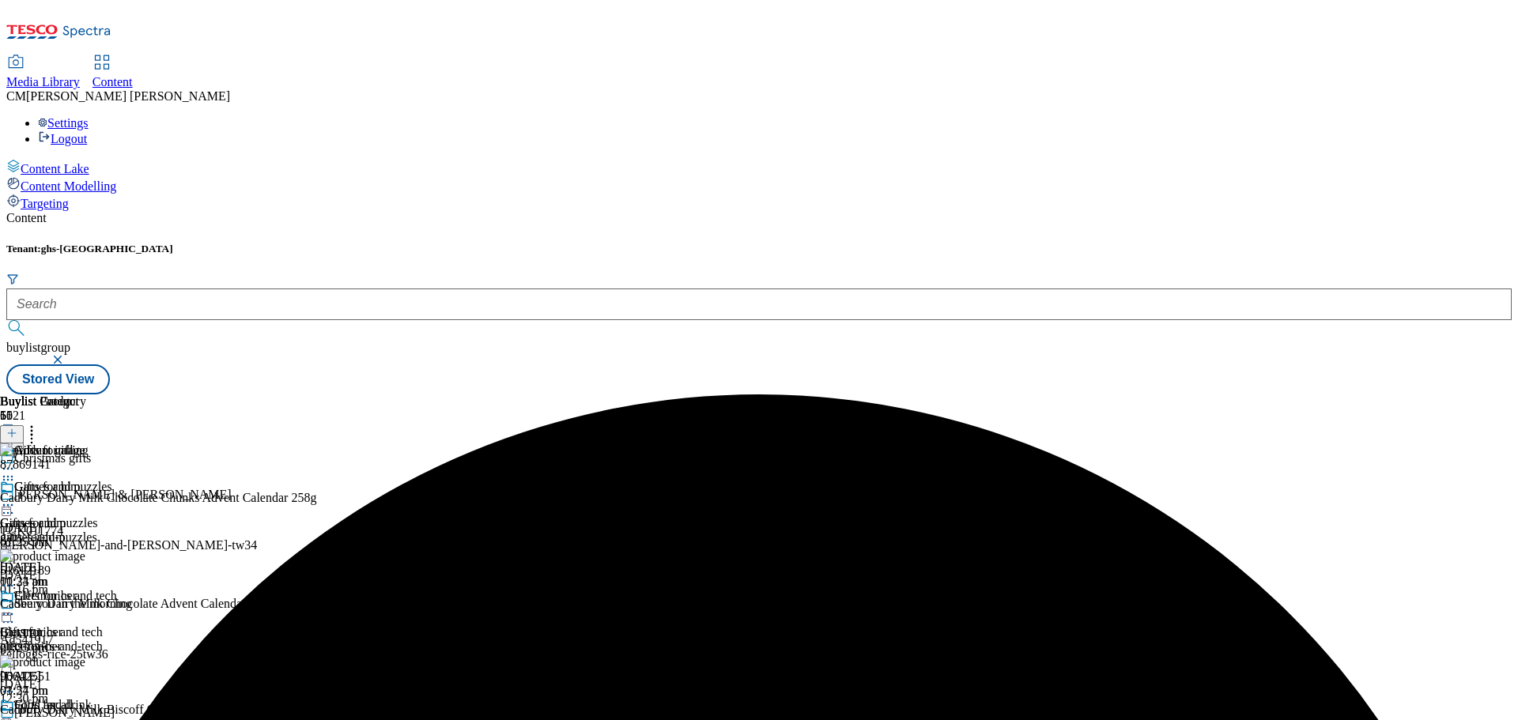
click at [16, 716] on icon at bounding box center [8, 724] width 16 height 16
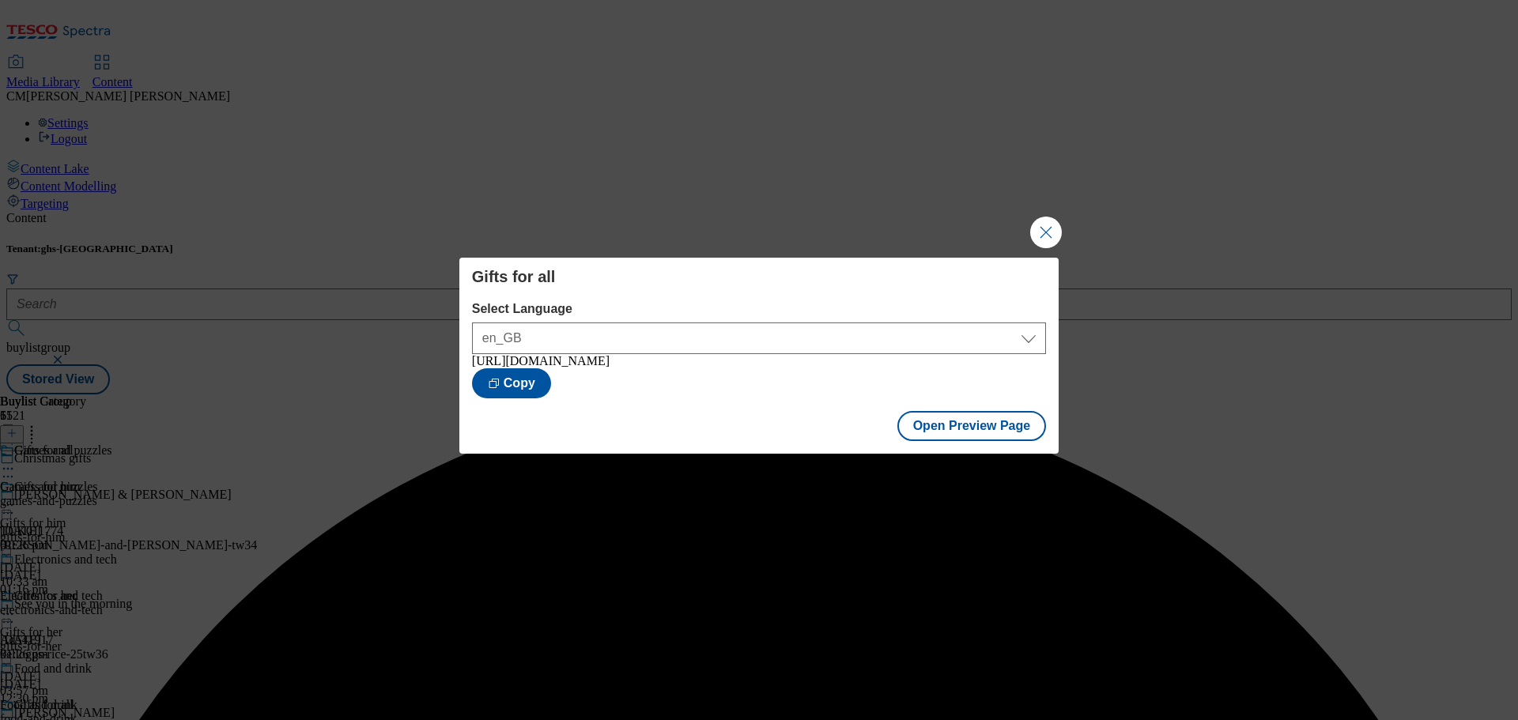
click at [1052, 235] on button "Close Modal" at bounding box center [1046, 233] width 32 height 32
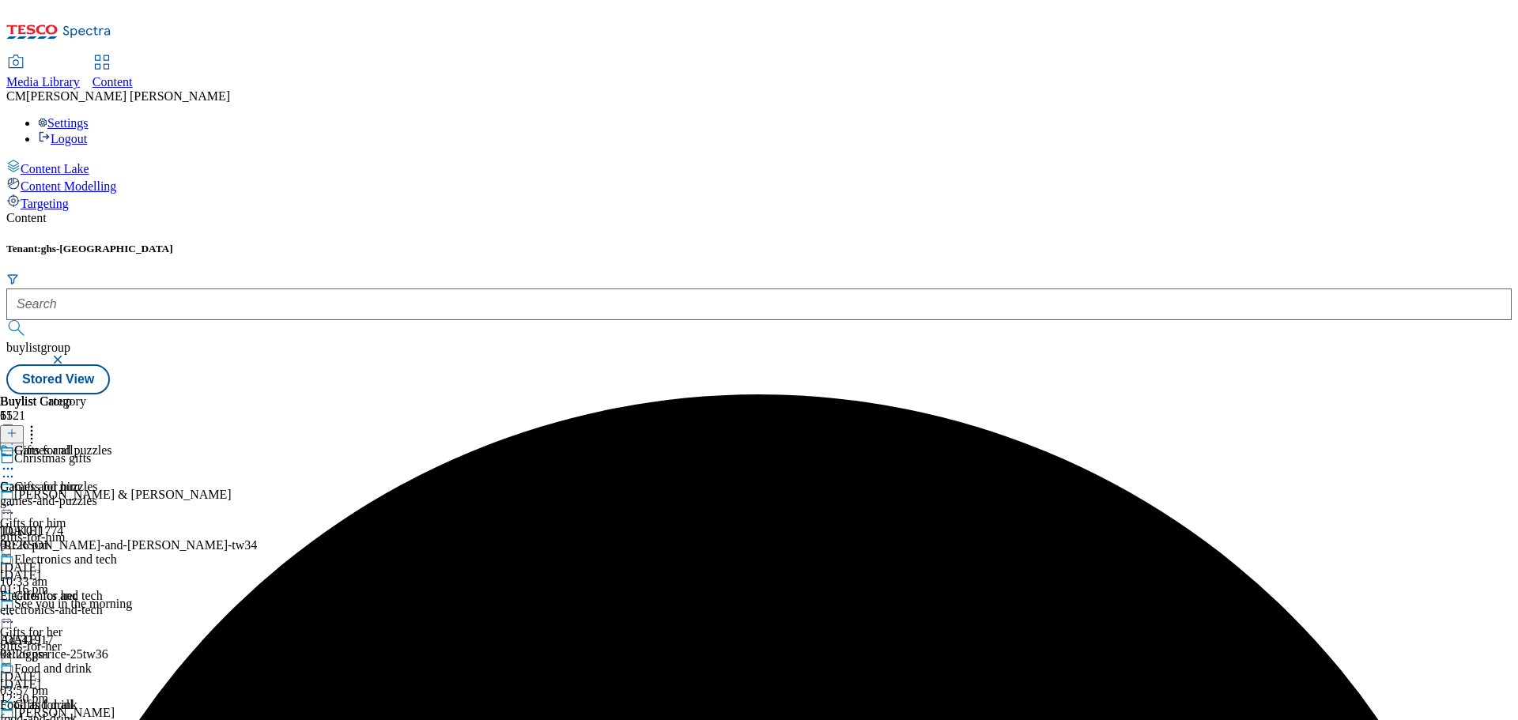
scroll to position [79, 0]
click at [16, 716] on icon at bounding box center [8, 724] width 16 height 16
